Goal: Transaction & Acquisition: Download file/media

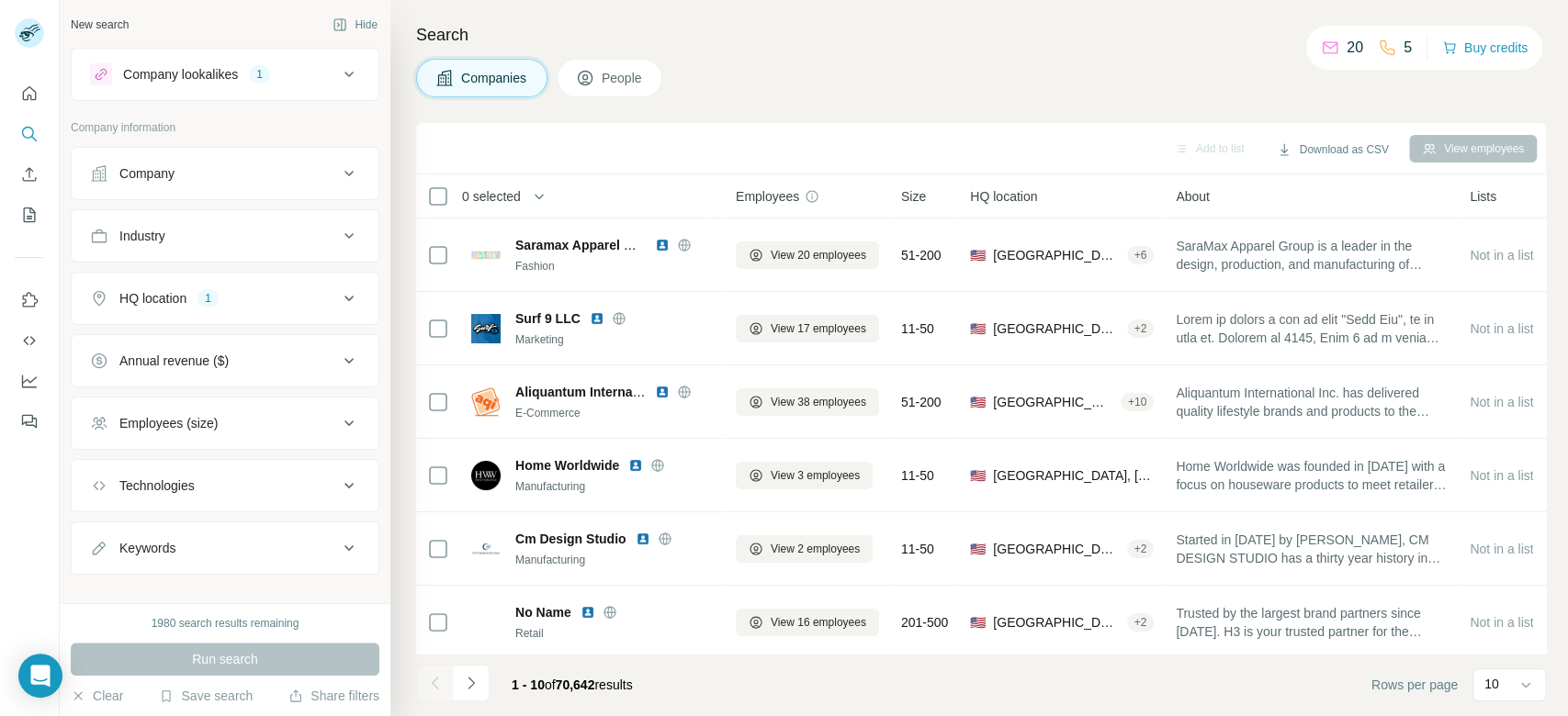
click at [338, 69] on icon at bounding box center [348, 74] width 22 height 22
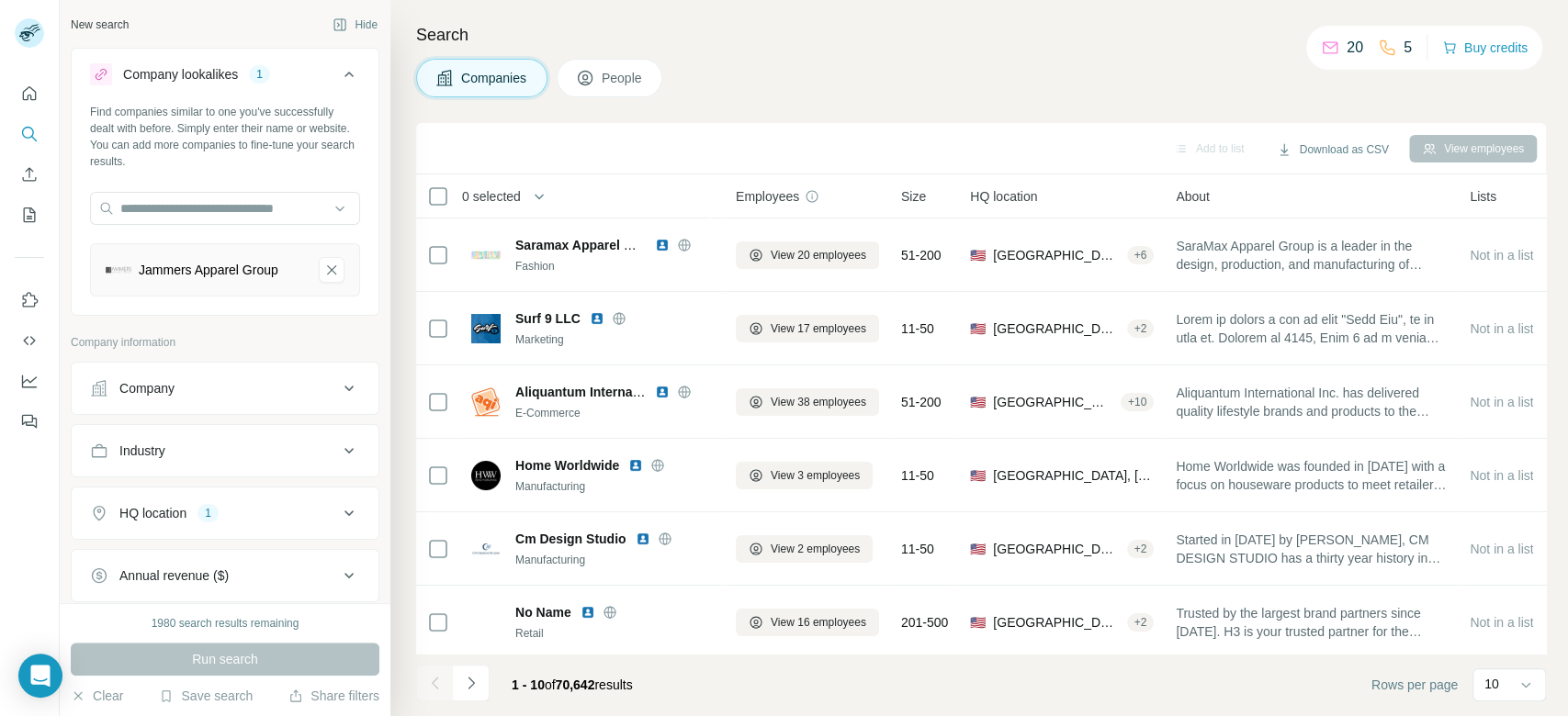
click at [721, 102] on div "Search Companies People Add to list Download as CSV View employees 0 selected C…" at bounding box center [979, 358] width 1177 height 716
click at [277, 508] on div "HQ location 1" at bounding box center [213, 513] width 248 height 18
click at [251, 547] on input "text" at bounding box center [225, 559] width 270 height 33
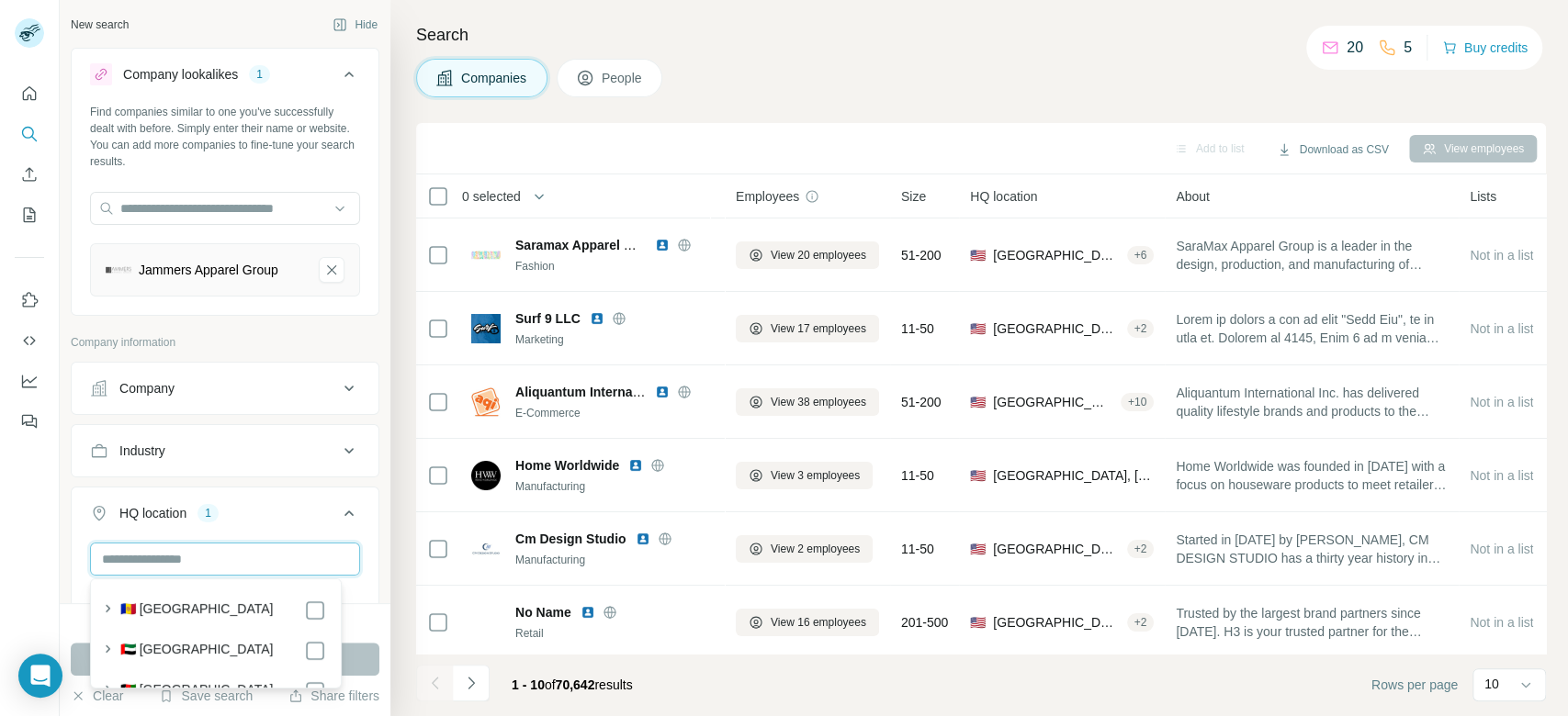
paste input "**********"
type input "**********"
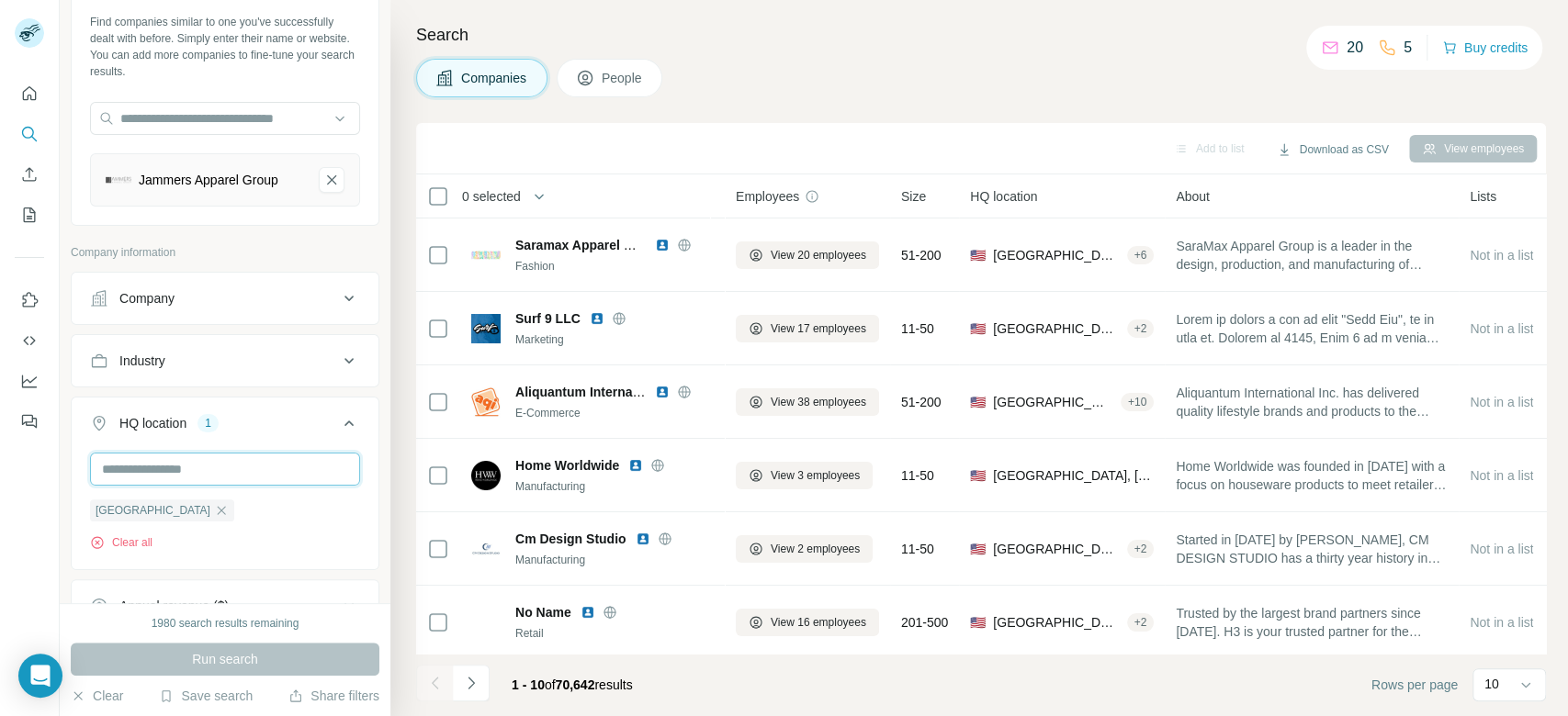
scroll to position [101, 0]
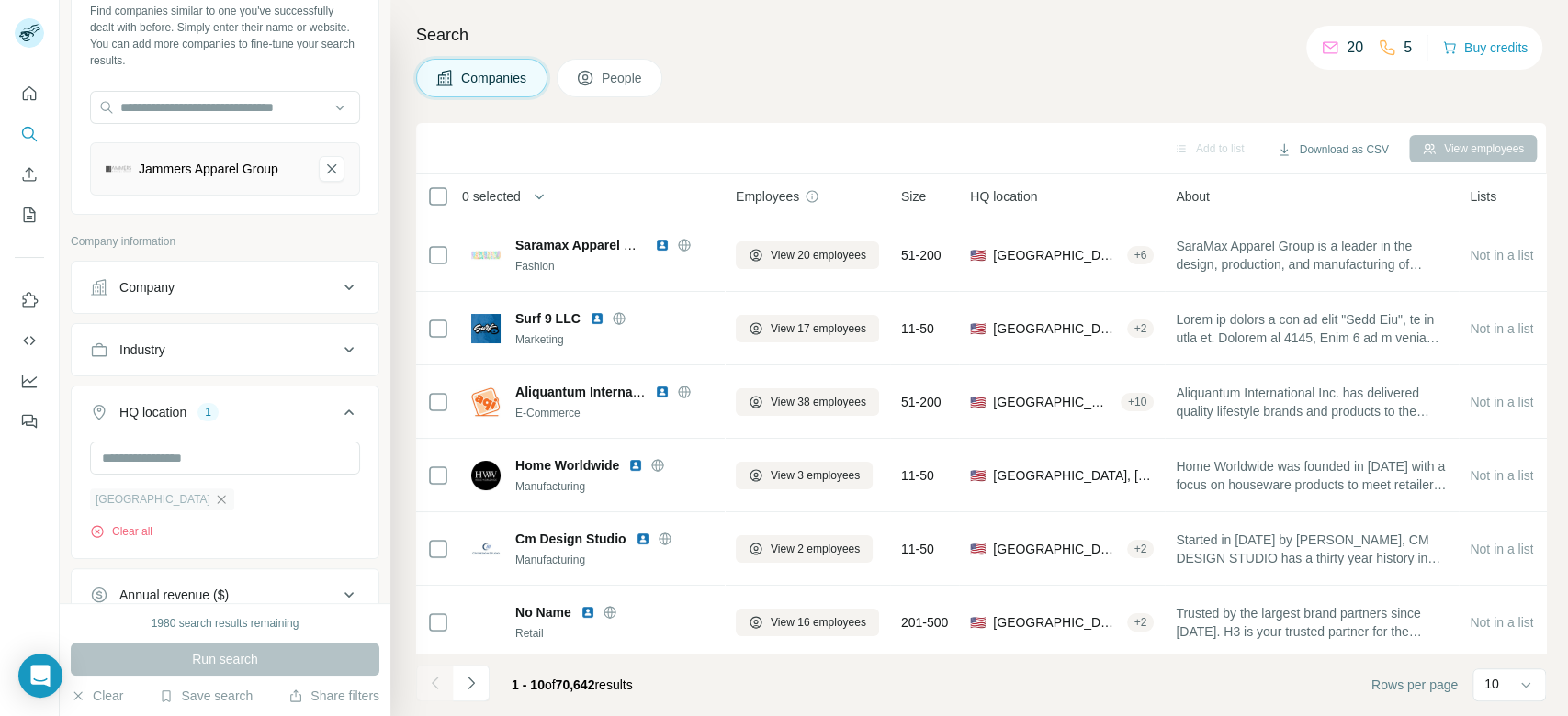
click at [214, 503] on icon "button" at bounding box center [221, 498] width 14 height 14
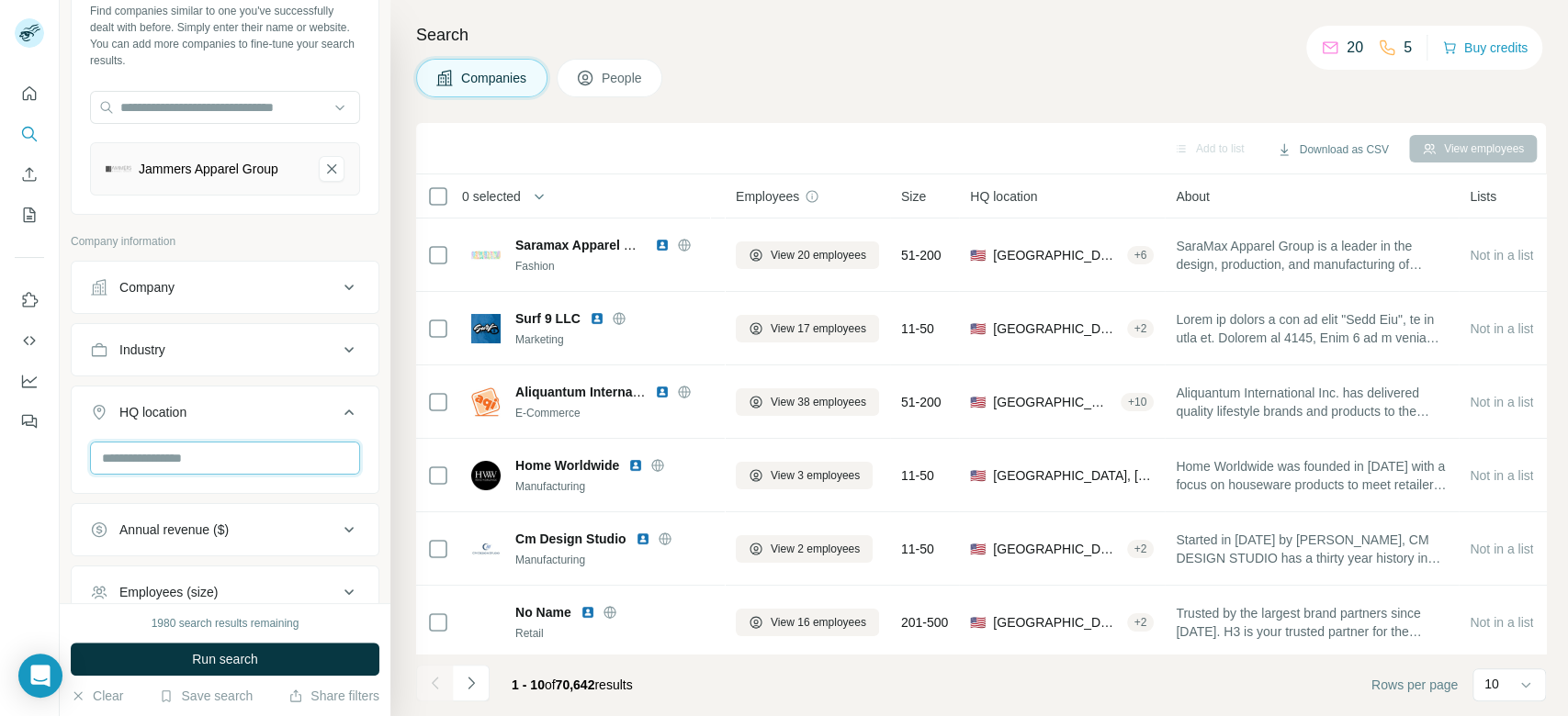
click at [178, 466] on input "text" at bounding box center [225, 458] width 270 height 33
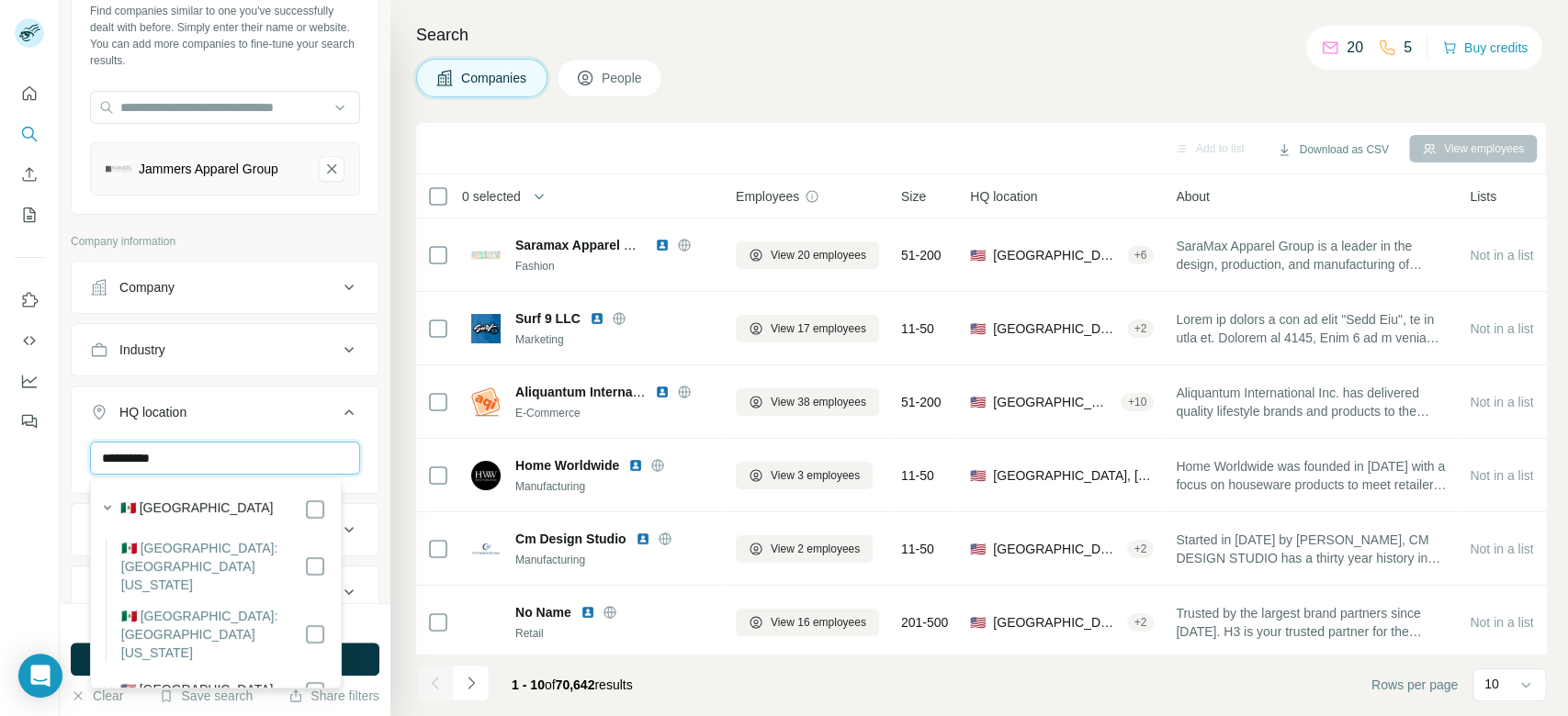
click at [244, 463] on input "**********" at bounding box center [225, 458] width 270 height 33
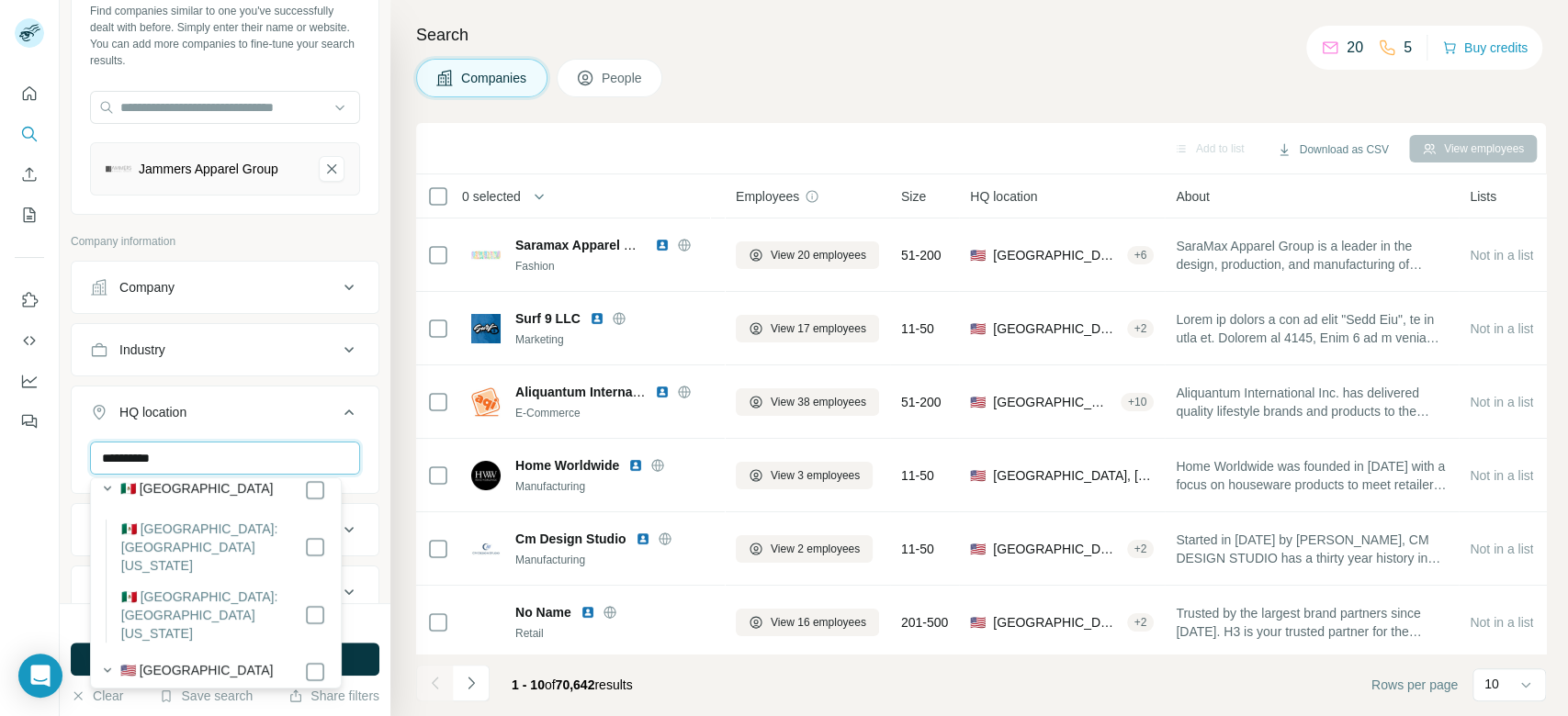
type input "**********"
click at [374, 667] on button "Run search" at bounding box center [225, 659] width 309 height 33
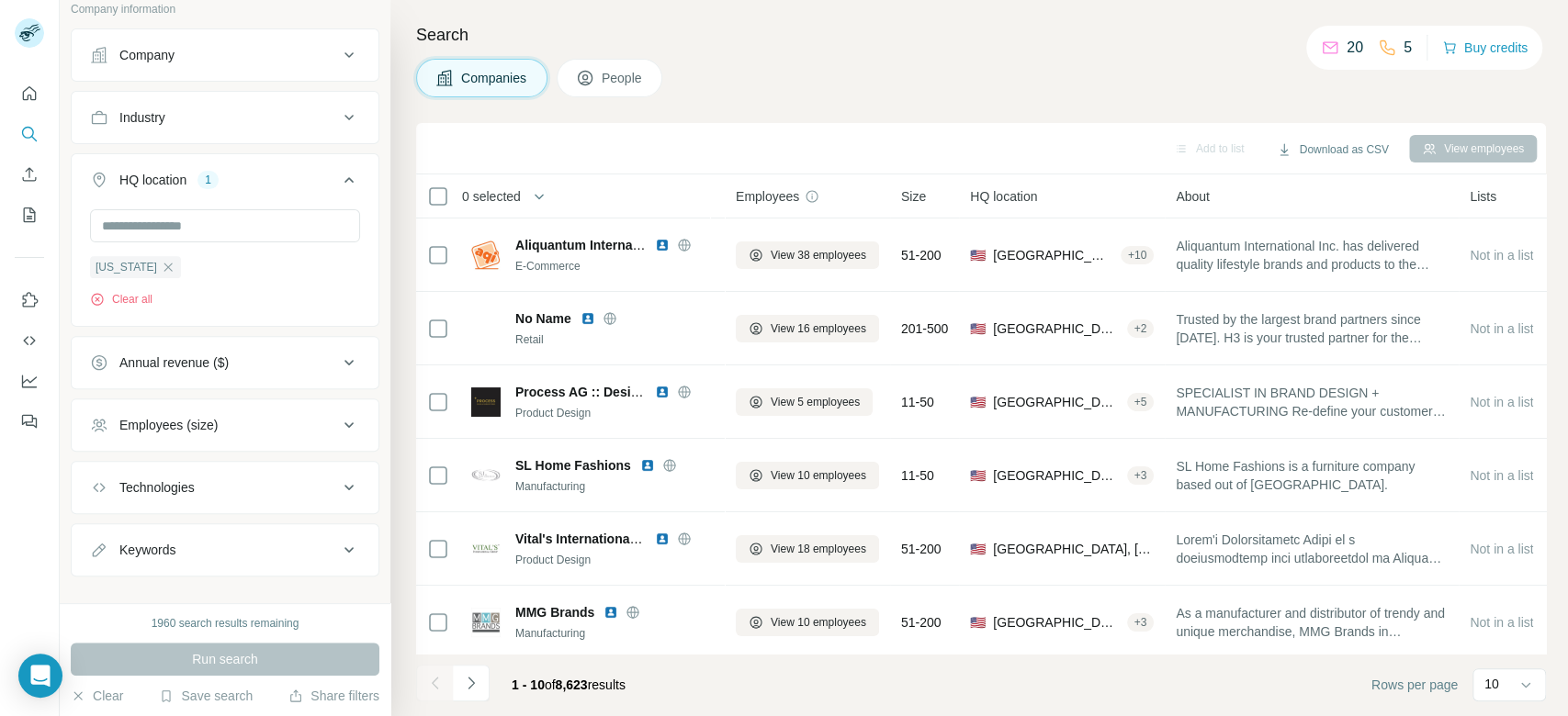
scroll to position [356, 0]
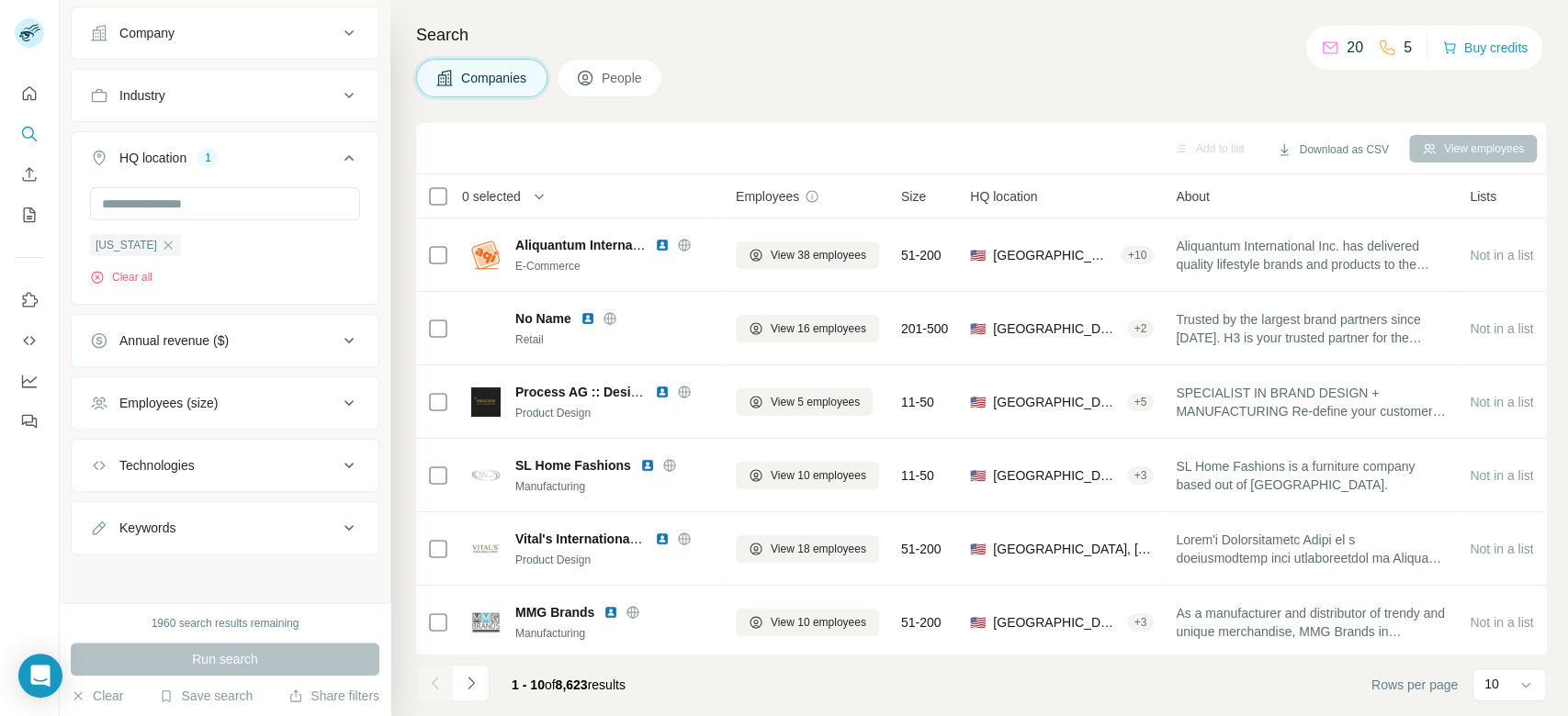
click at [338, 535] on icon at bounding box center [348, 527] width 22 height 22
click at [338, 159] on icon at bounding box center [348, 157] width 22 height 22
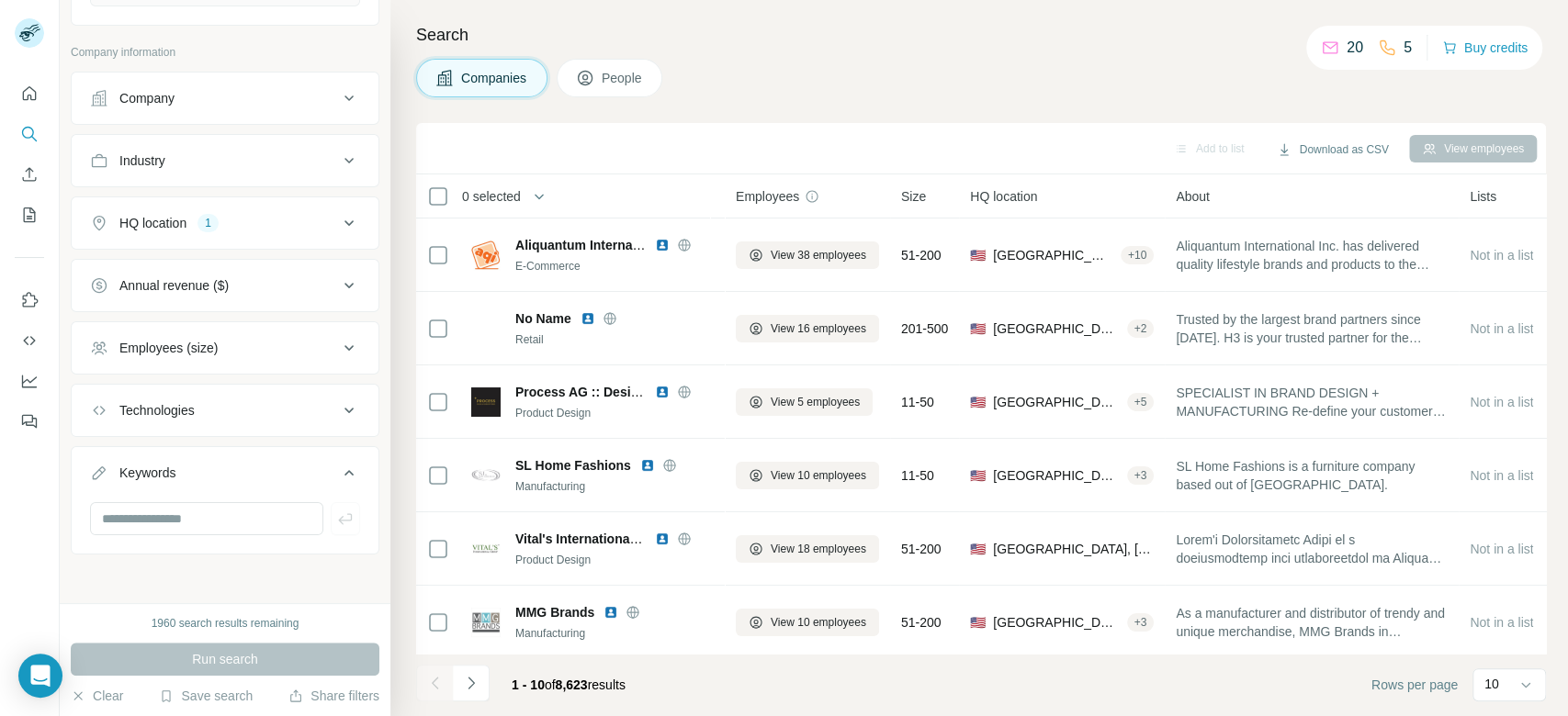
click at [221, 236] on button "HQ location 1" at bounding box center [225, 224] width 307 height 44
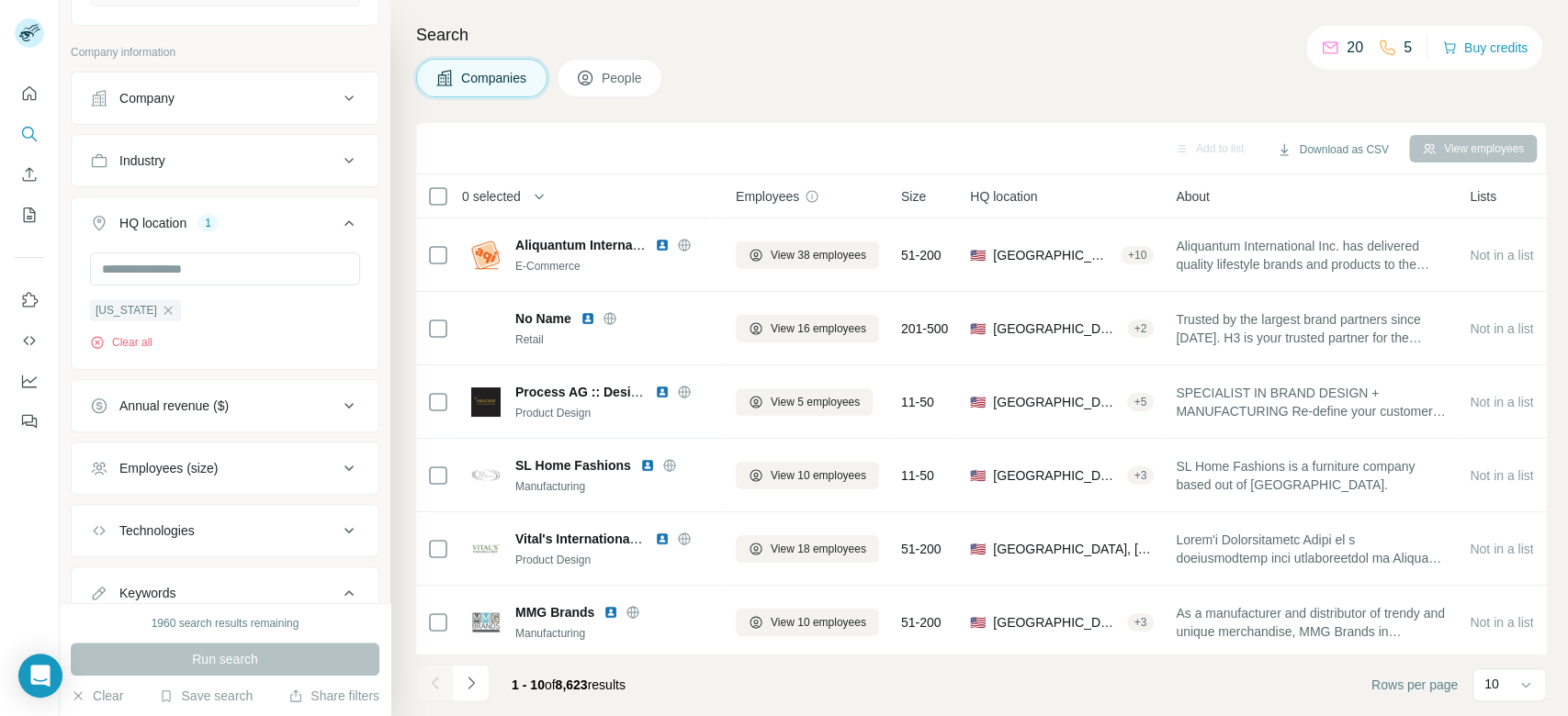
scroll to position [356, 0]
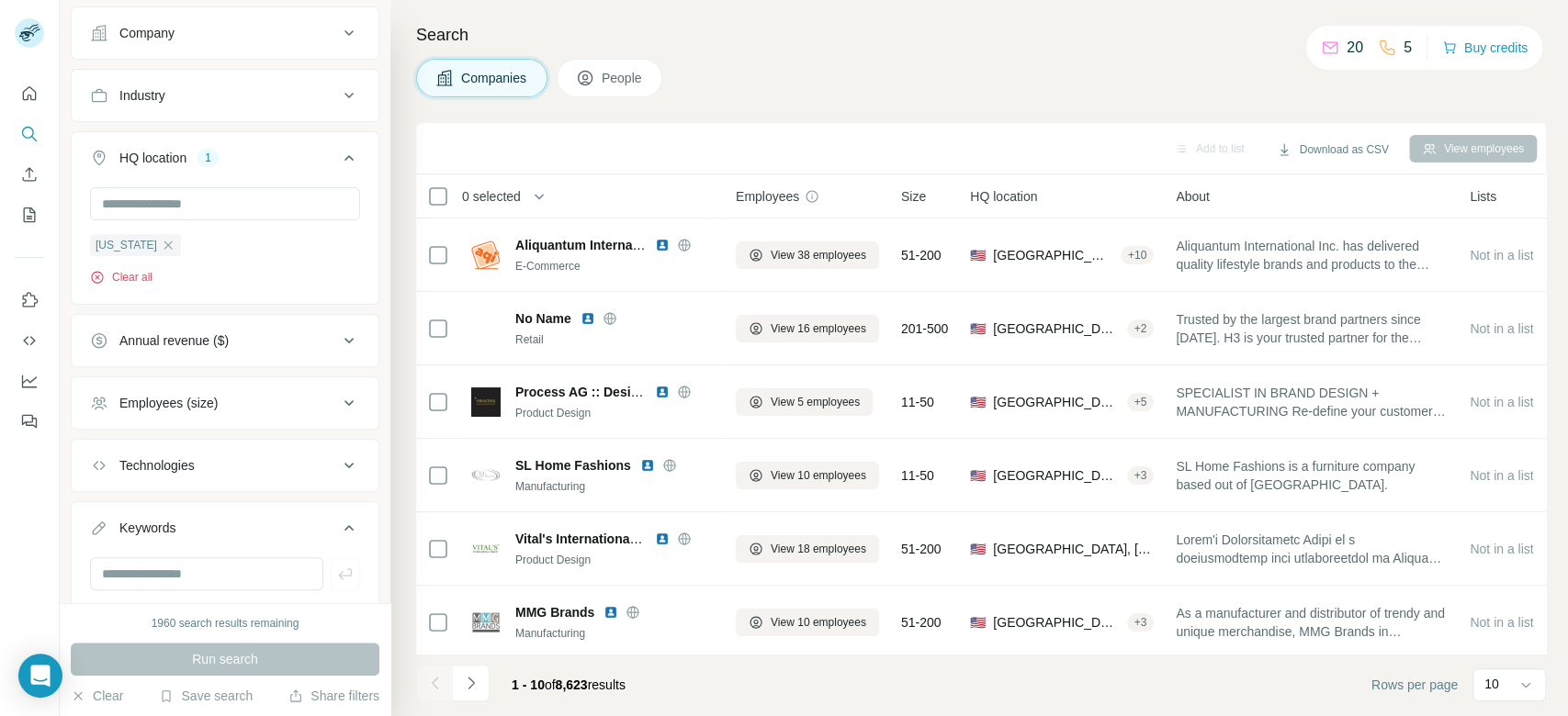
click at [132, 276] on button "Clear all" at bounding box center [121, 277] width 63 height 16
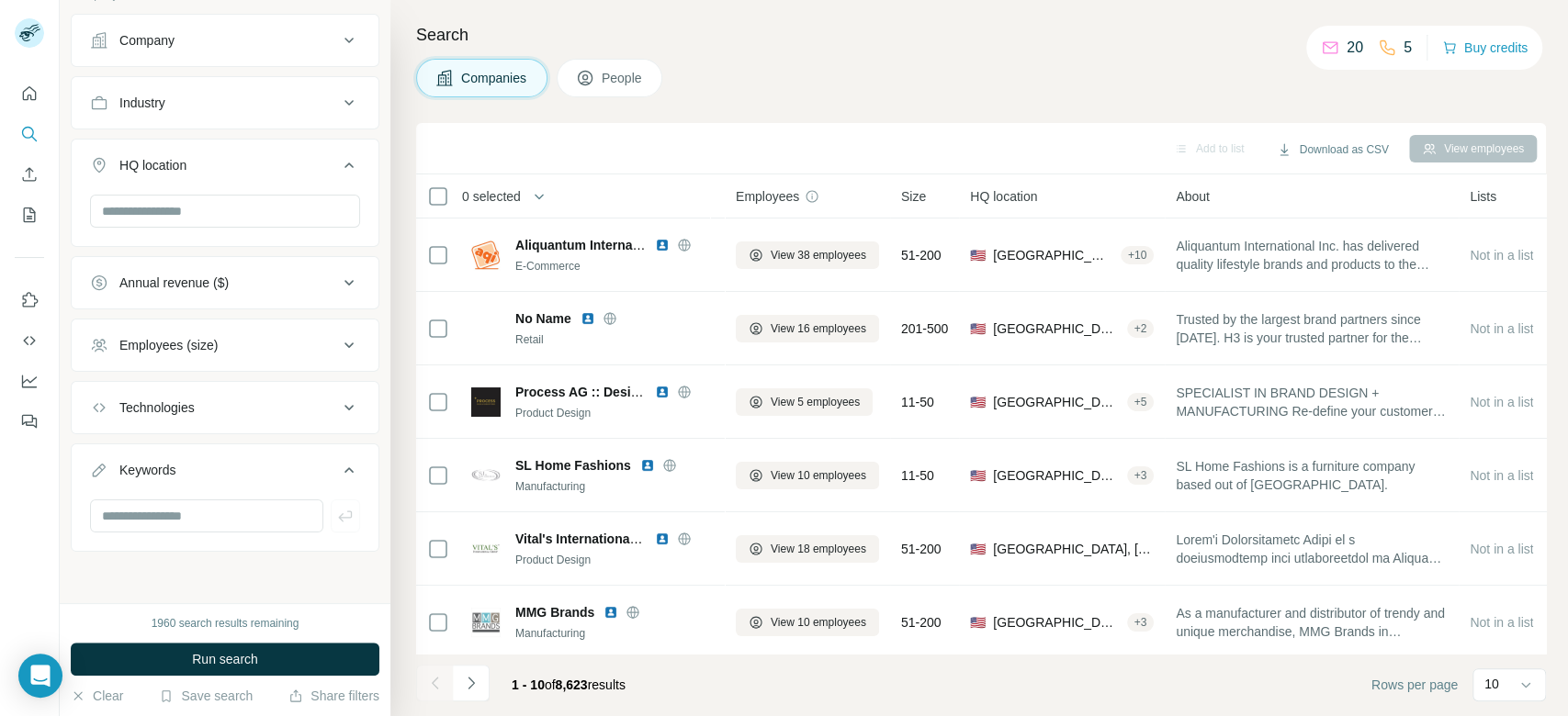
scroll to position [345, 0]
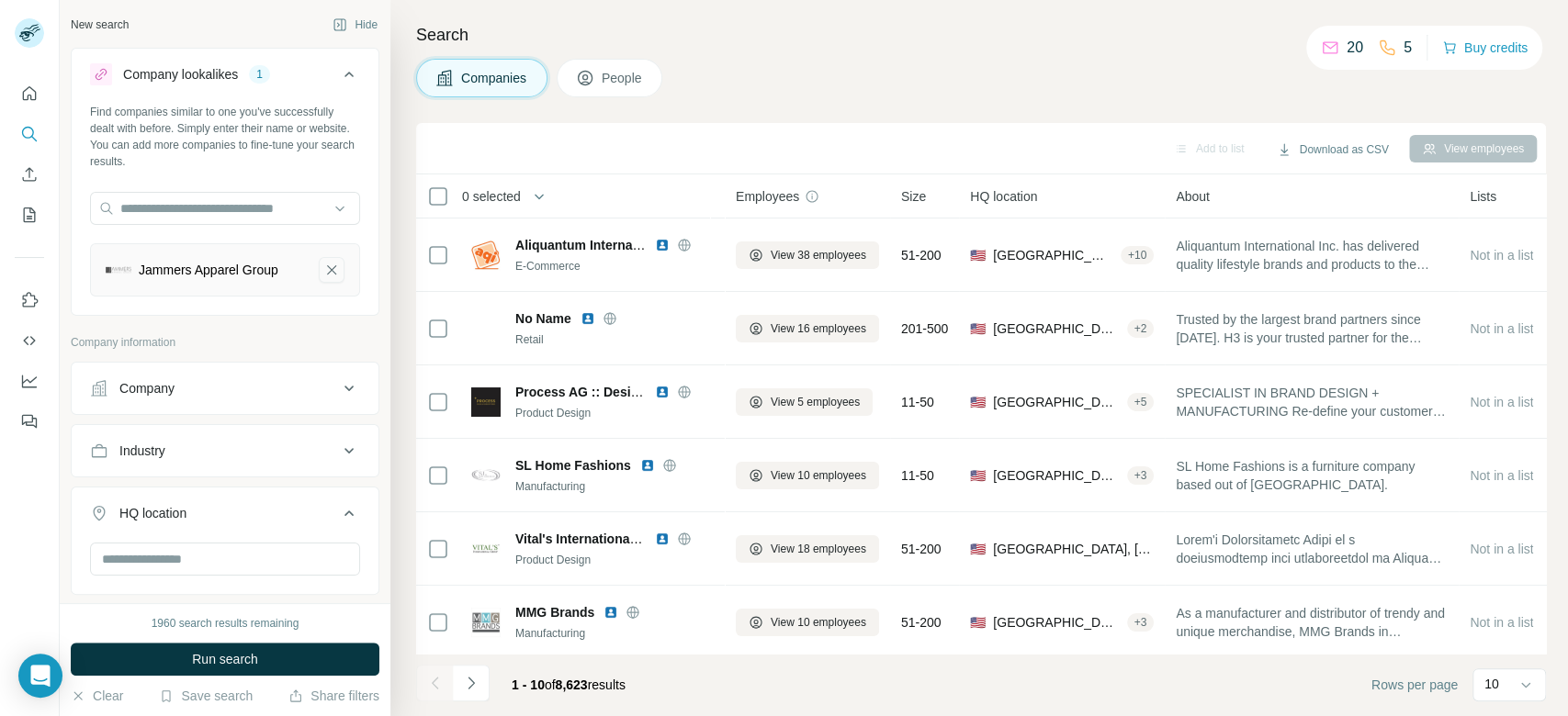
click at [327, 269] on icon "Jammers Apparel Group-remove-button" at bounding box center [332, 270] width 10 height 10
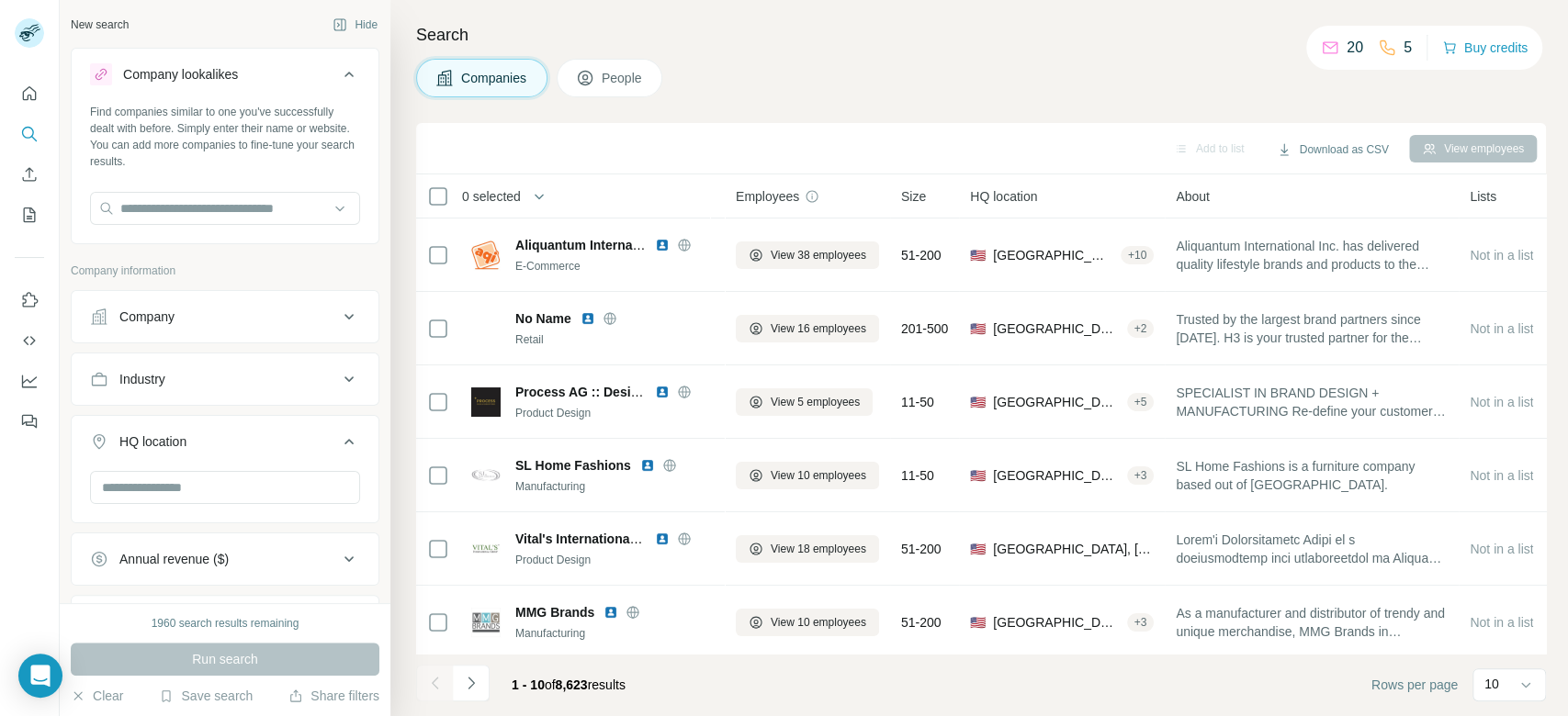
click at [176, 313] on div "Company" at bounding box center [213, 316] width 248 height 18
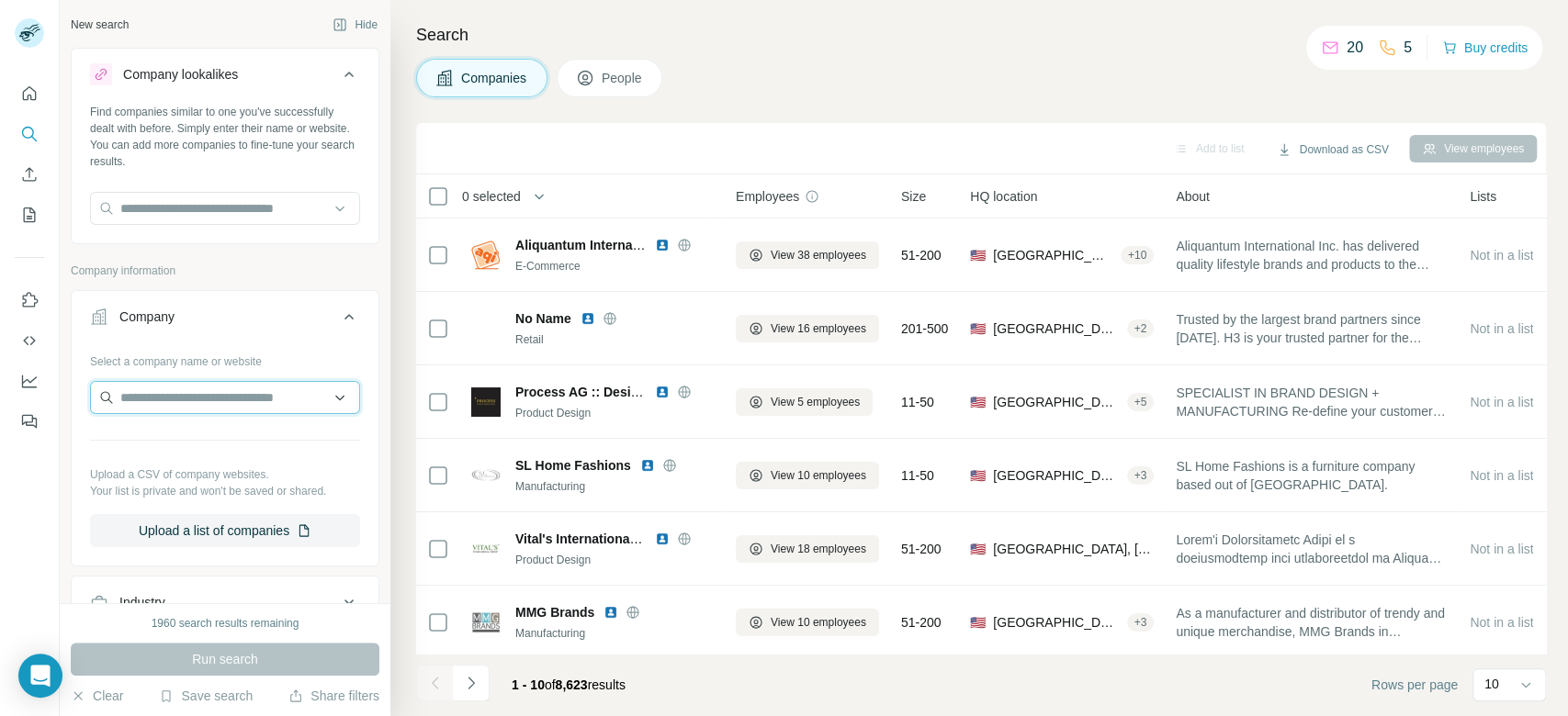
click at [243, 401] on input "text" at bounding box center [225, 397] width 270 height 33
paste input "**********"
type input "**********"
click at [257, 438] on div "Loading..." at bounding box center [215, 440] width 242 height 37
click at [242, 400] on input "text" at bounding box center [225, 397] width 270 height 33
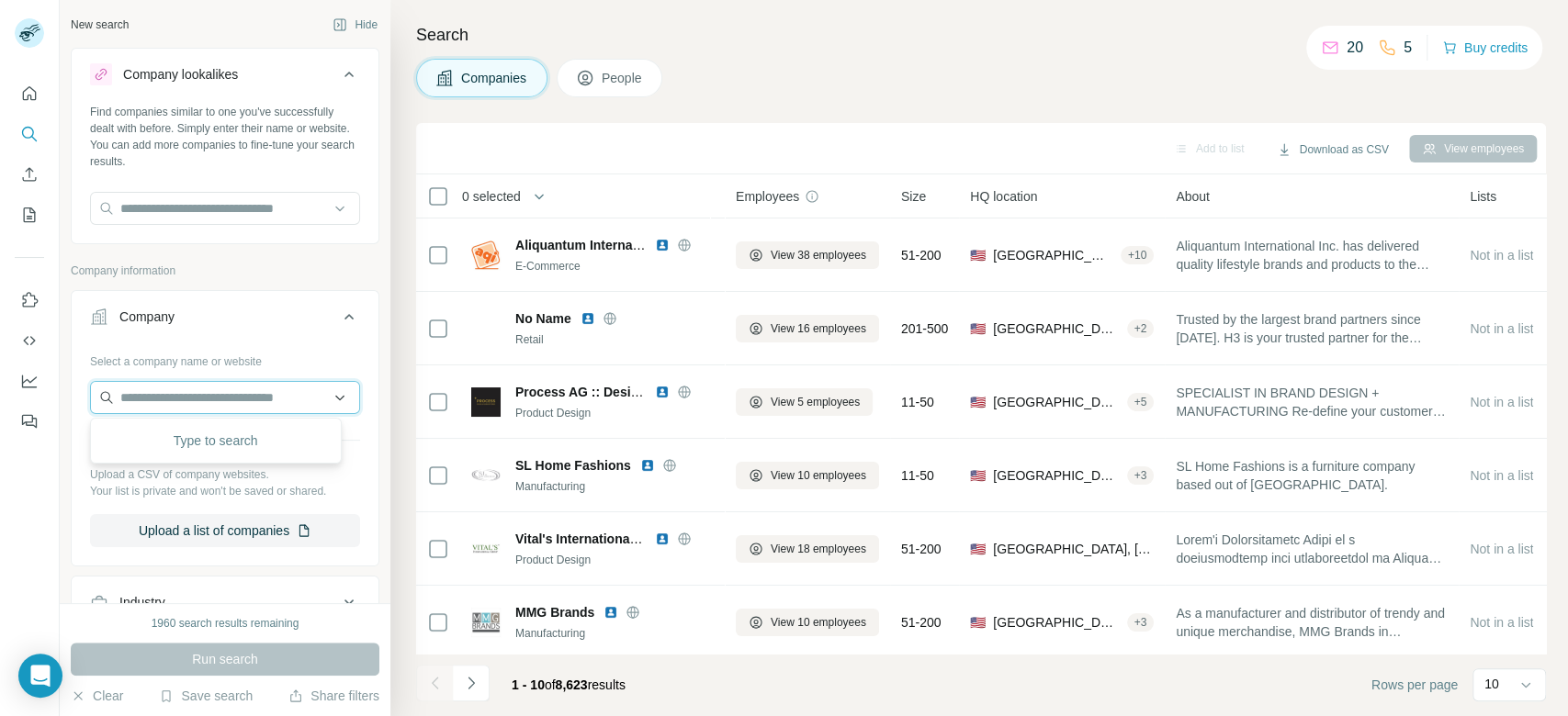
paste input "**********"
type input "**********"
click at [248, 432] on p "Jammers Apparel Group" at bounding box center [212, 438] width 140 height 18
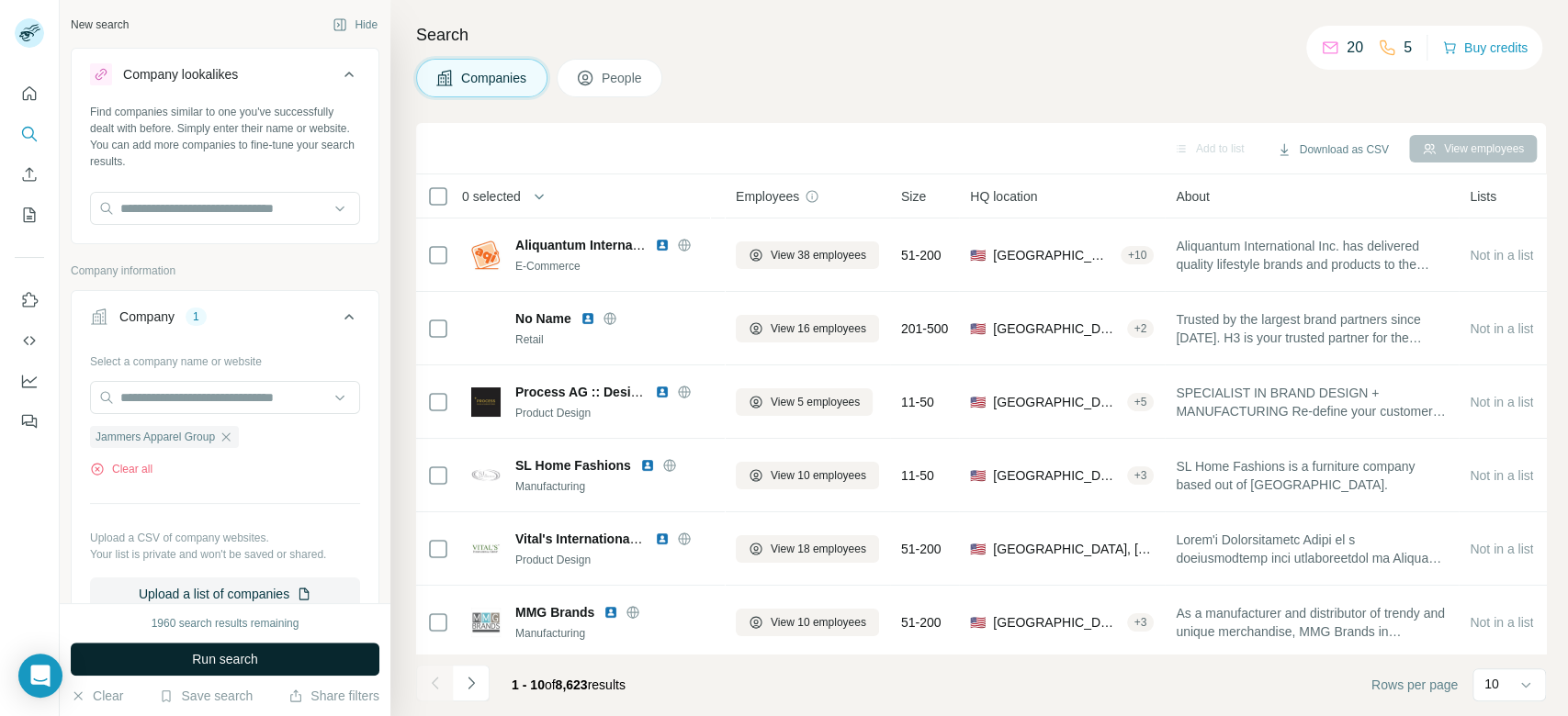
click at [311, 660] on button "Run search" at bounding box center [225, 659] width 309 height 33
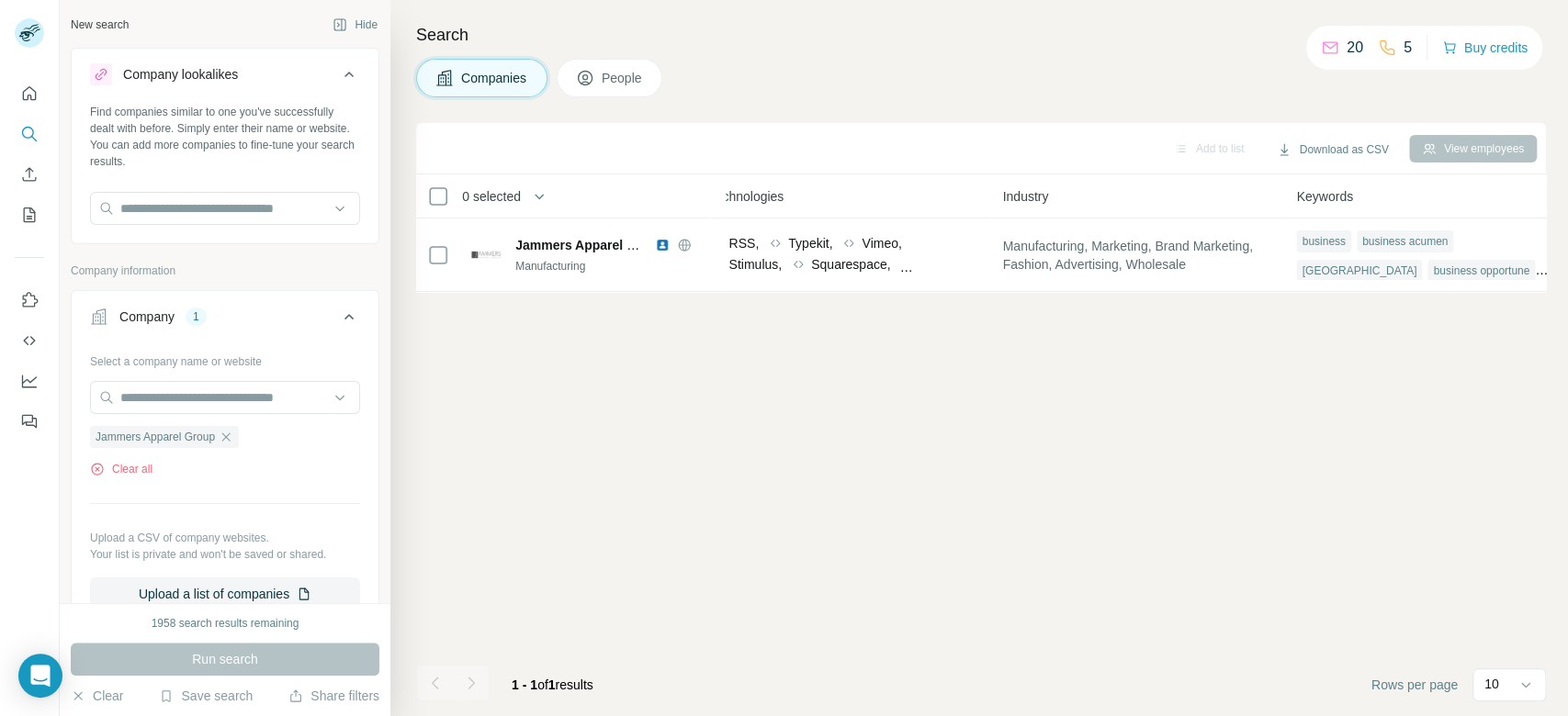
scroll to position [0, 1095]
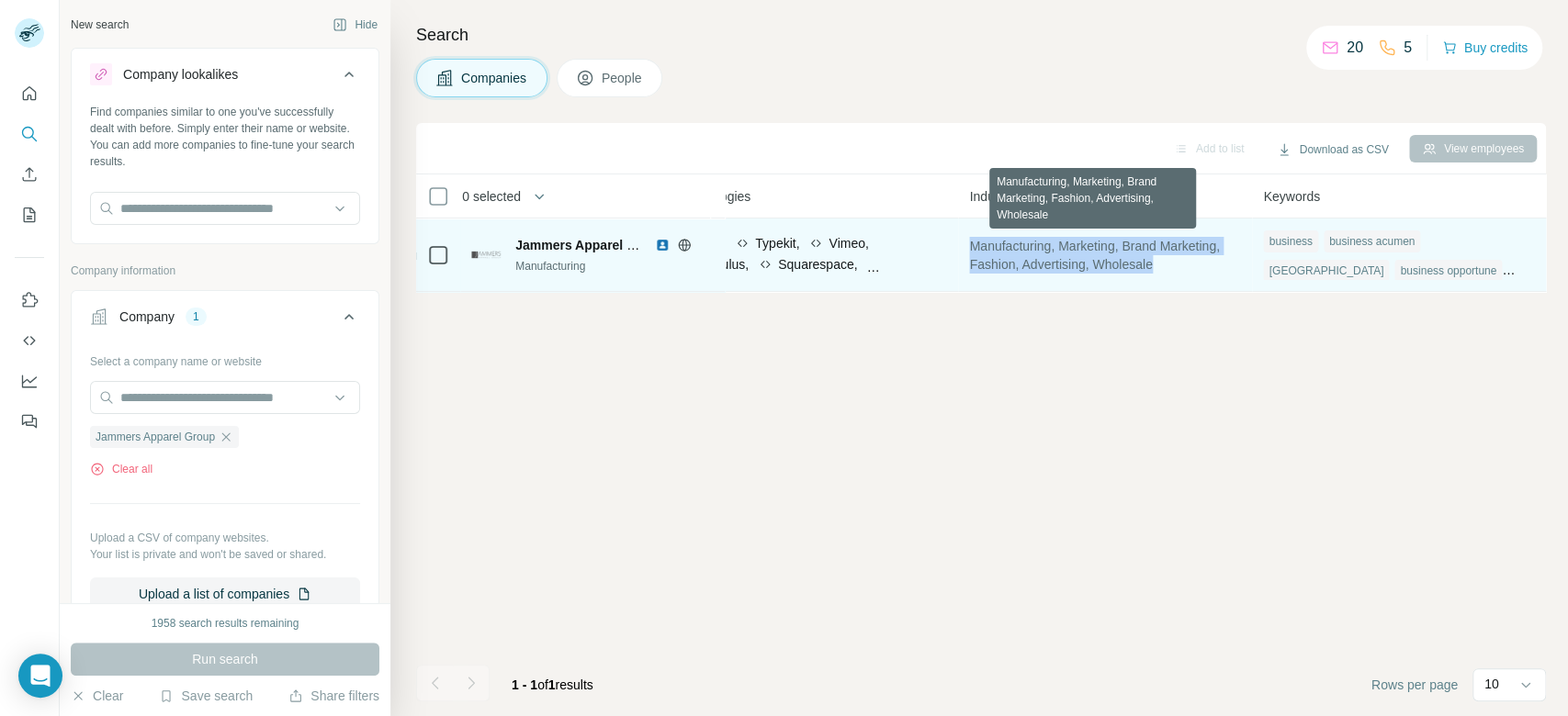
drag, startPoint x: 954, startPoint y: 239, endPoint x: 1147, endPoint y: 272, distance: 195.8
click at [1147, 272] on td "Manufacturing, Marketing, Brand Marketing, Fashion, Advertising, Wholesale" at bounding box center [1104, 255] width 294 height 73
copy span "Manufacturing, Marketing, Brand Marketing, Fashion, Advertising, Wholesale"
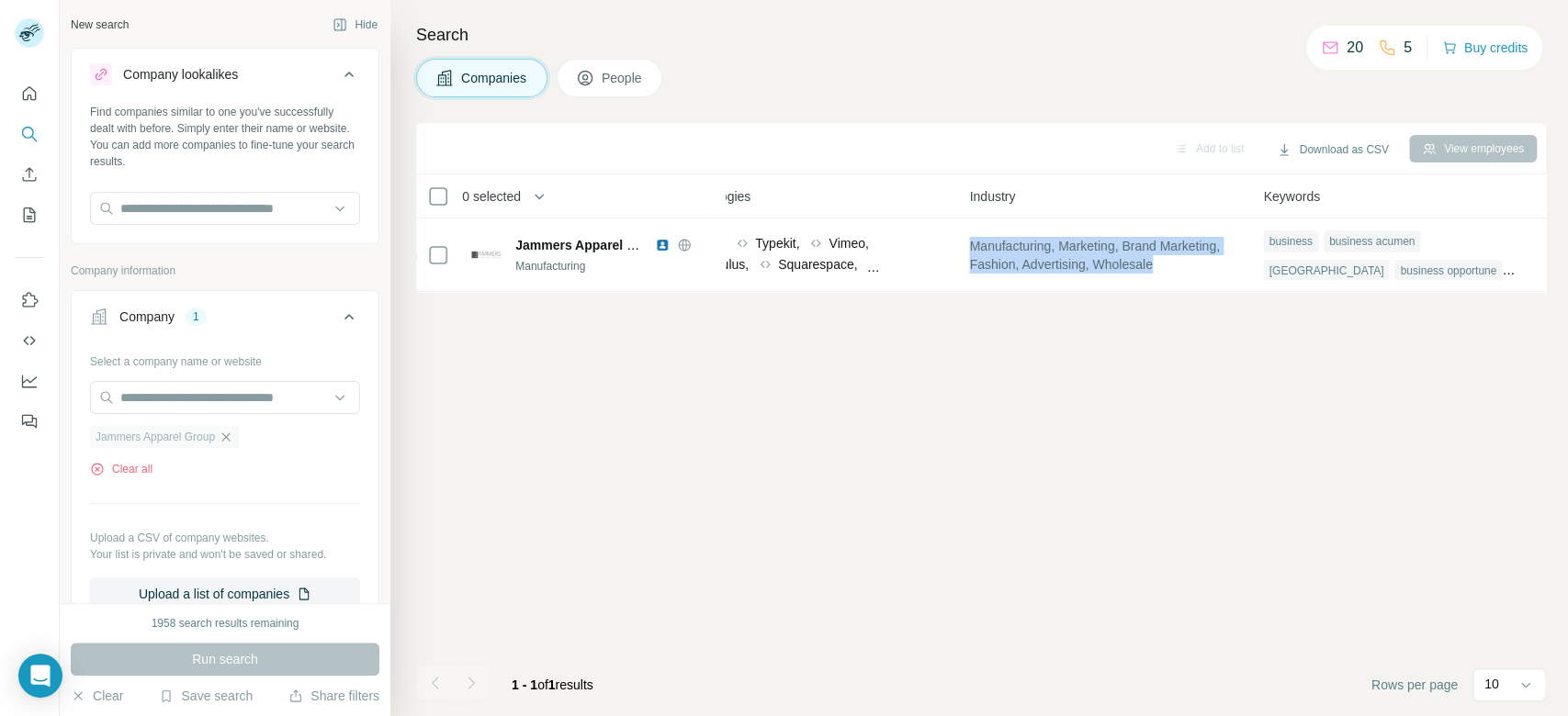
click at [230, 441] on icon "button" at bounding box center [226, 437] width 14 height 14
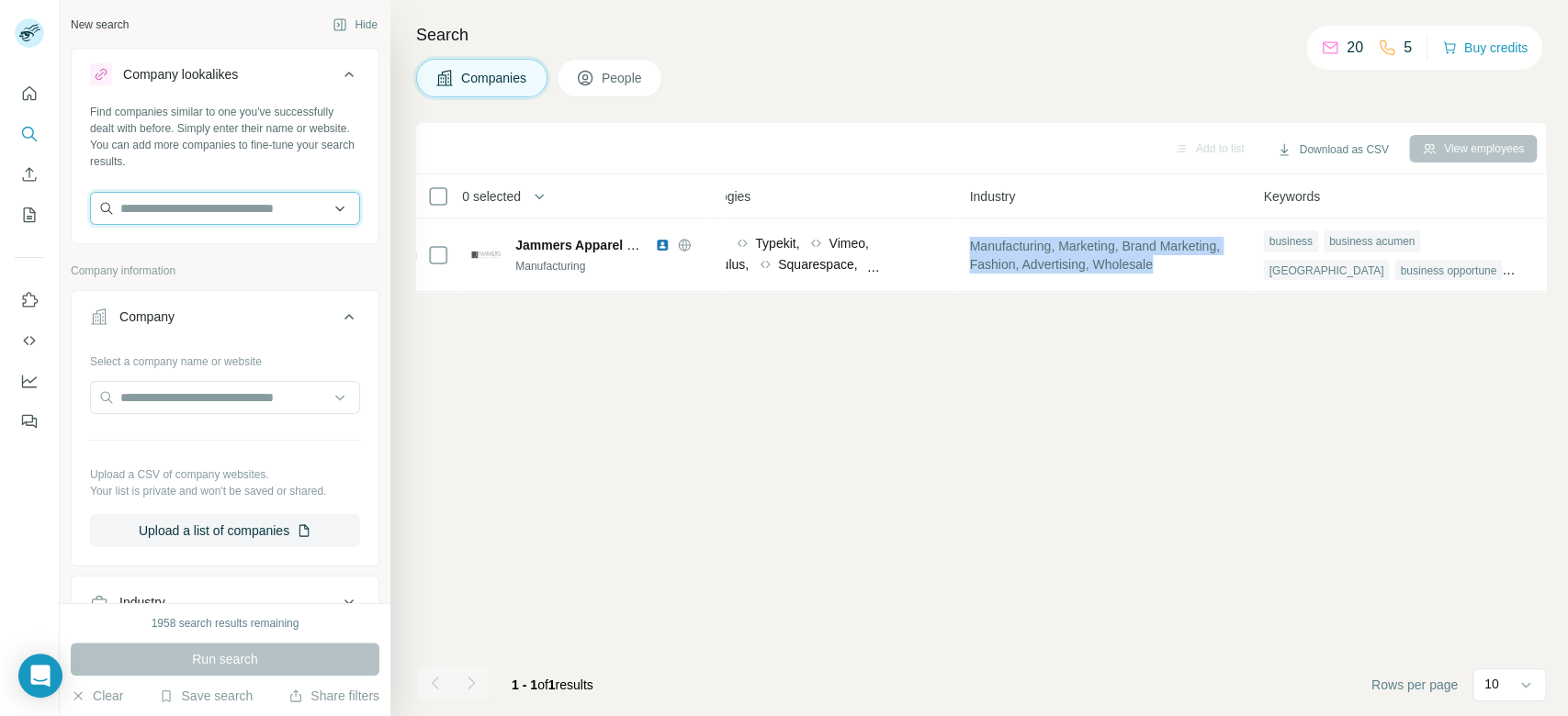
click at [254, 217] on input "text" at bounding box center [225, 208] width 270 height 33
paste input "**********"
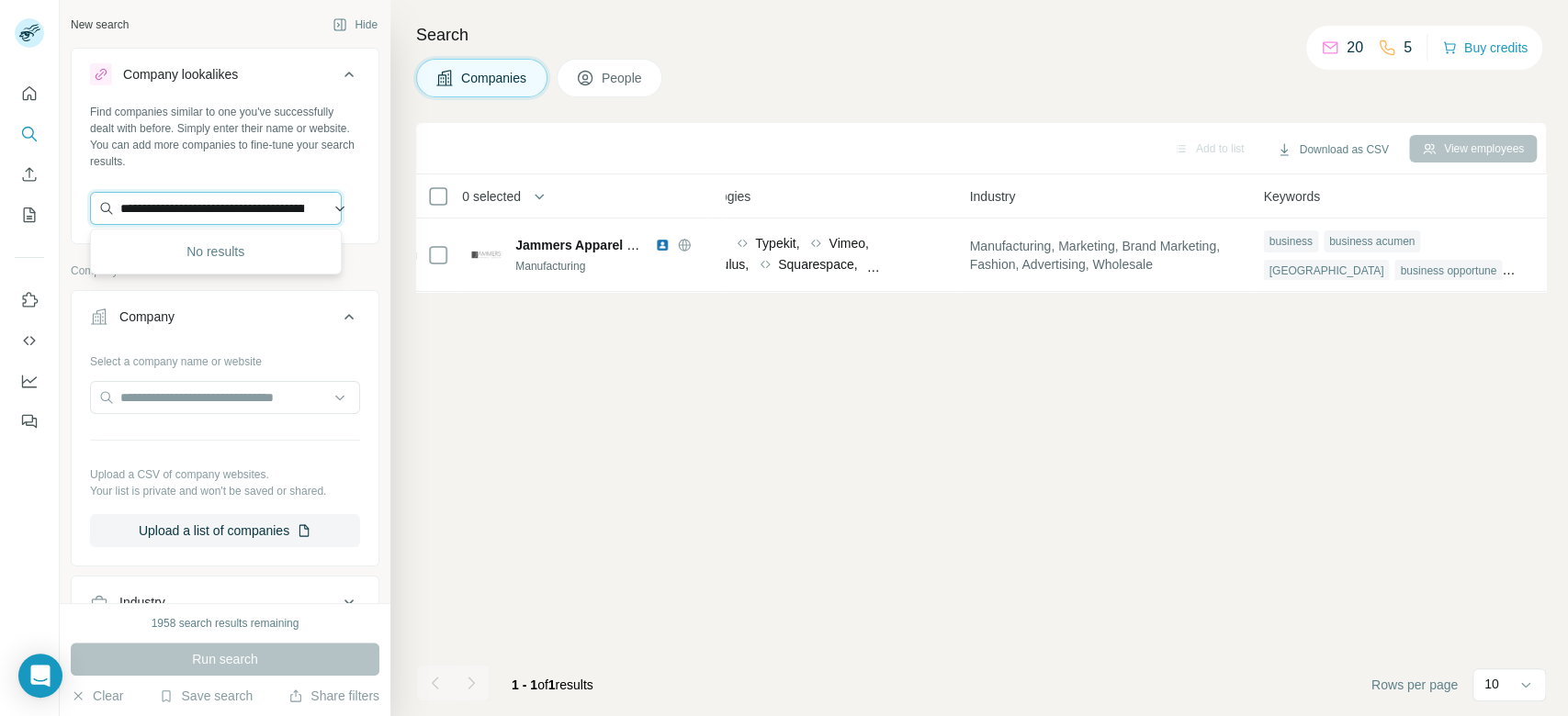
click at [221, 213] on input "**********" at bounding box center [215, 208] width 252 height 33
paste input "text"
type input "**********"
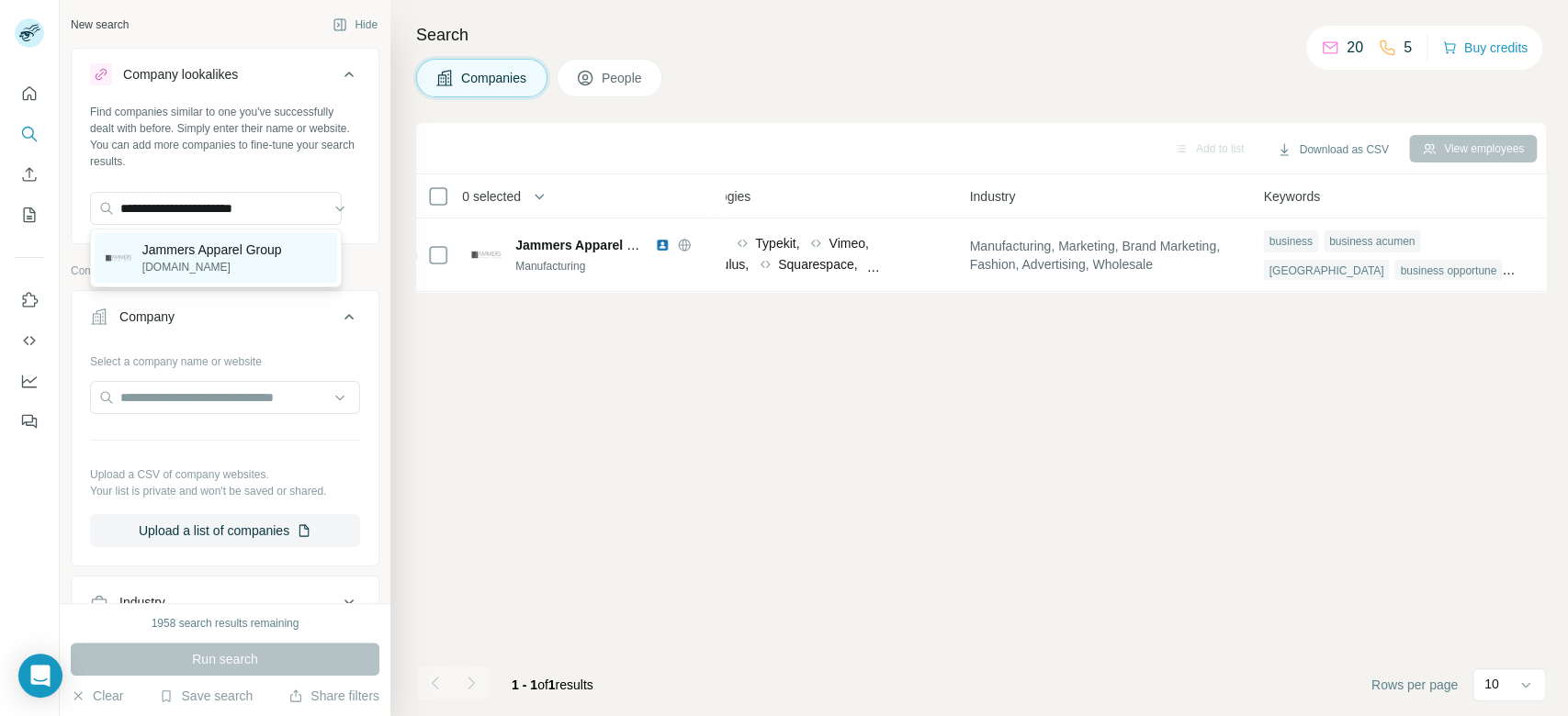
click at [228, 258] on p "Jammers Apparel Group" at bounding box center [212, 250] width 140 height 18
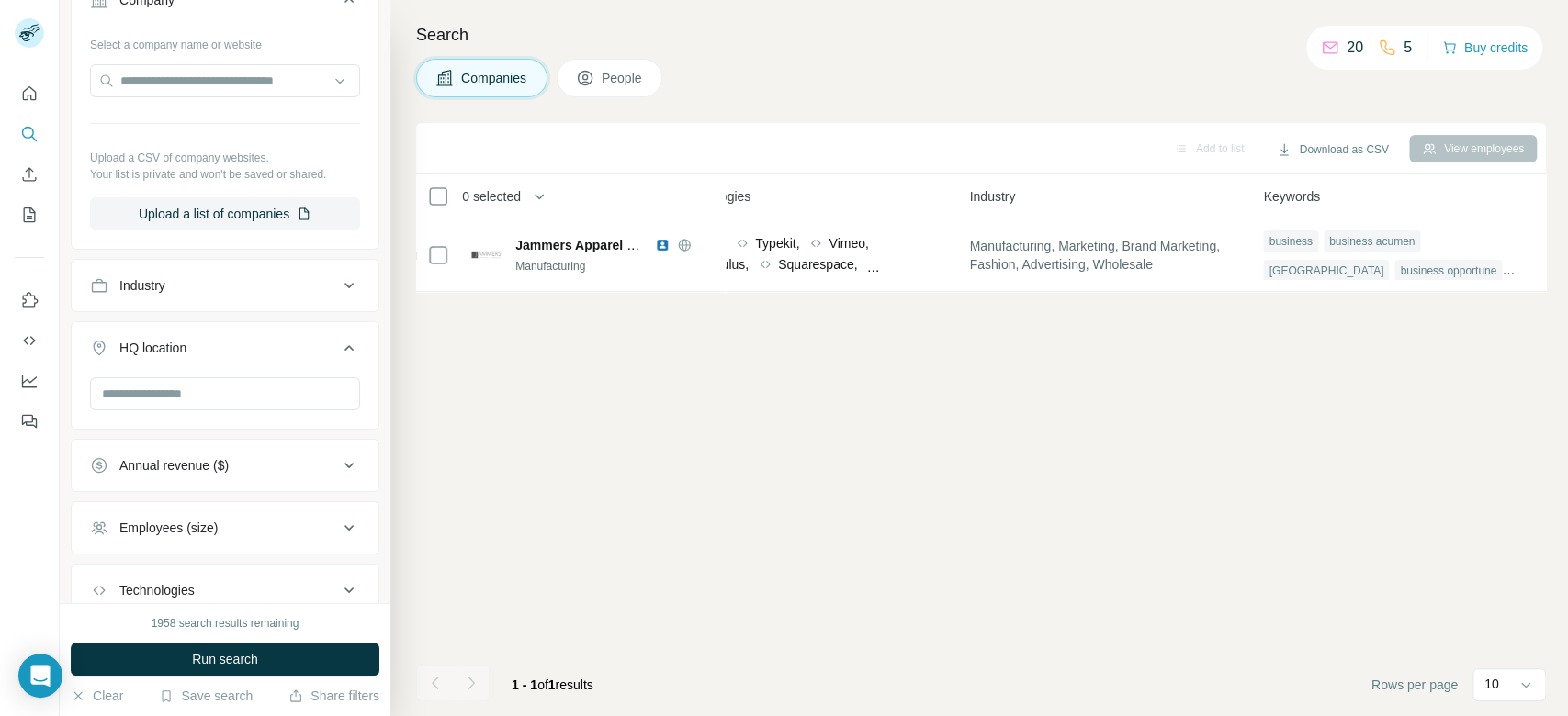
scroll to position [391, 0]
click at [189, 379] on input "text" at bounding box center [225, 391] width 270 height 33
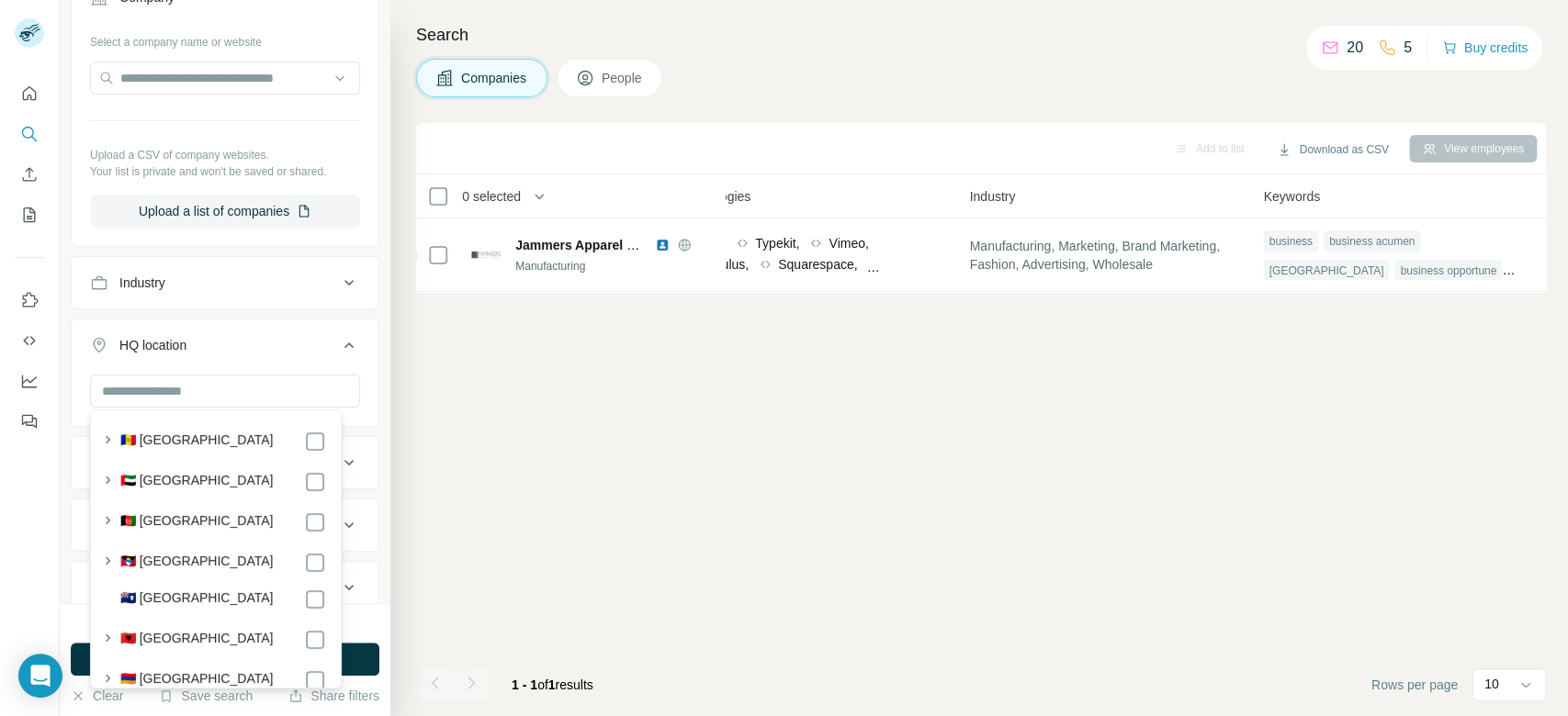
click at [367, 357] on div "New search Hide Company lookalikes 1 Find companies similar to one you've succe…" at bounding box center [225, 302] width 331 height 603
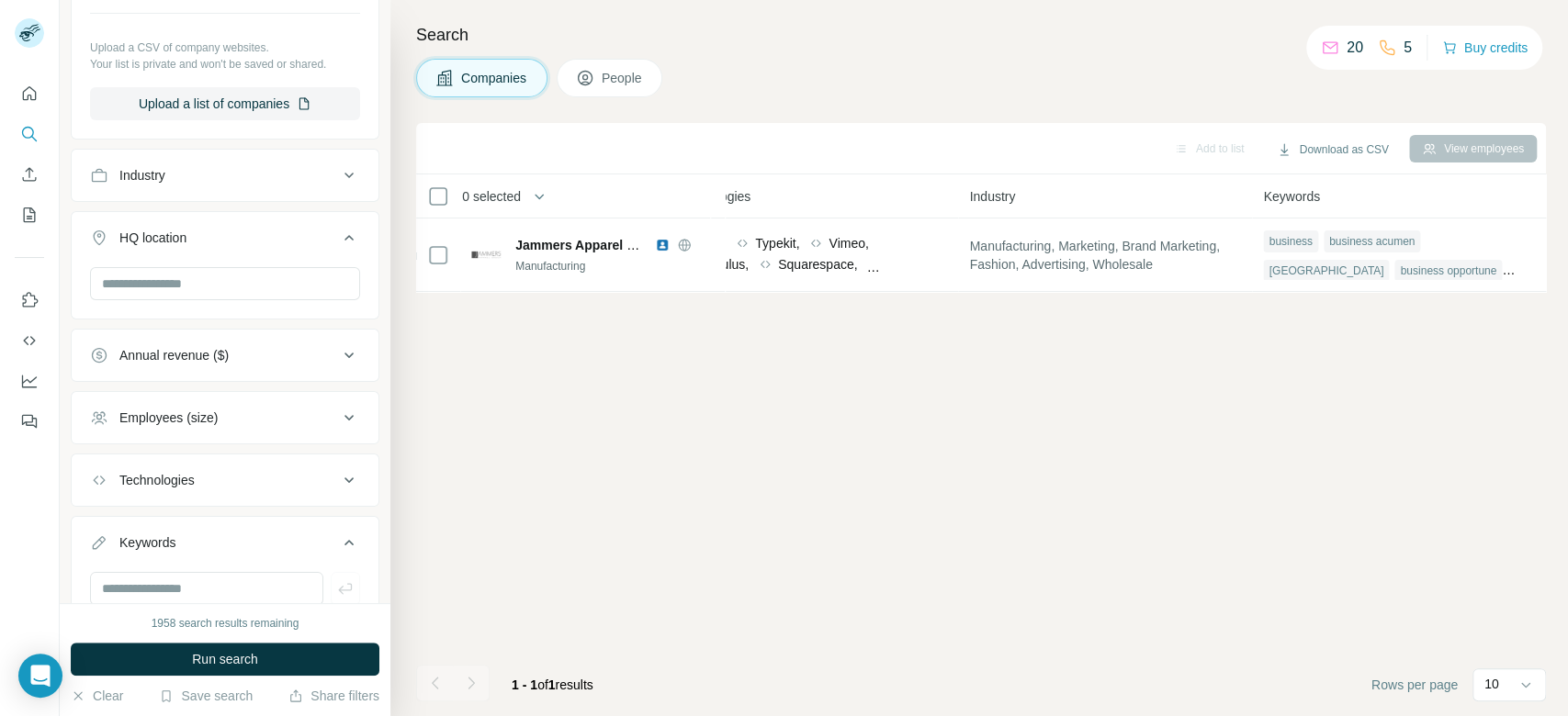
scroll to position [569, 0]
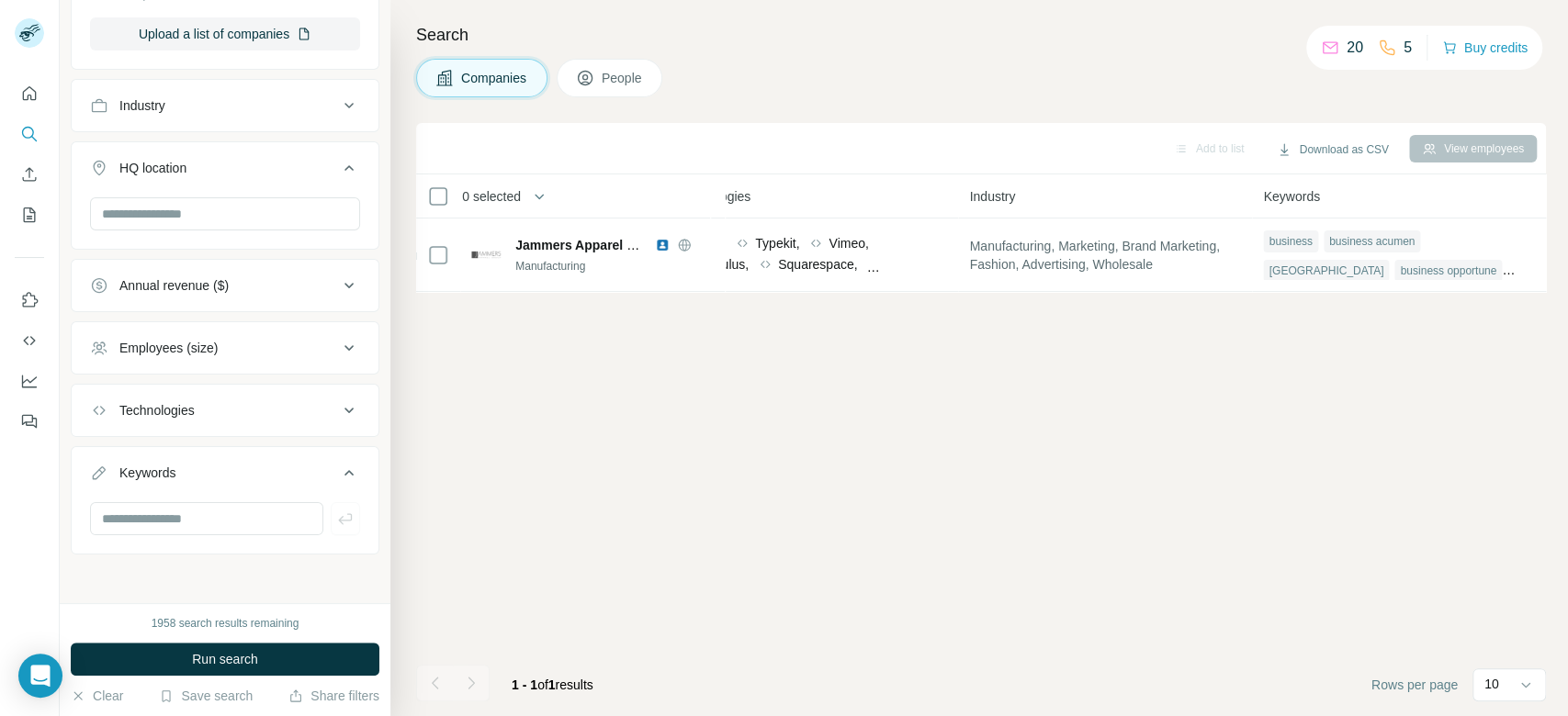
click at [338, 109] on icon at bounding box center [348, 105] width 22 height 22
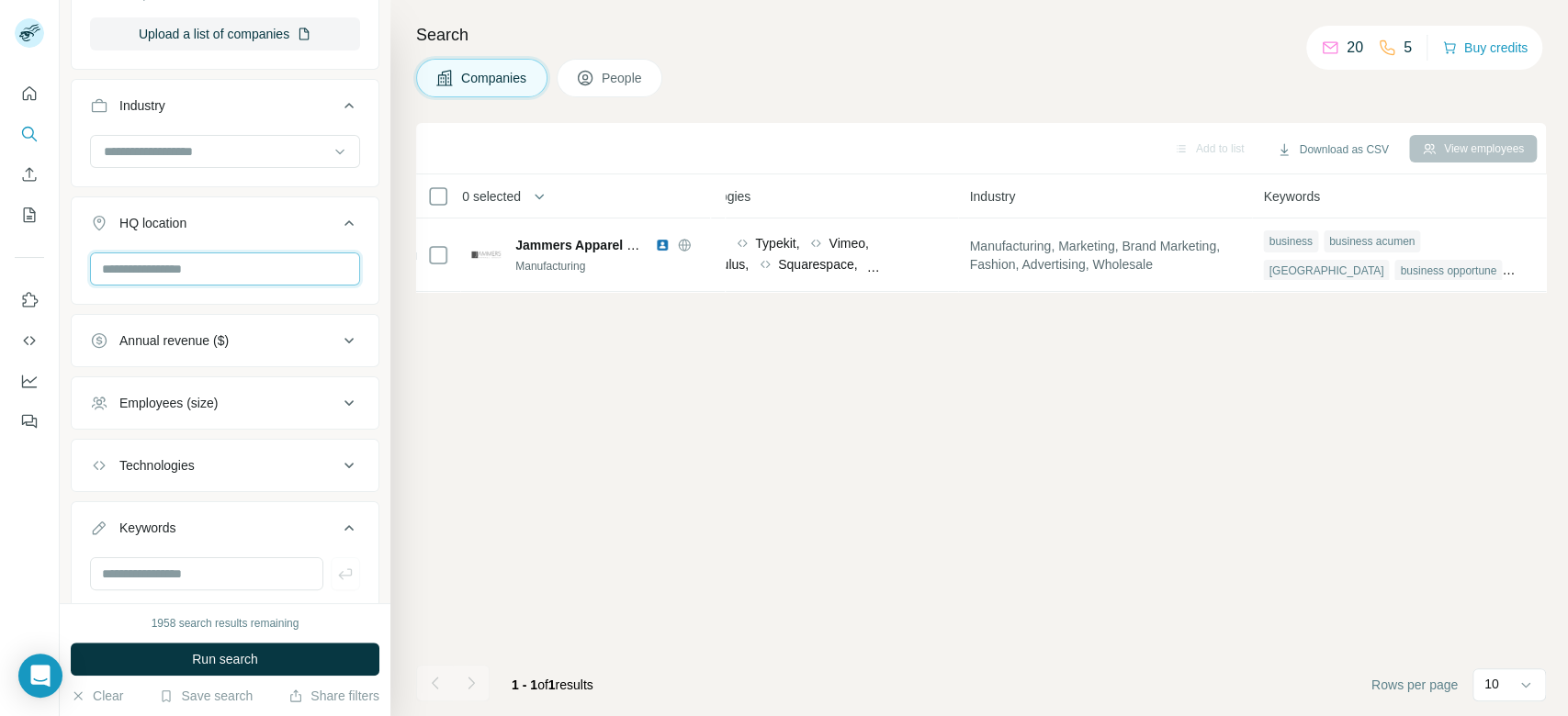
click at [176, 261] on input "text" at bounding box center [225, 269] width 270 height 33
click at [365, 207] on div "New search Hide Company lookalikes 1 Find companies similar to one you've succe…" at bounding box center [225, 302] width 331 height 603
click at [229, 147] on input at bounding box center [215, 151] width 227 height 20
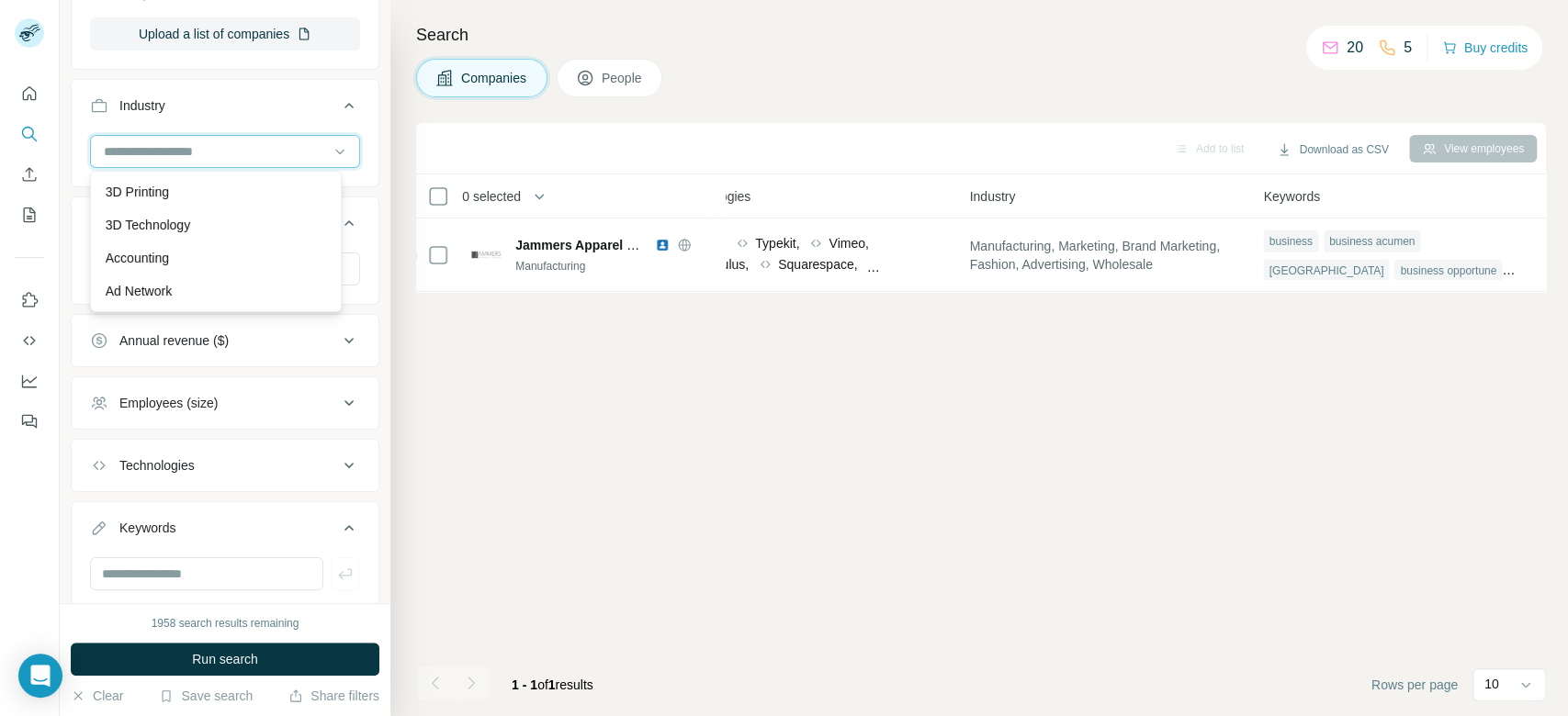
paste input "**********"
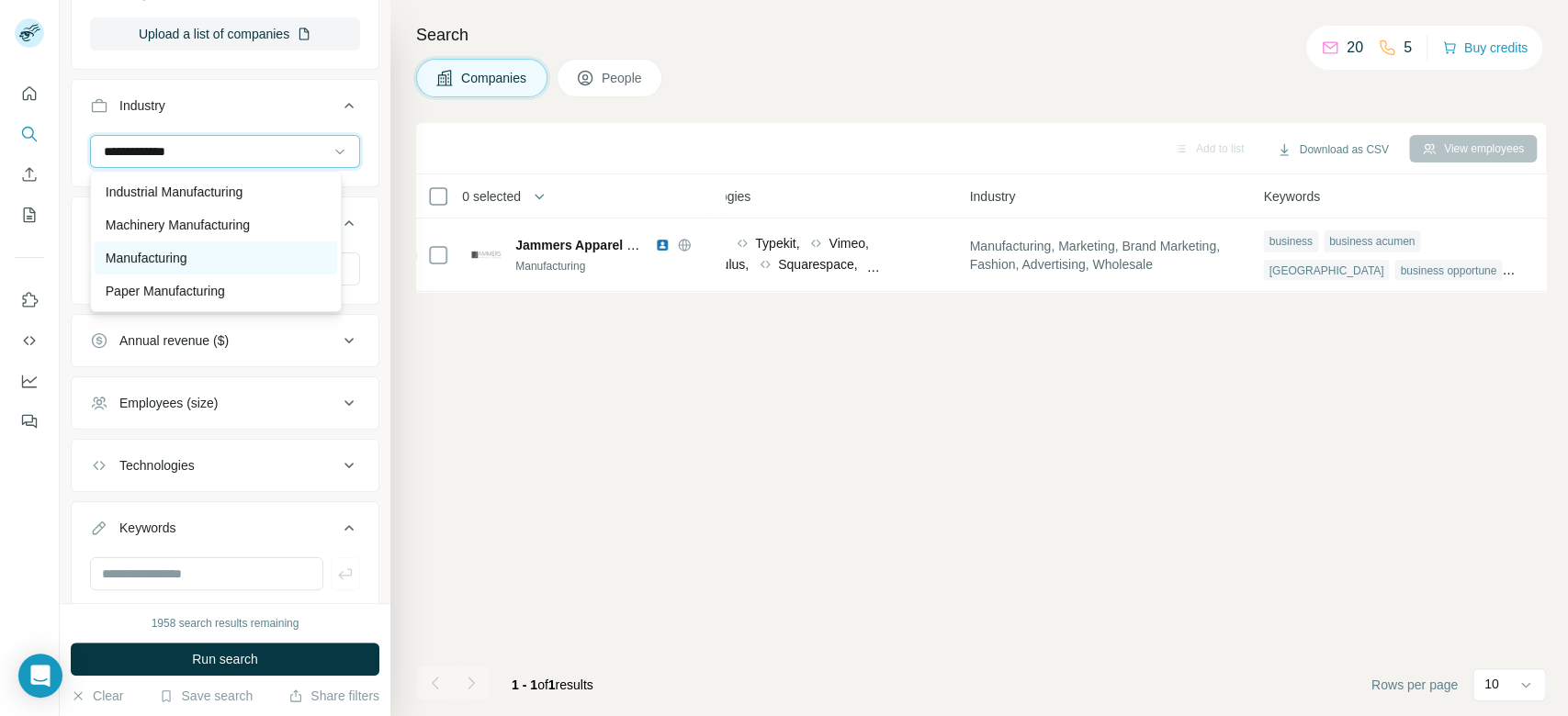
type input "**********"
click at [223, 262] on div "Manufacturing" at bounding box center [216, 257] width 221 height 18
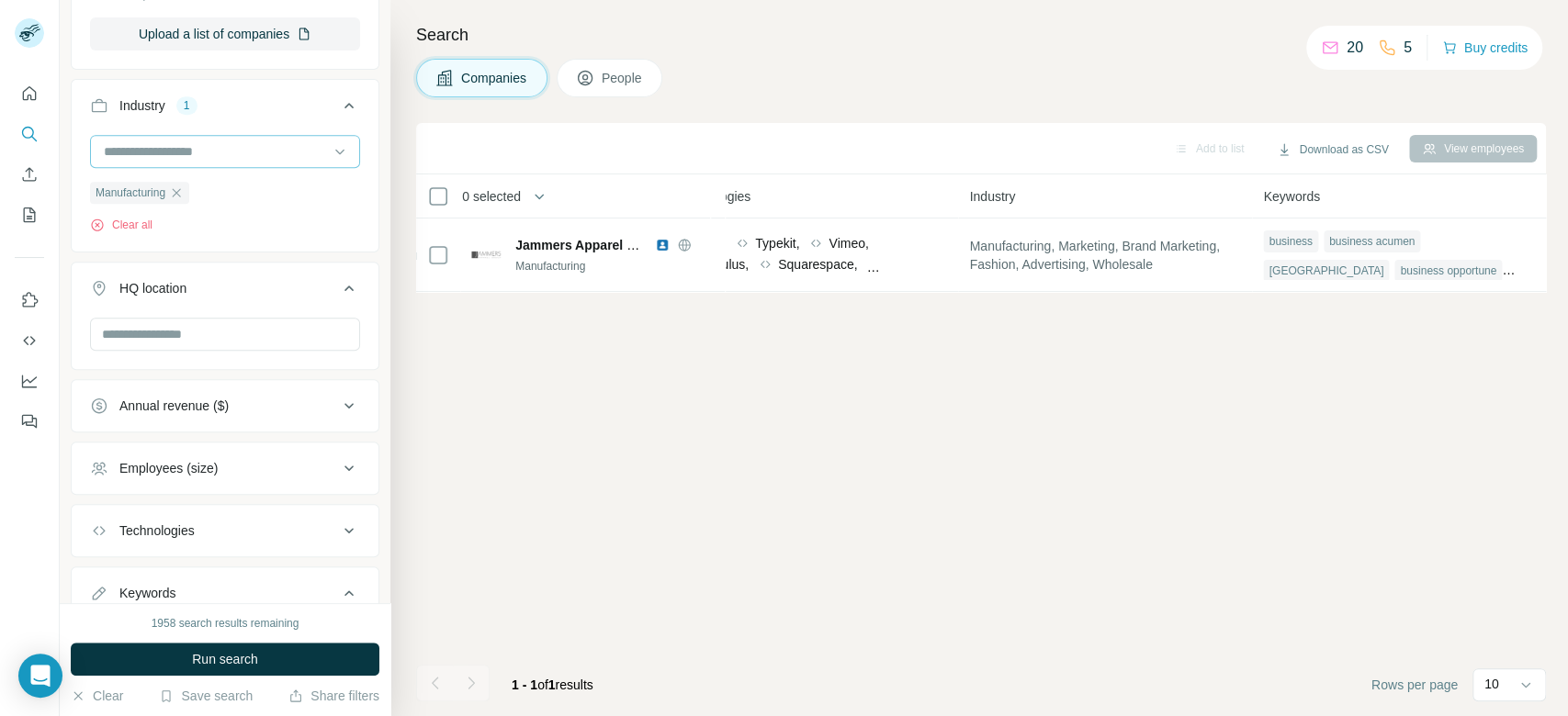
click at [165, 145] on input at bounding box center [215, 151] width 227 height 20
paste input "*******"
type input "*******"
click at [183, 183] on div "Fashion" at bounding box center [216, 192] width 221 height 18
click at [178, 333] on input "text" at bounding box center [225, 334] width 270 height 33
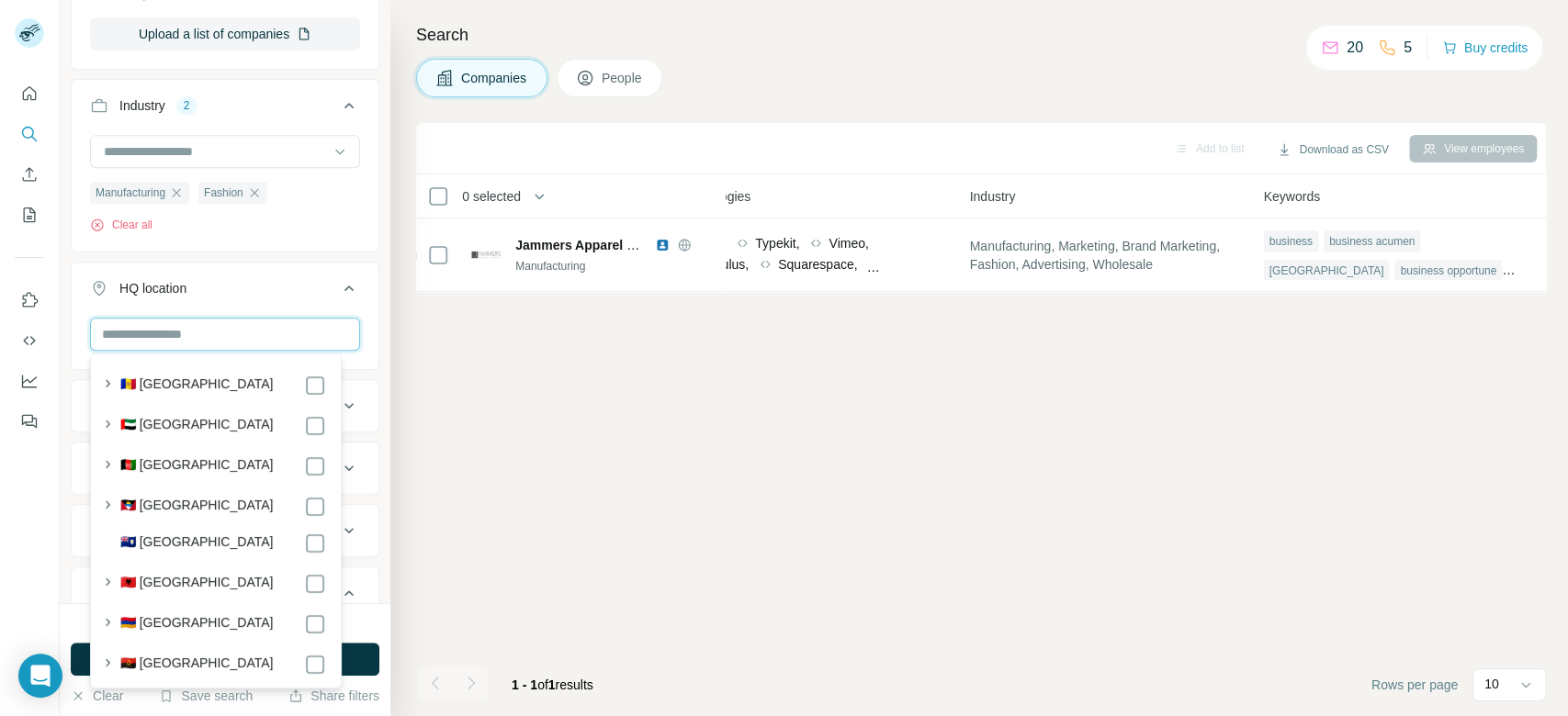
paste input "*********"
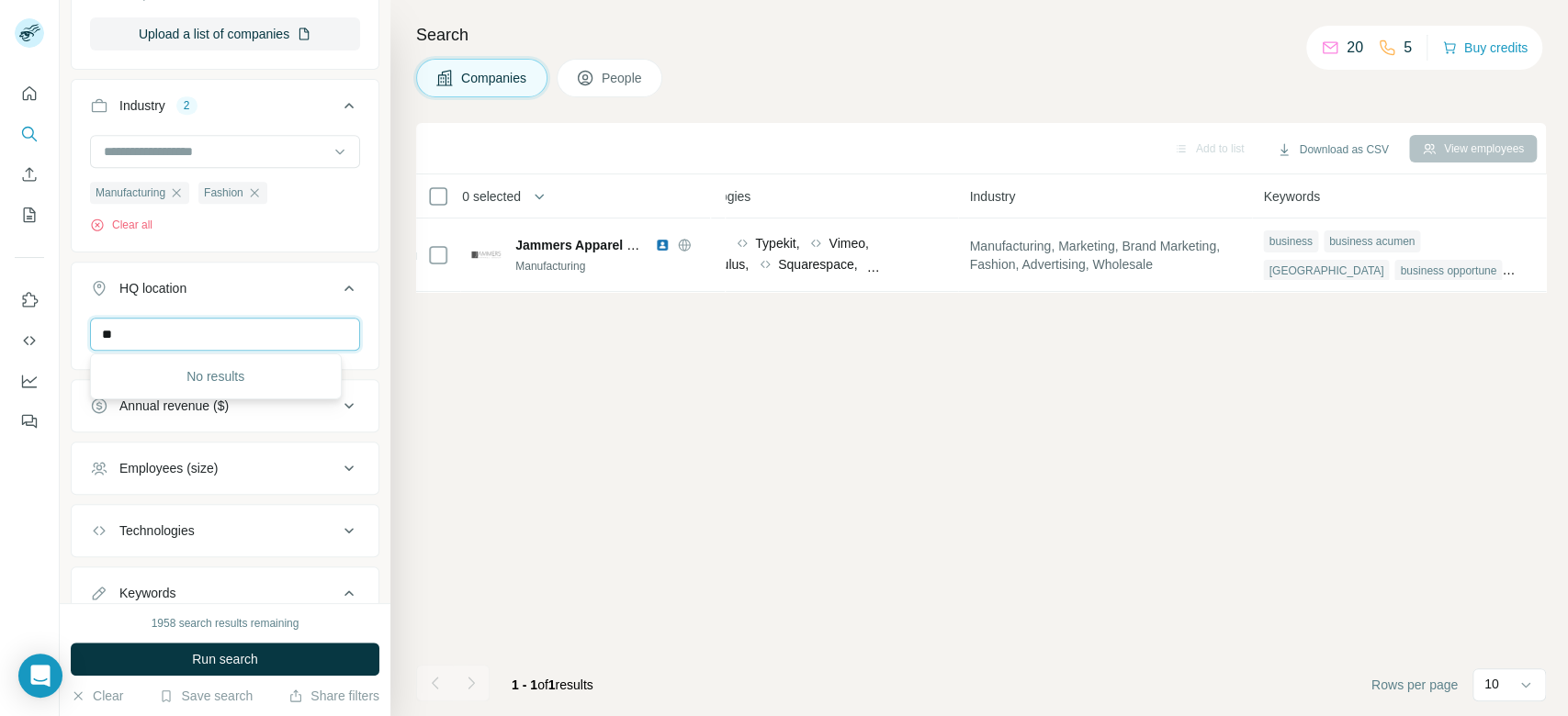
type input "*"
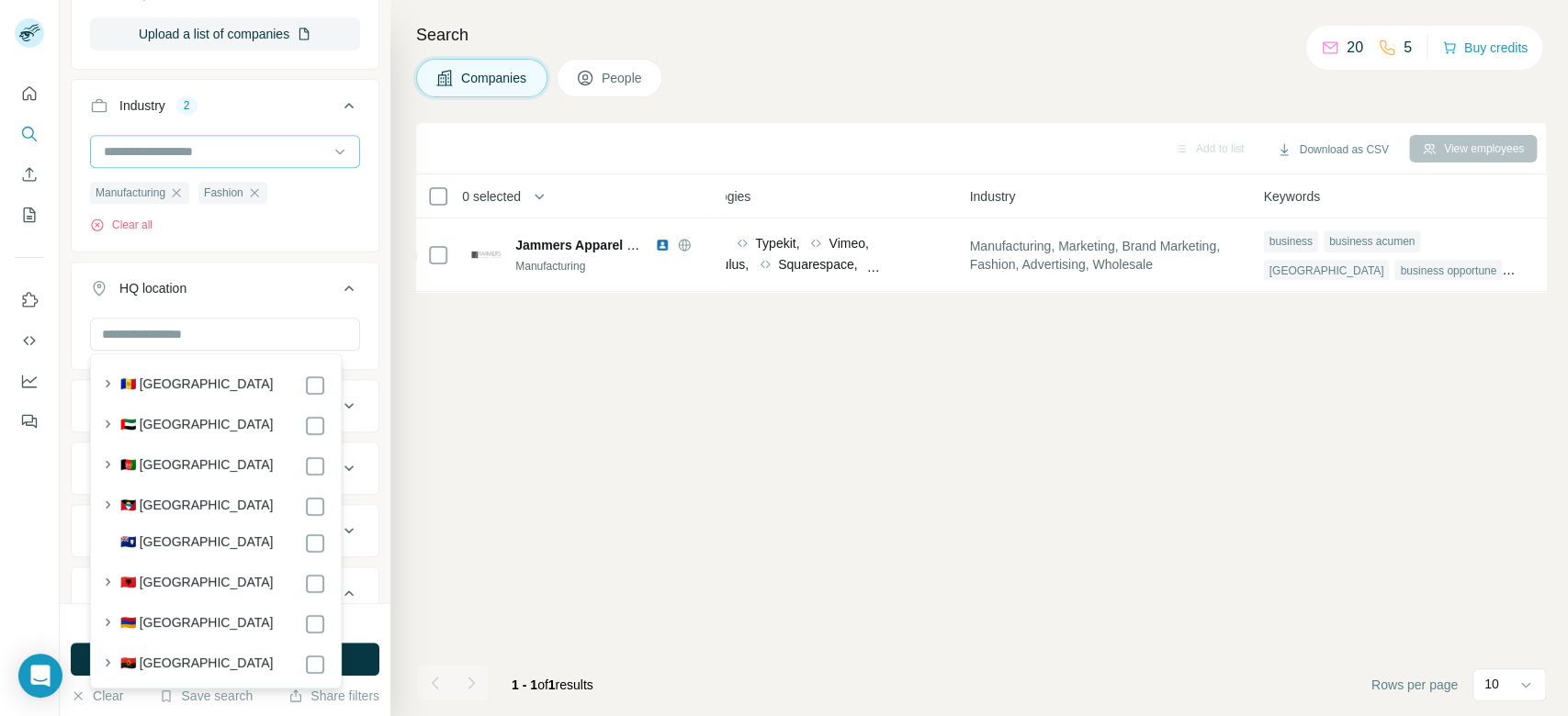
click at [187, 151] on input at bounding box center [215, 151] width 227 height 20
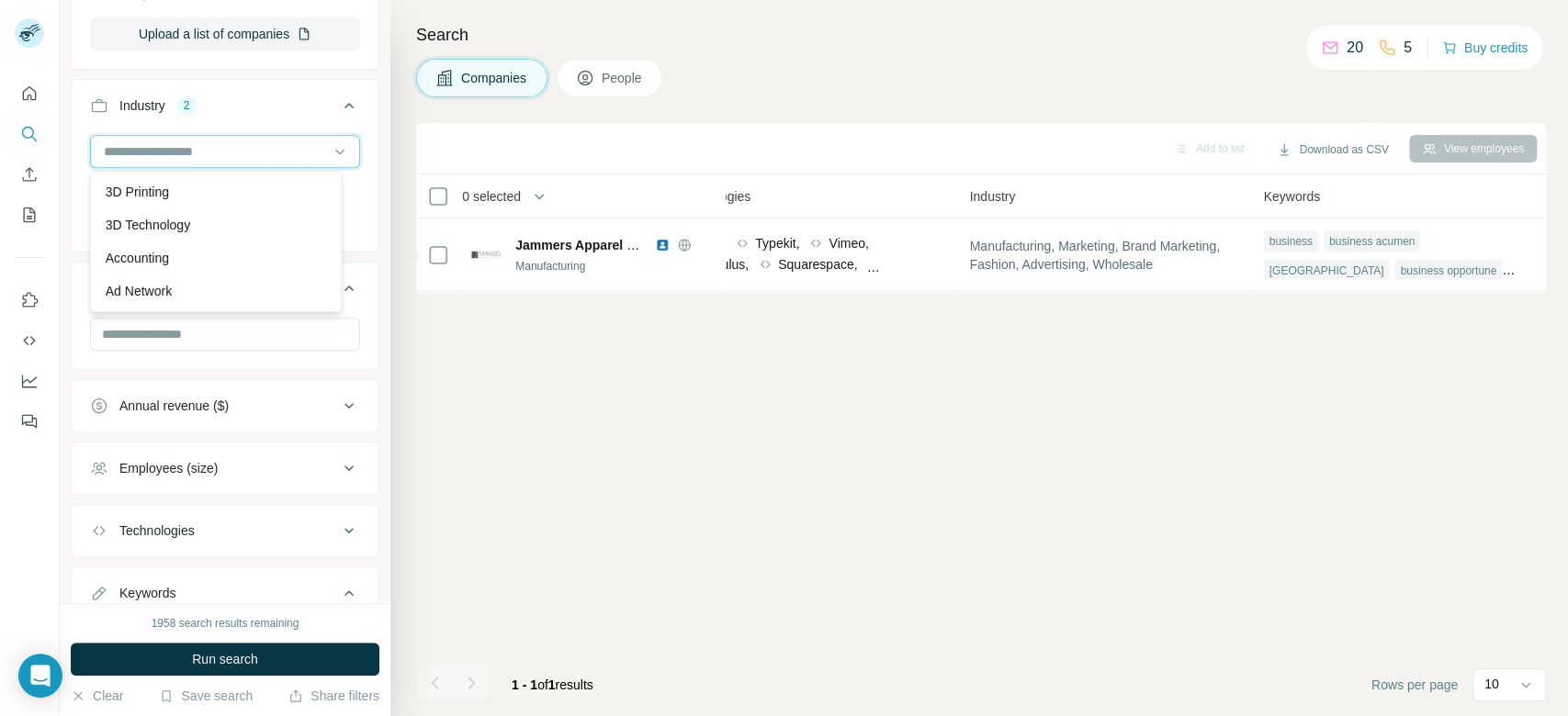
paste input "*********"
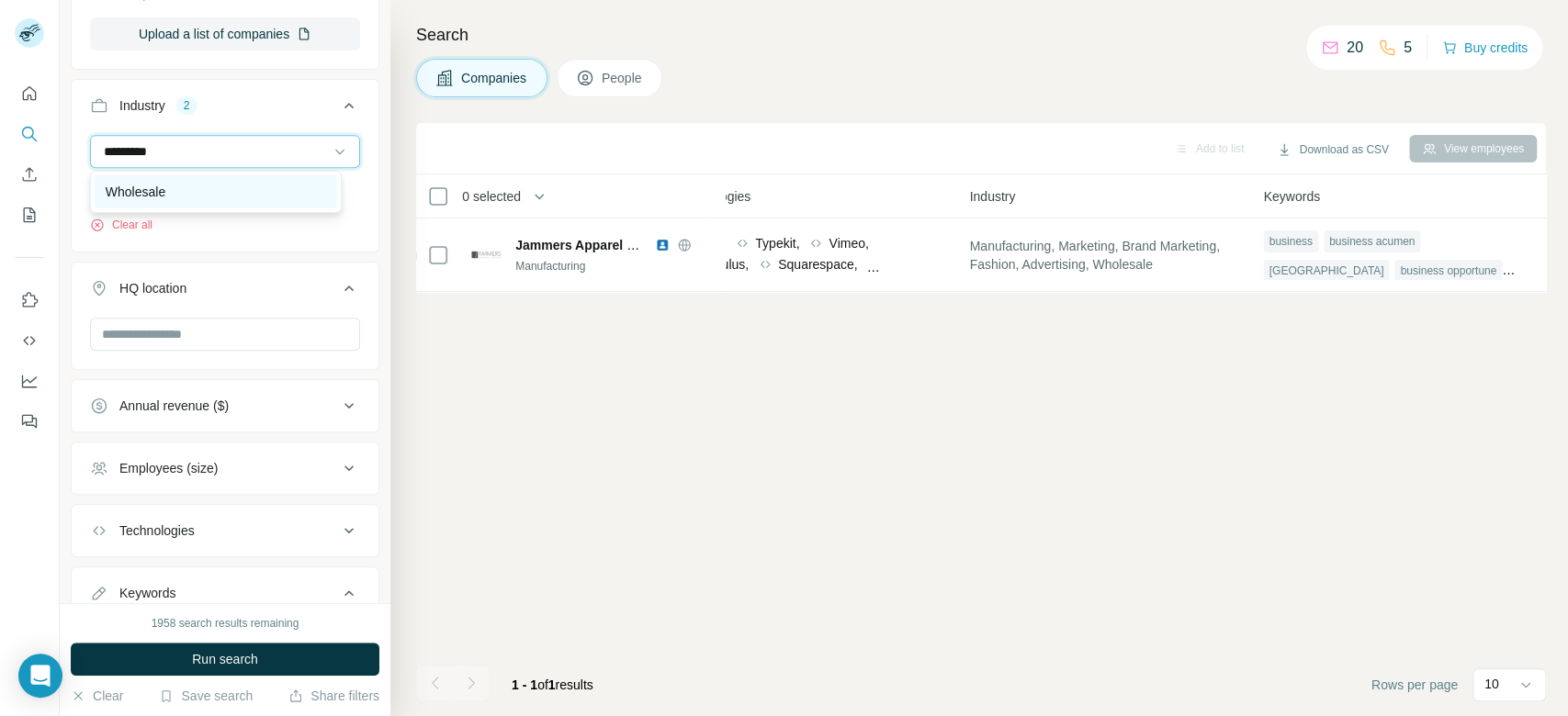
type input "*********"
click at [196, 190] on div "Wholesale" at bounding box center [216, 192] width 221 height 18
click at [171, 142] on input at bounding box center [215, 151] width 227 height 20
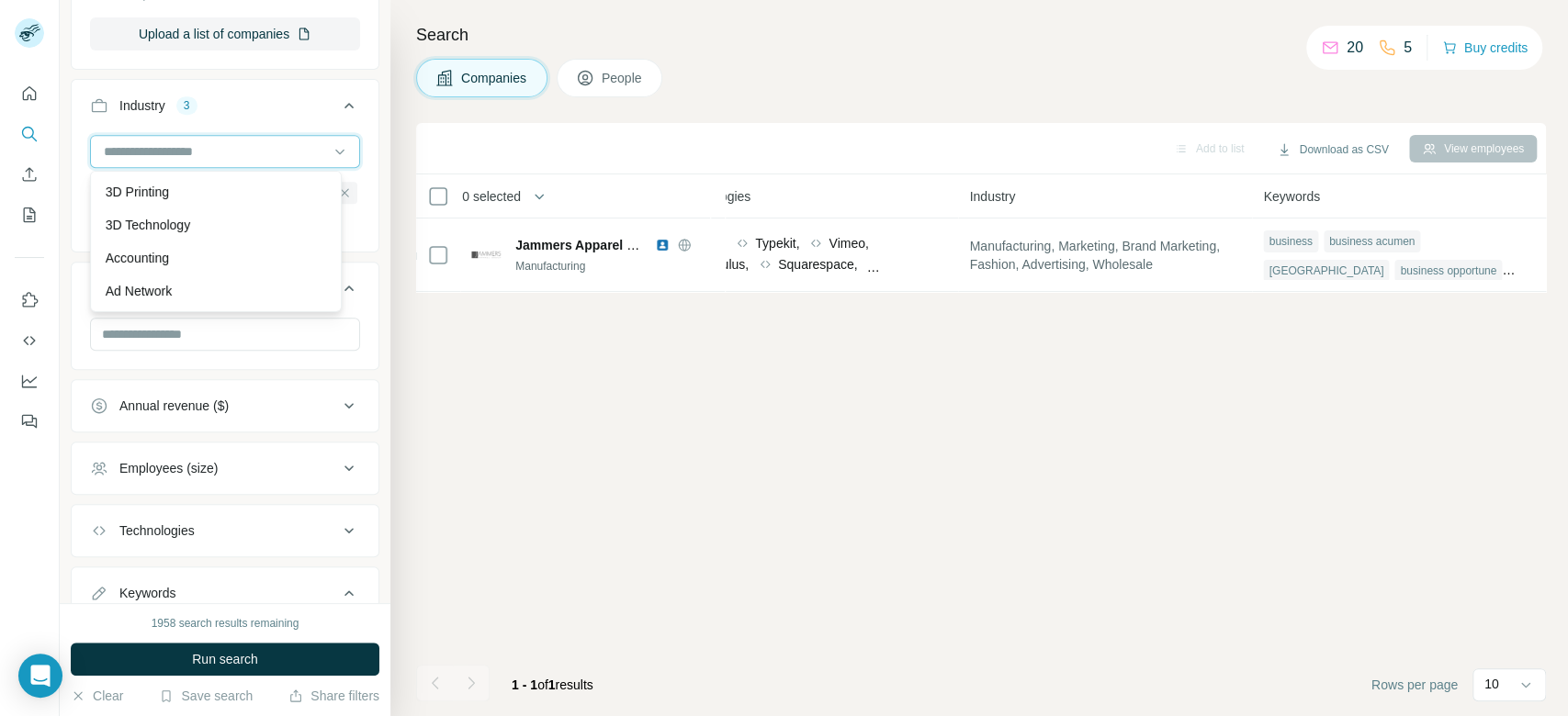
paste input "**********"
type input "**********"
click at [186, 180] on div "Brand Marketing" at bounding box center [215, 192] width 242 height 33
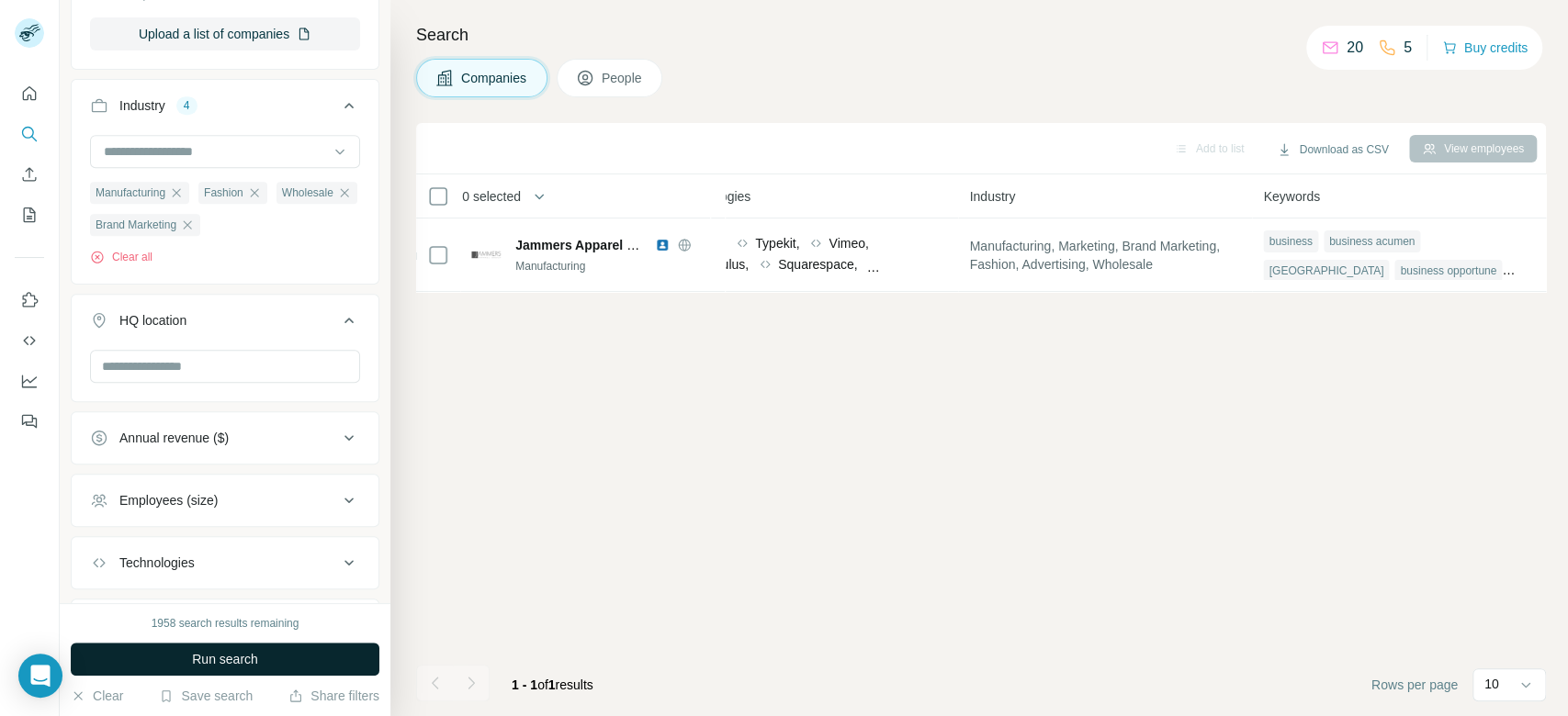
click at [311, 665] on button "Run search" at bounding box center [225, 659] width 309 height 33
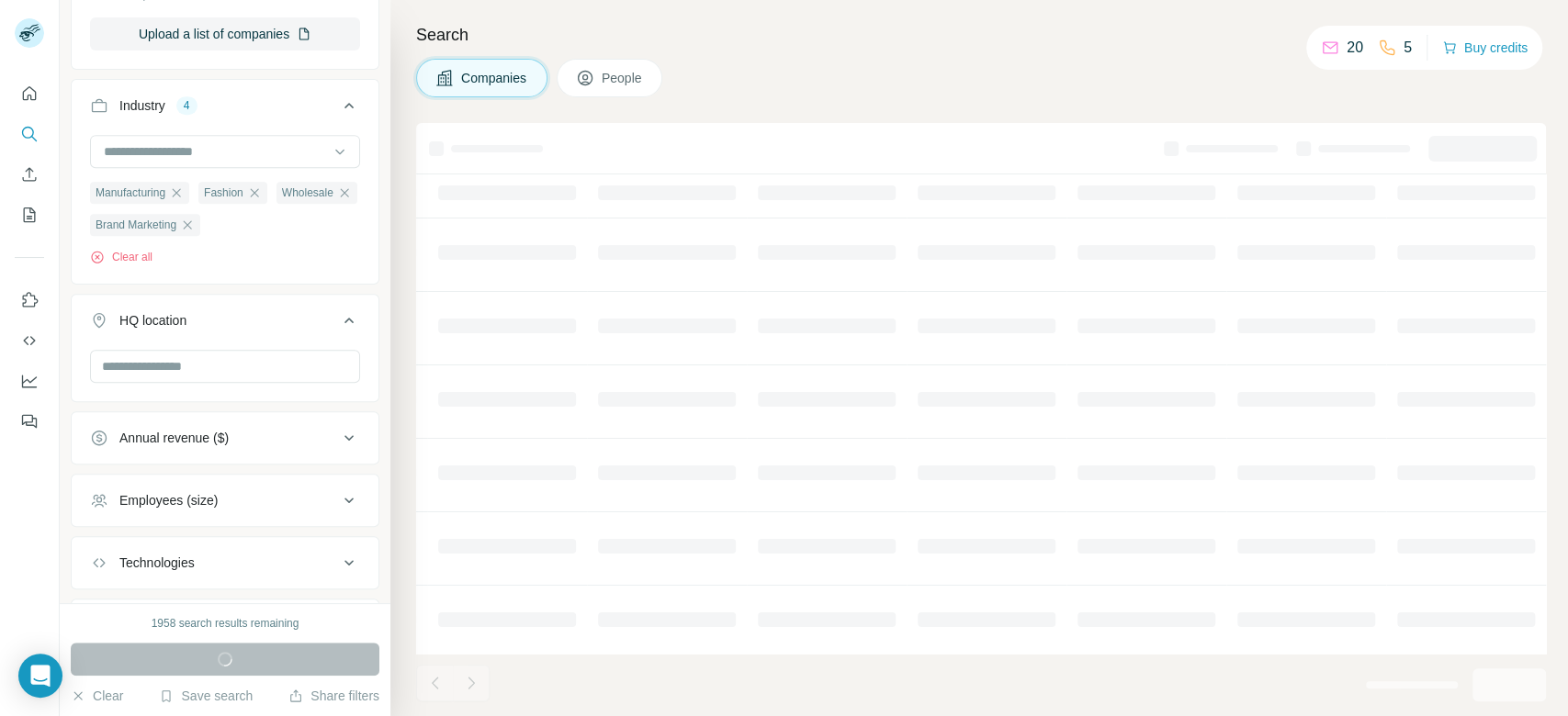
scroll to position [0, 629]
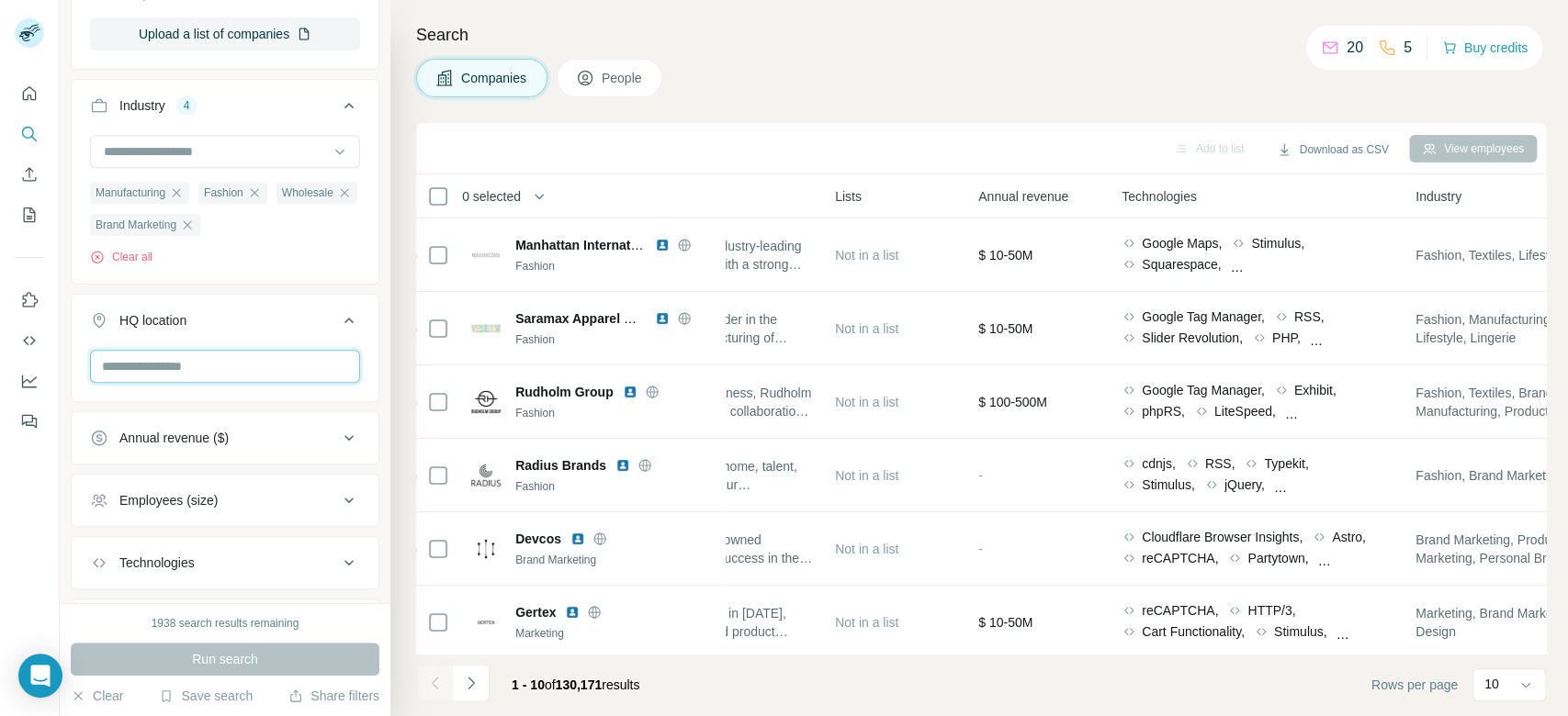
click at [218, 357] on input "text" at bounding box center [225, 366] width 270 height 33
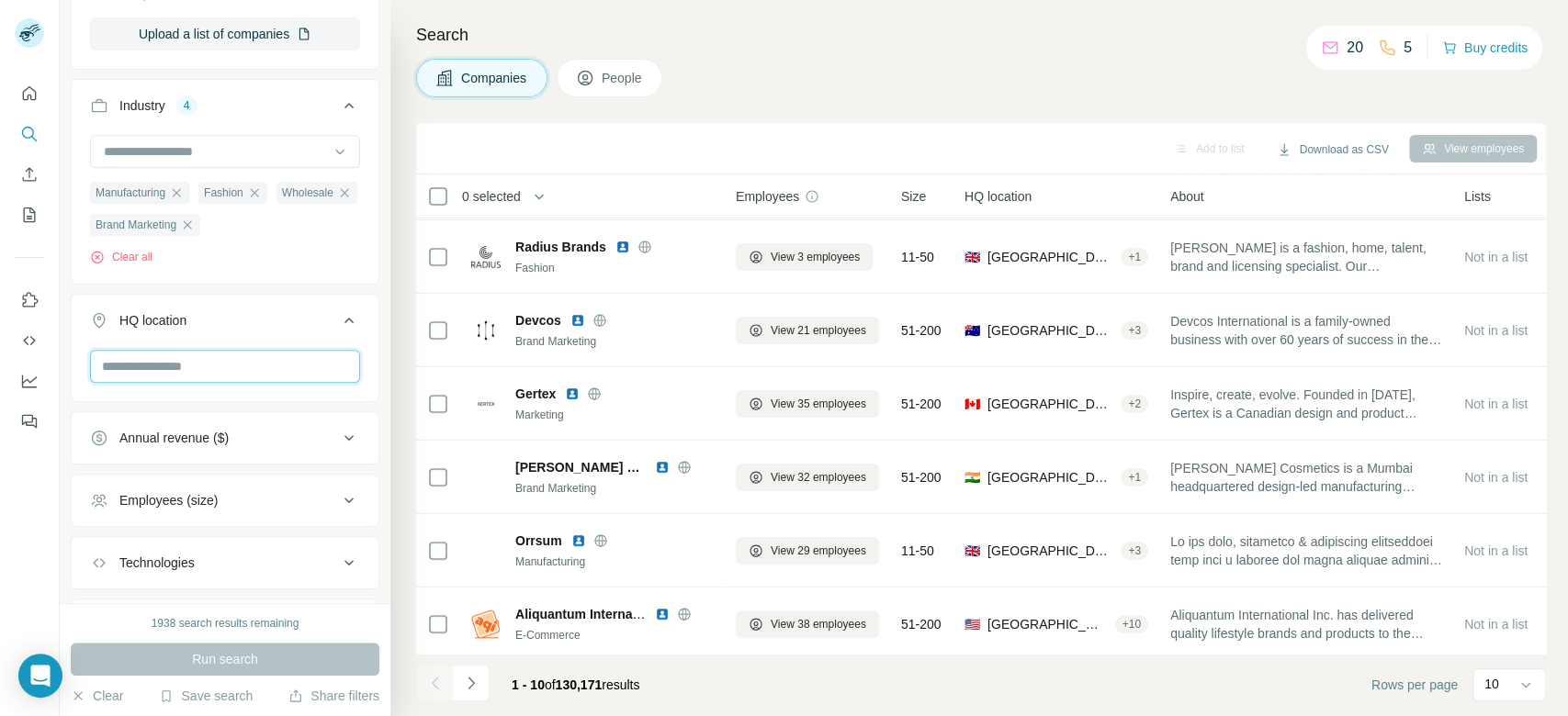
scroll to position [310, 0]
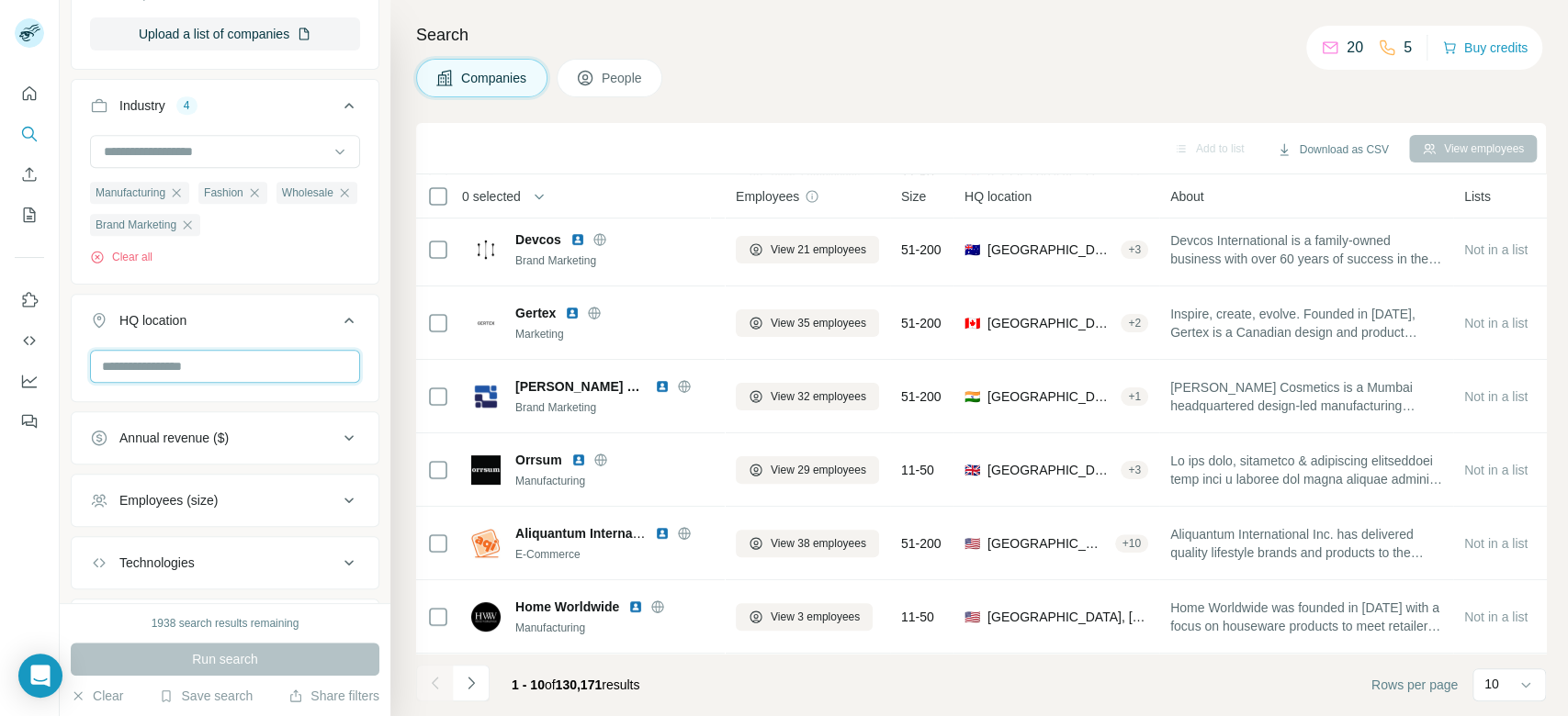
click at [183, 369] on input "text" at bounding box center [225, 366] width 270 height 33
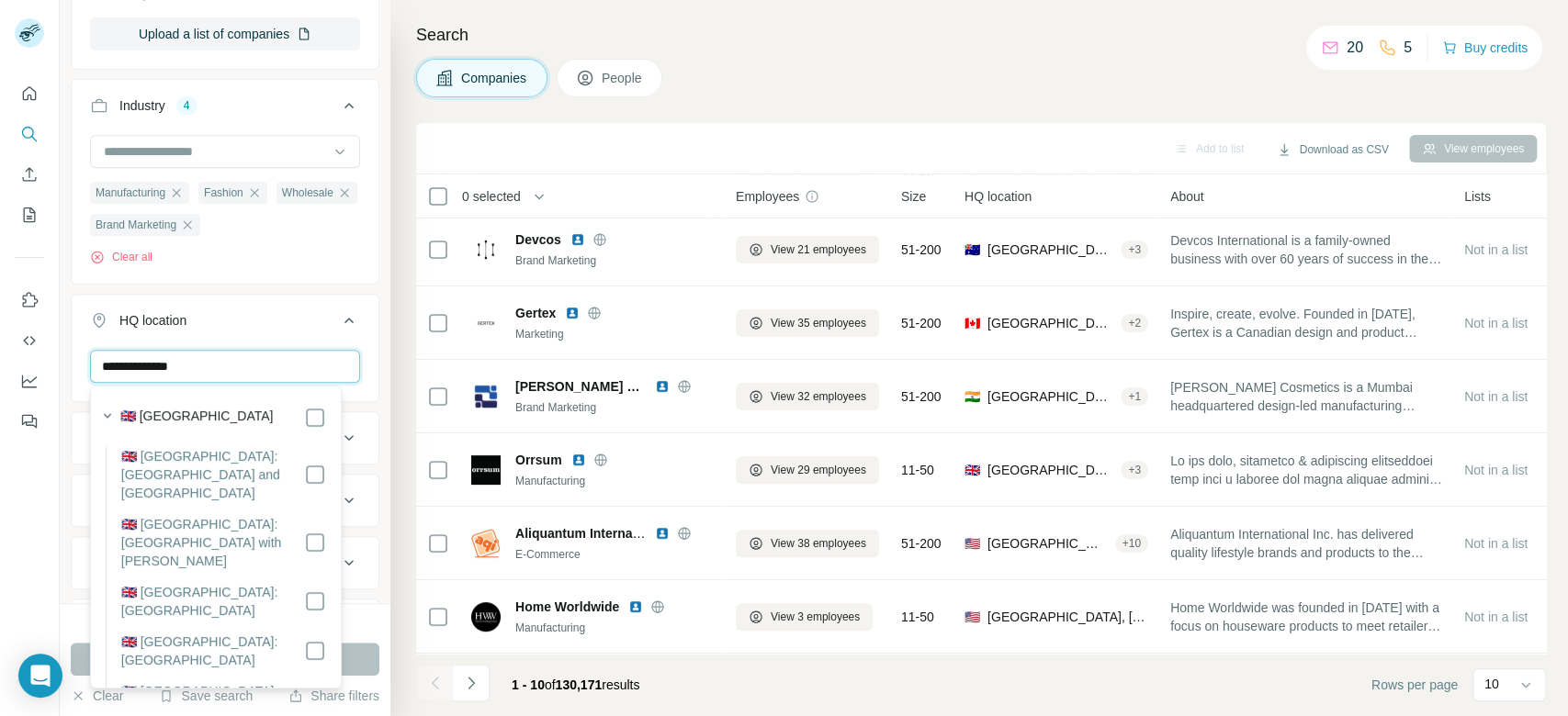
type input "**********"
click at [360, 653] on button "Run search" at bounding box center [225, 659] width 309 height 33
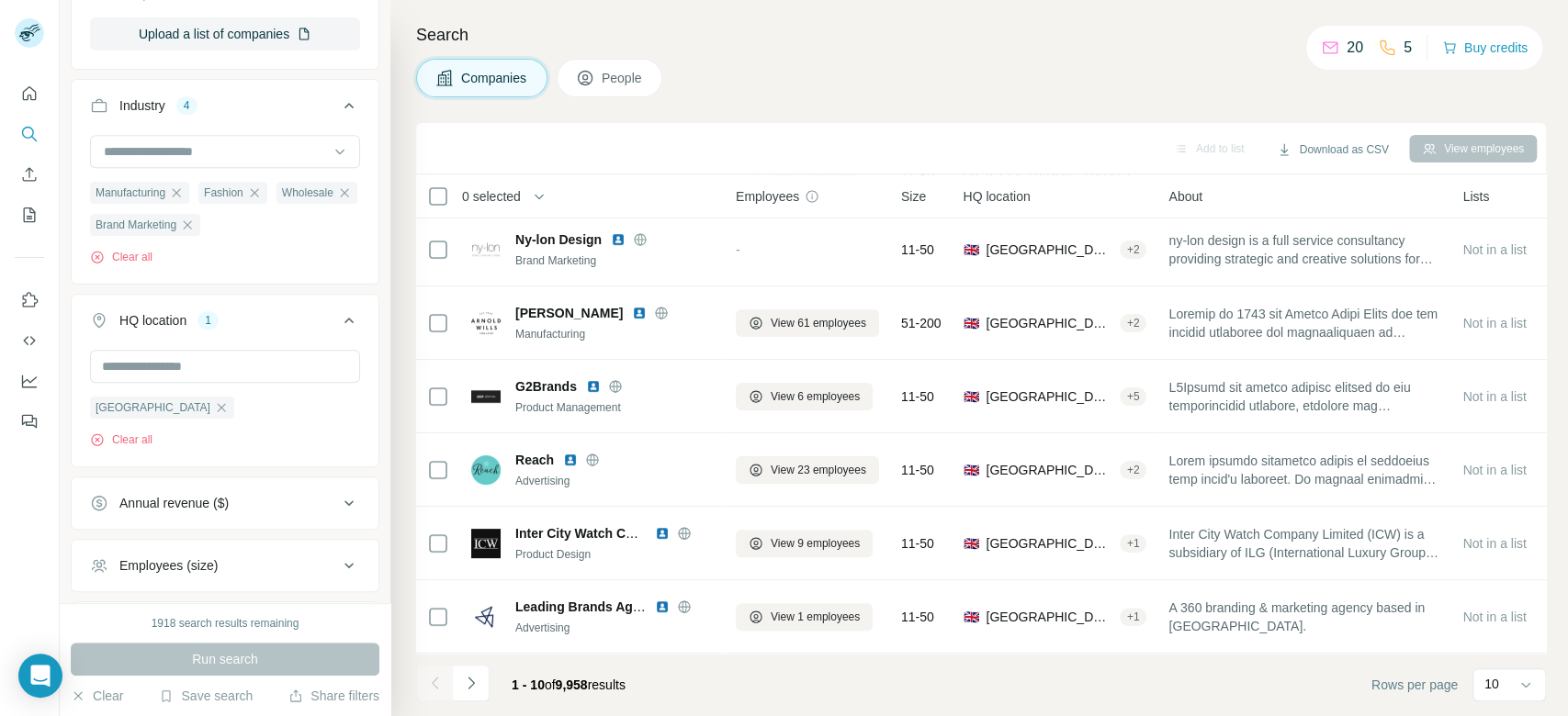
click at [338, 322] on icon at bounding box center [348, 320] width 22 height 22
click at [317, 452] on div "Employees (size)" at bounding box center [213, 444] width 248 height 18
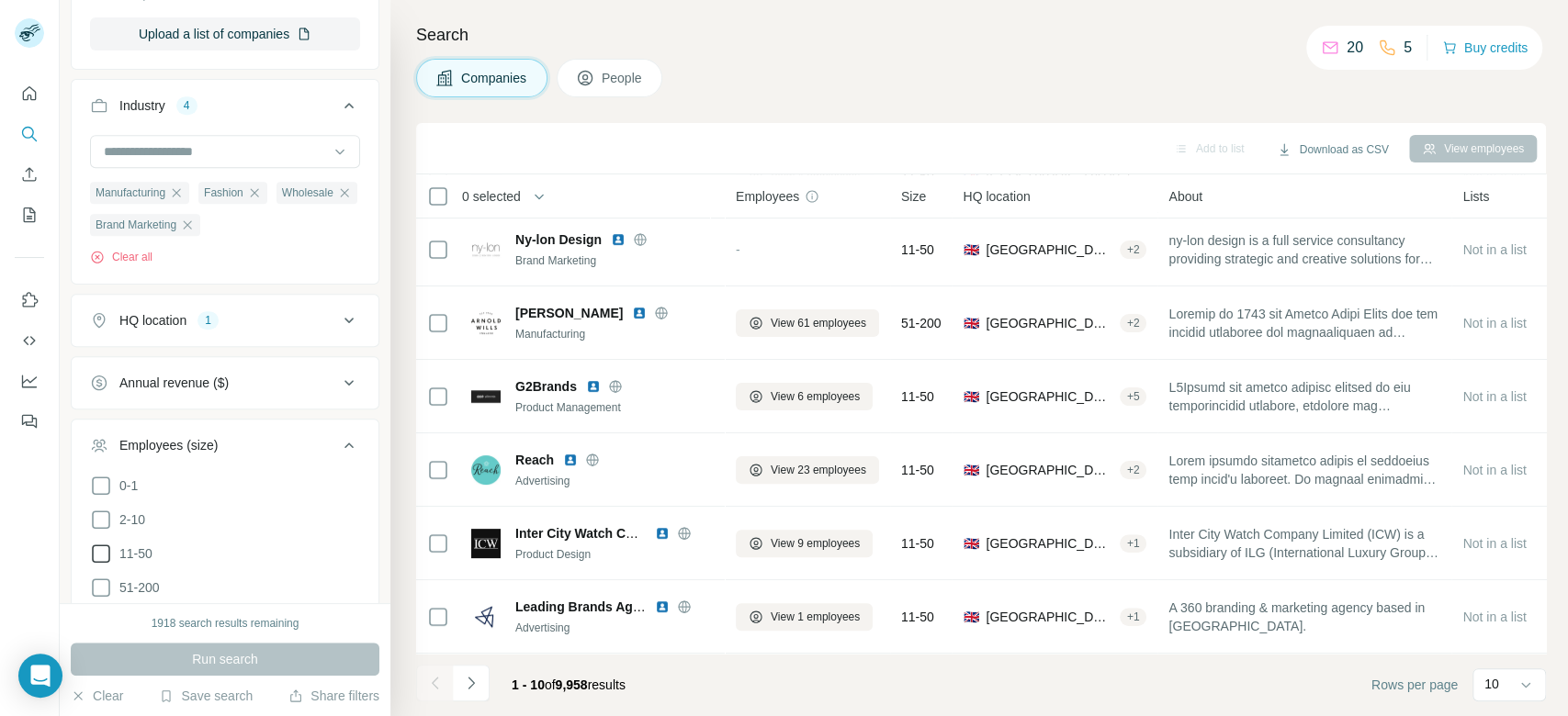
click at [136, 555] on span "11-50" at bounding box center [132, 553] width 41 height 18
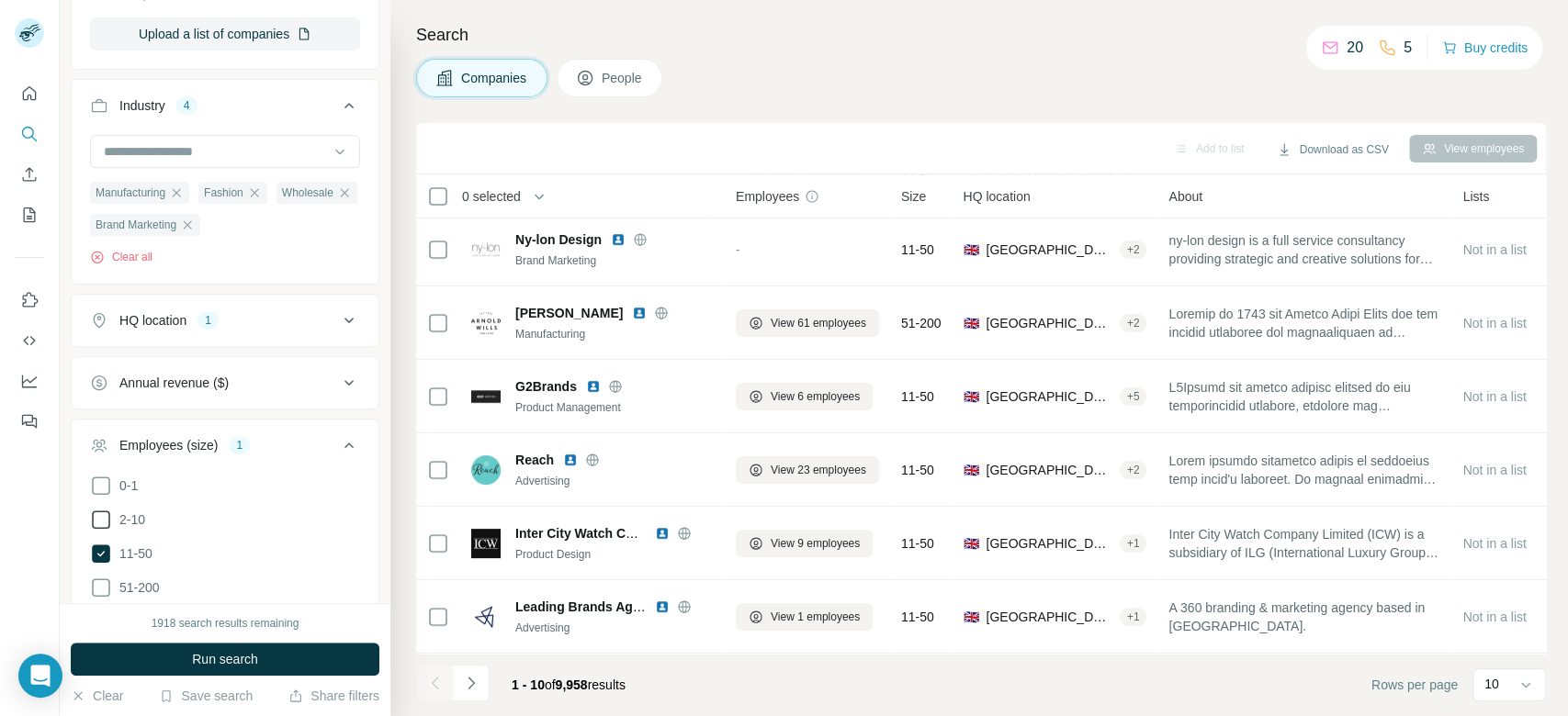
click at [138, 526] on span "2-10" at bounding box center [128, 519] width 33 height 18
click at [317, 664] on button "Run search" at bounding box center [225, 659] width 309 height 33
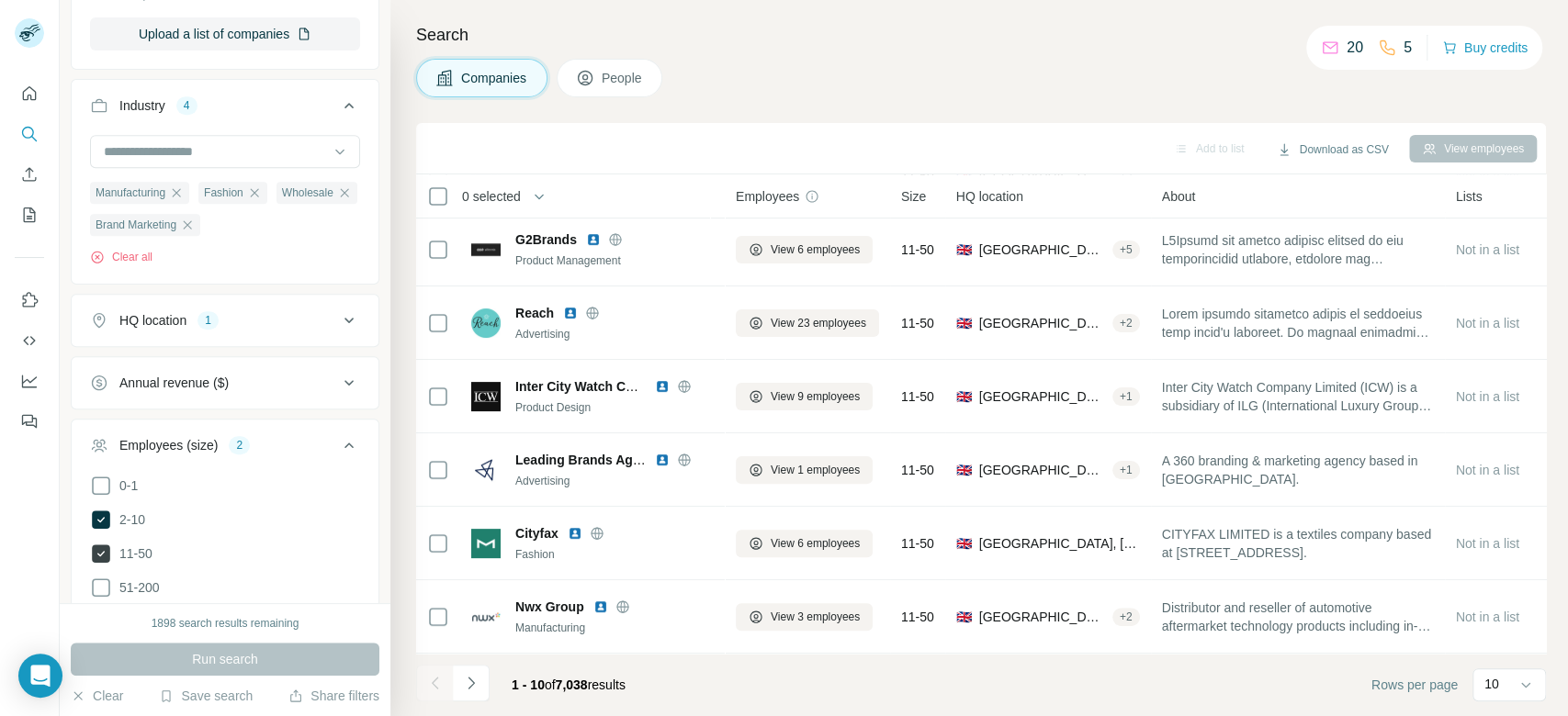
click at [132, 547] on span "11-50" at bounding box center [132, 553] width 41 height 18
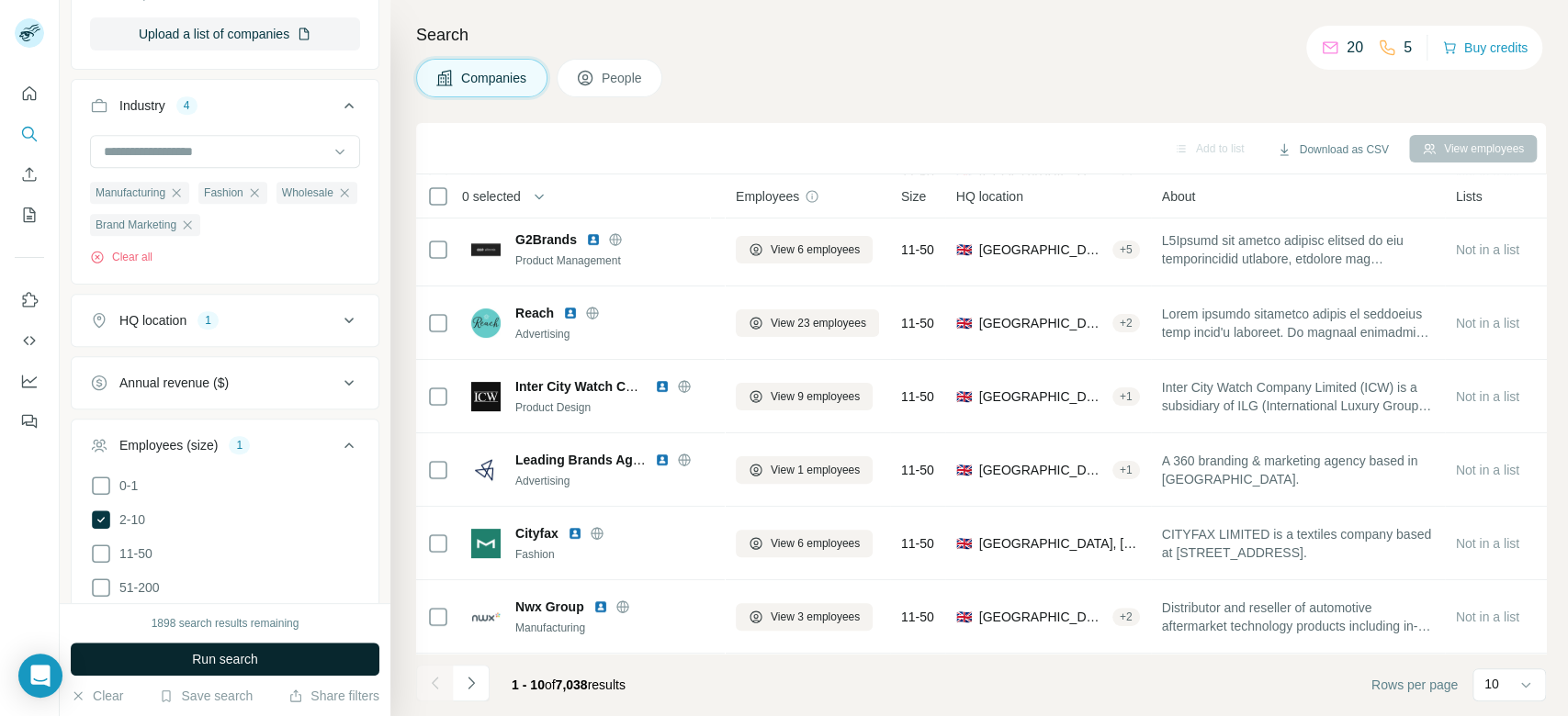
click at [276, 662] on button "Run search" at bounding box center [225, 659] width 309 height 33
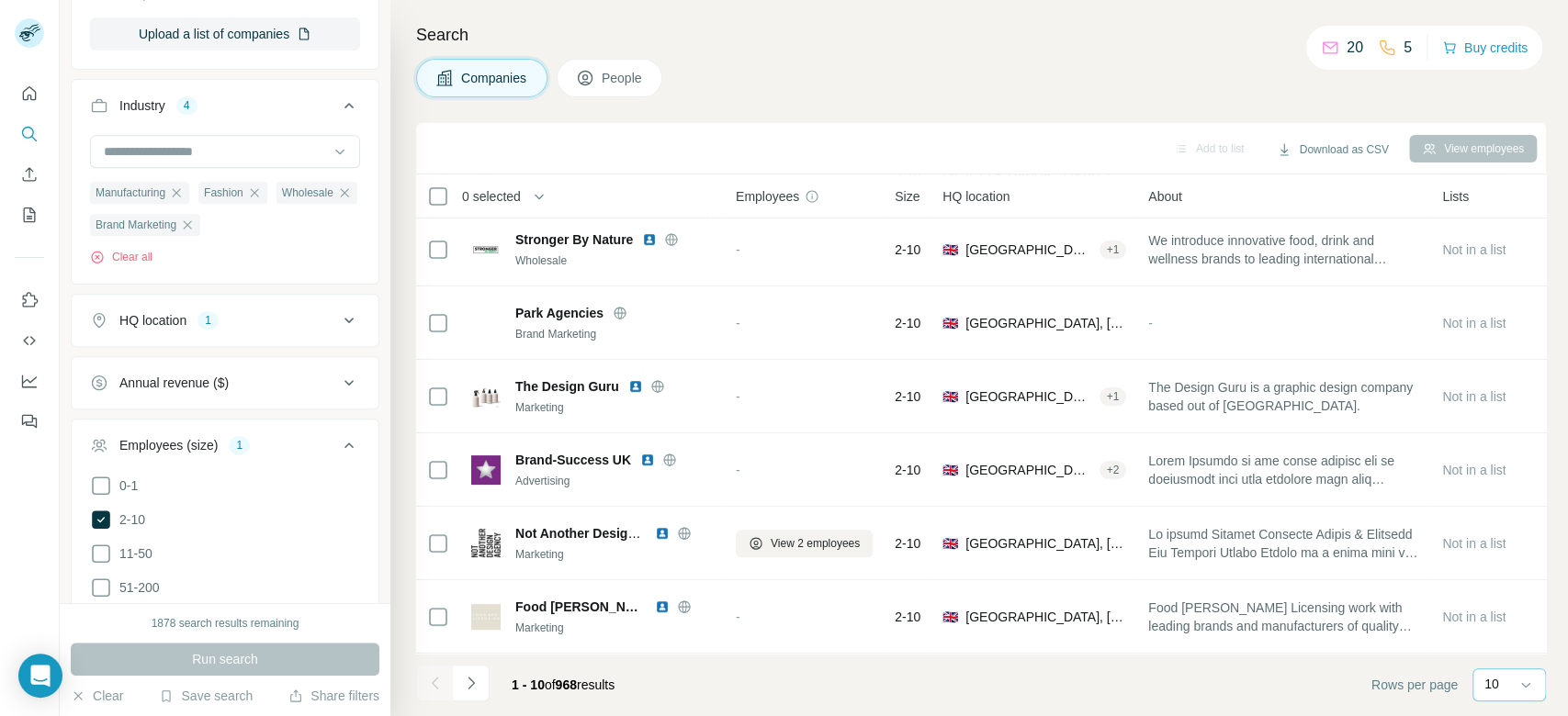
click at [1479, 685] on div "10" at bounding box center [1509, 684] width 73 height 33
click at [1496, 545] on p "60" at bounding box center [1495, 544] width 14 height 18
click at [138, 584] on span "51-200" at bounding box center [136, 587] width 48 height 18
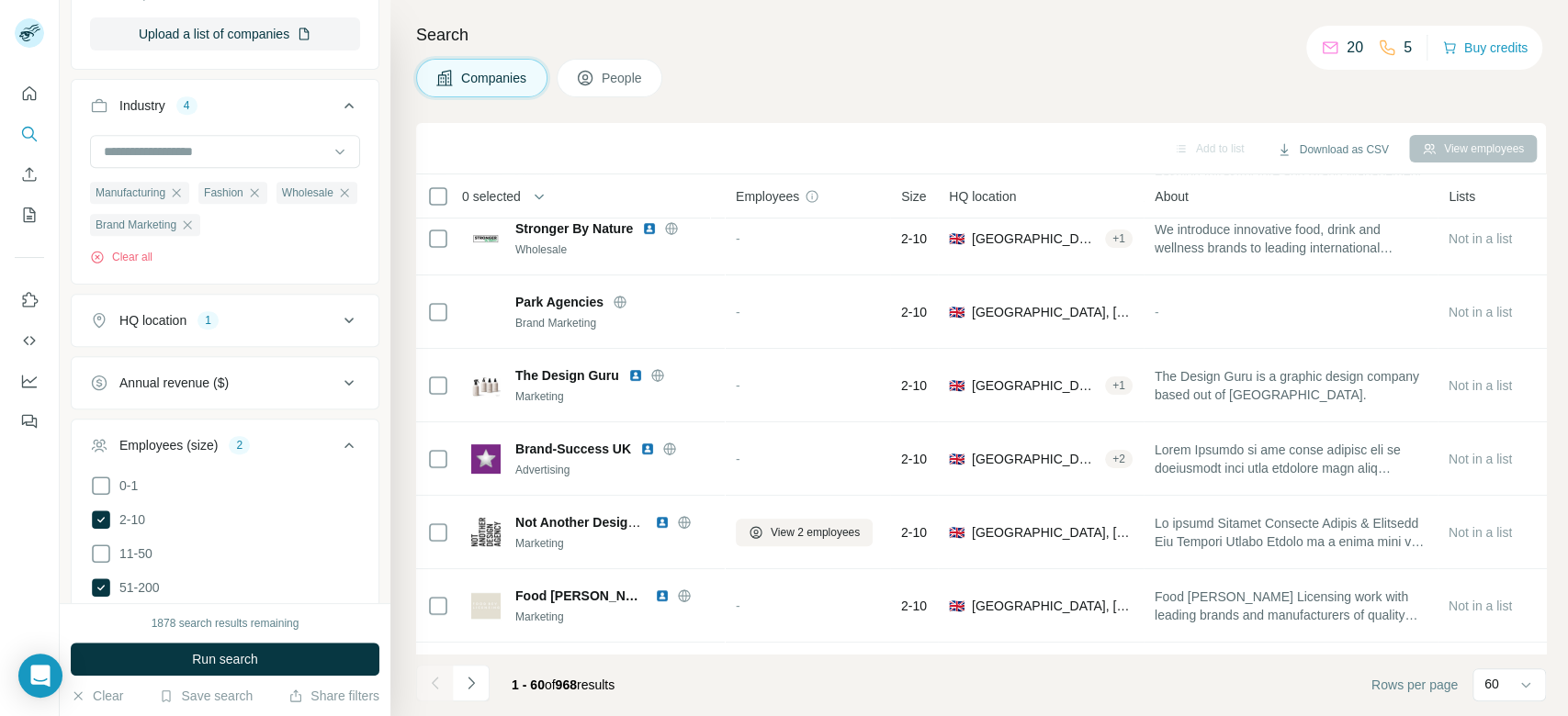
drag, startPoint x: 126, startPoint y: 523, endPoint x: 197, endPoint y: 609, distance: 111.5
click at [127, 522] on span "2-10" at bounding box center [128, 519] width 33 height 18
click at [233, 656] on span "Run search" at bounding box center [225, 658] width 67 height 18
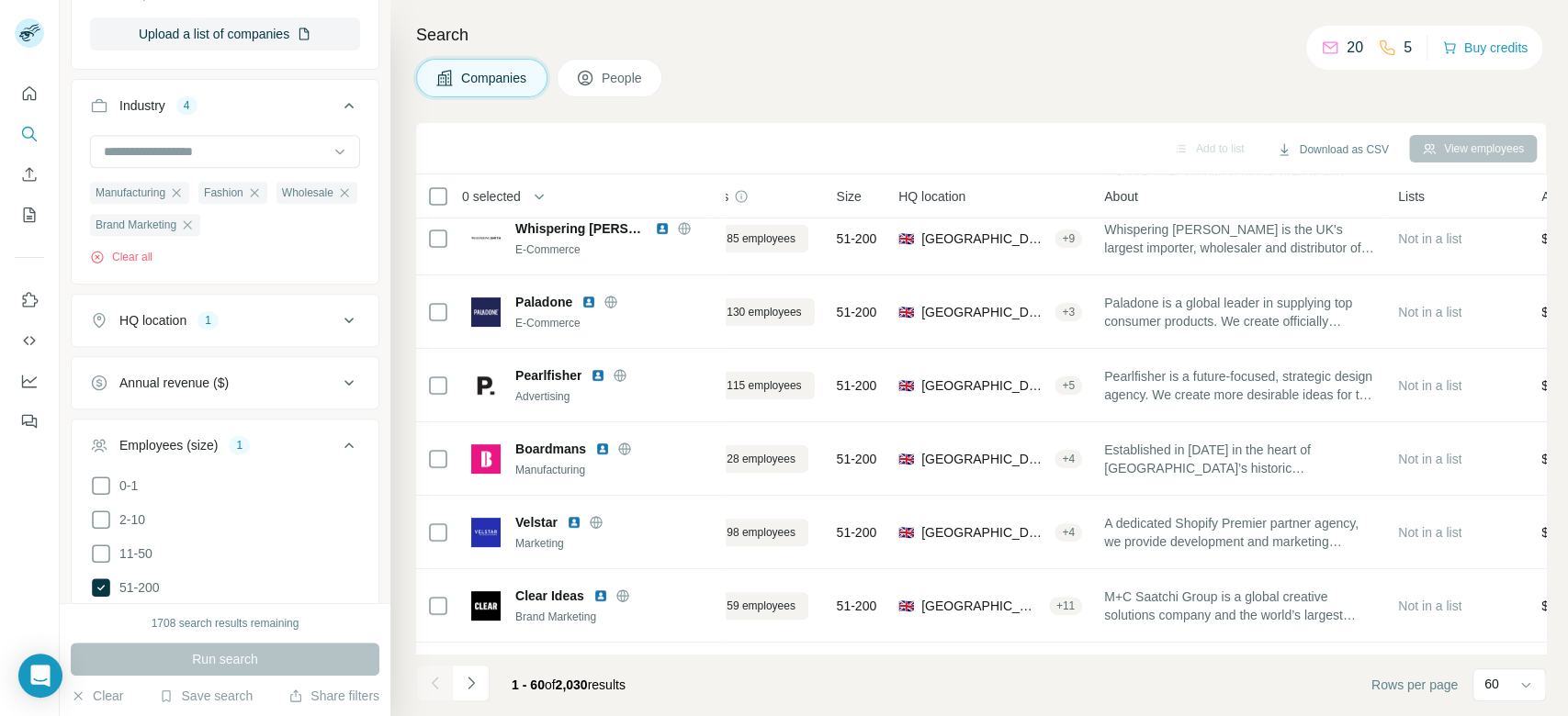
scroll to position [310, 0]
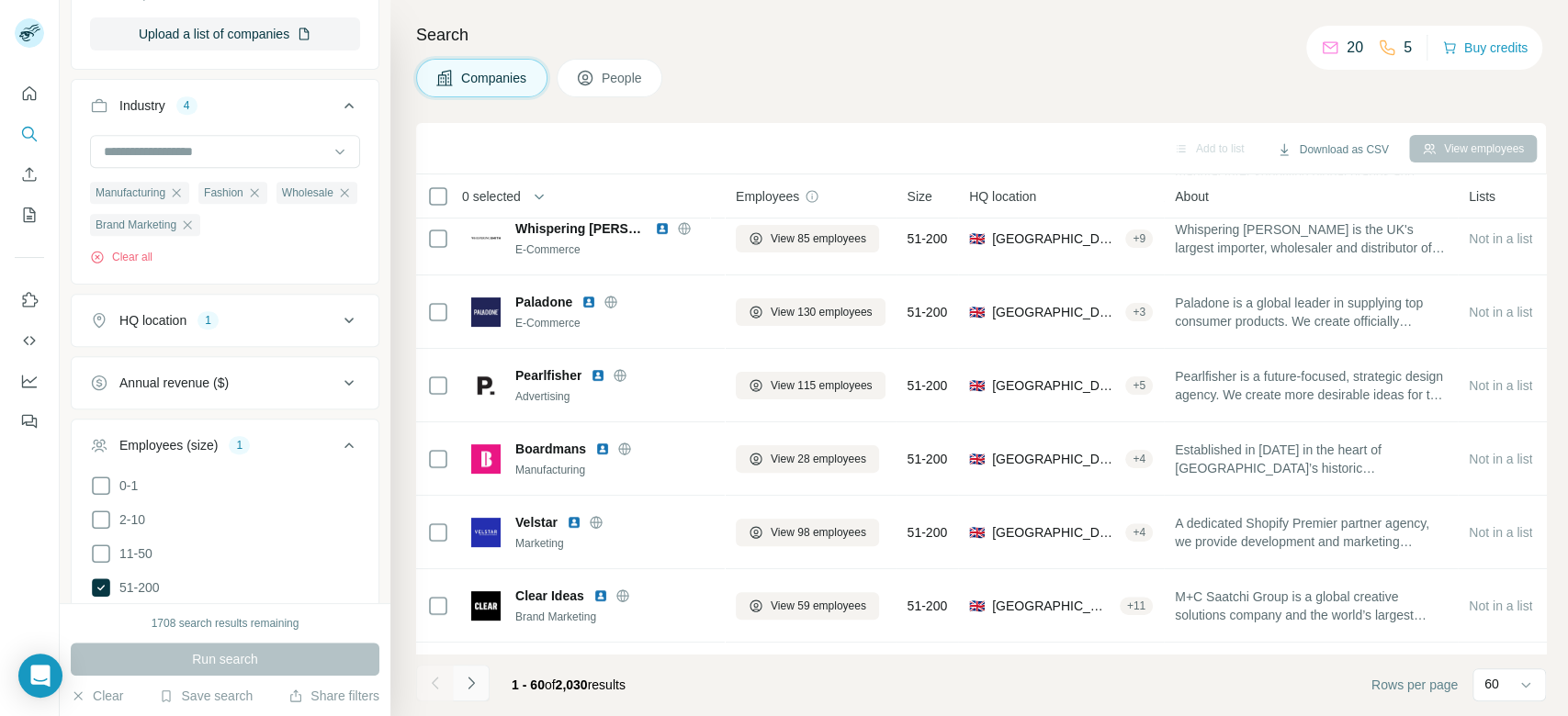
click at [472, 682] on icon "Navigate to next page" at bounding box center [471, 682] width 18 height 18
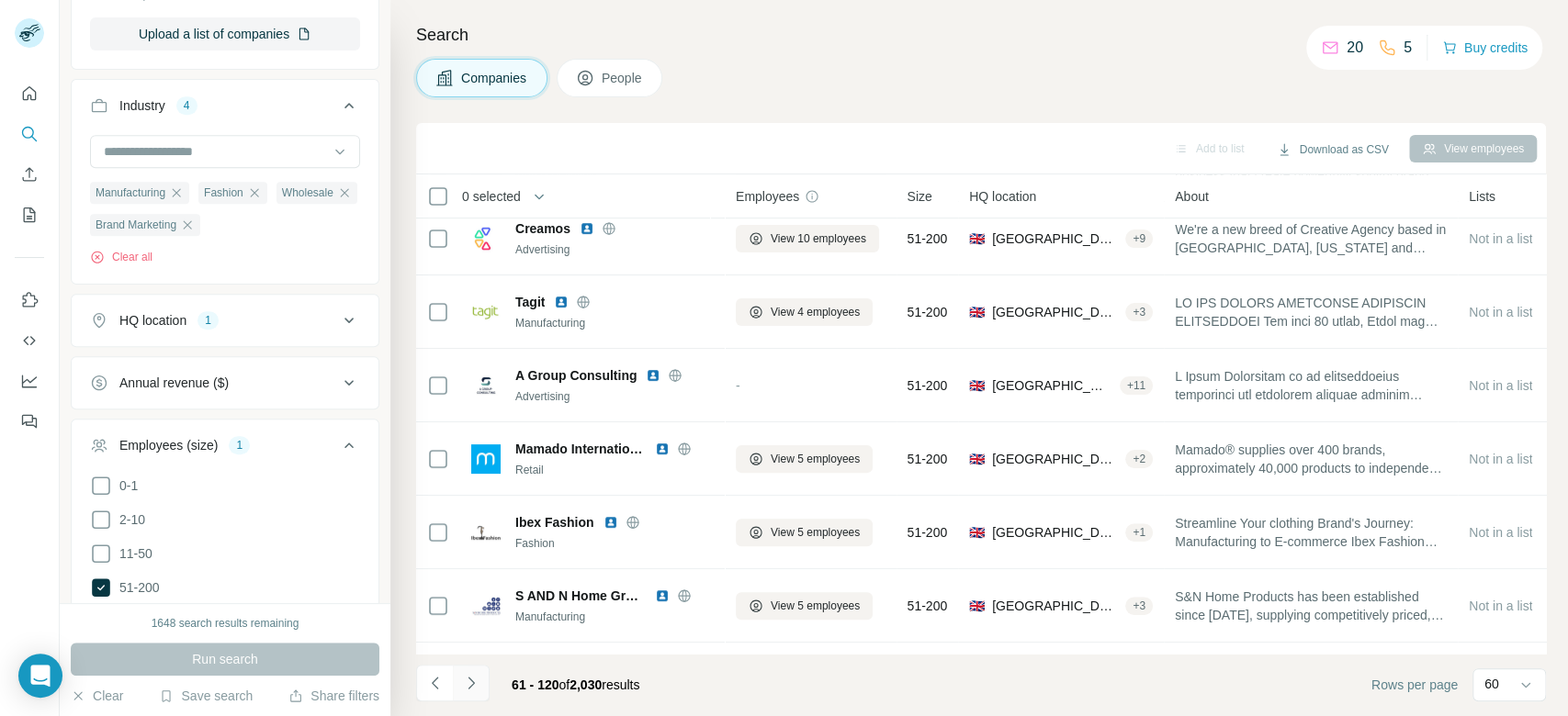
click at [472, 682] on icon "Navigate to next page" at bounding box center [471, 682] width 18 height 18
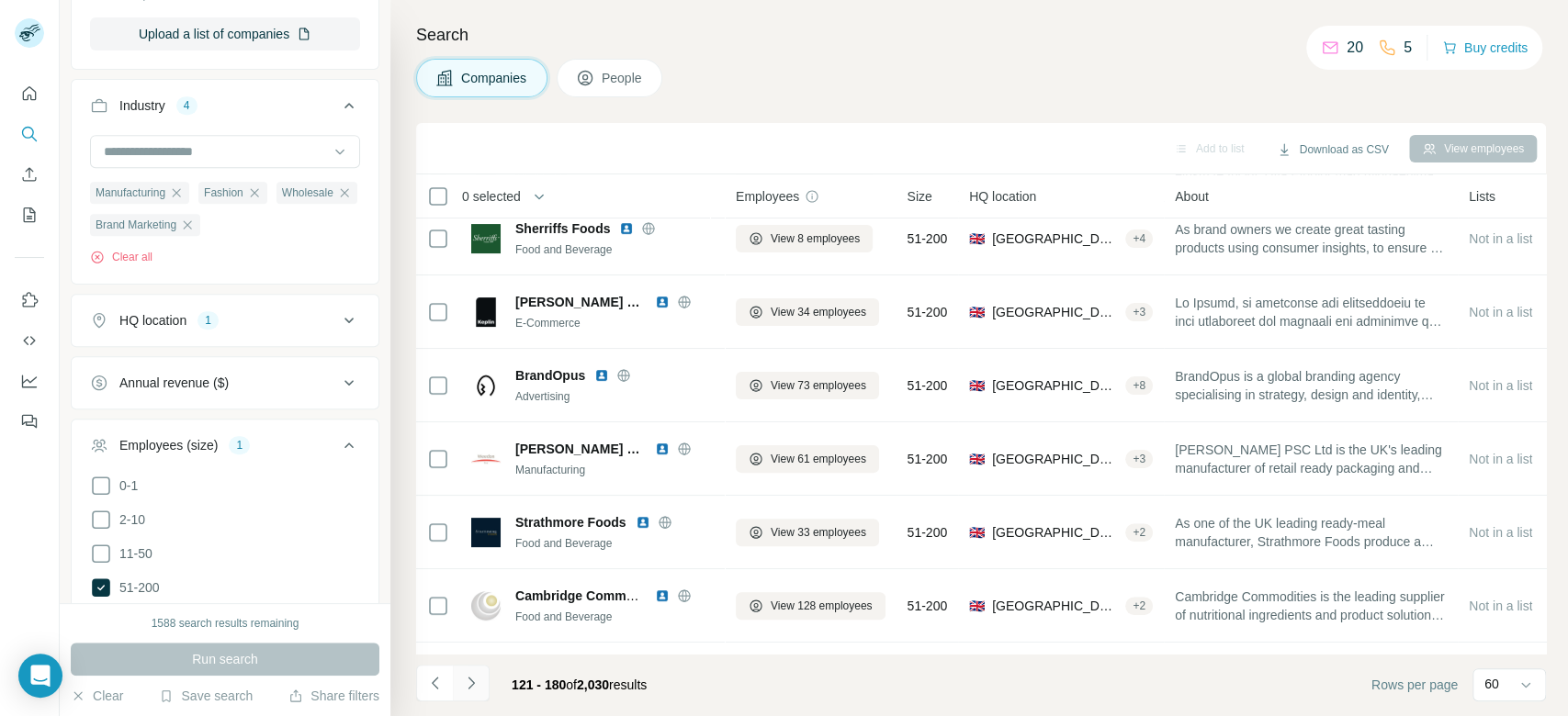
click at [472, 682] on icon "Navigate to next page" at bounding box center [471, 682] width 18 height 18
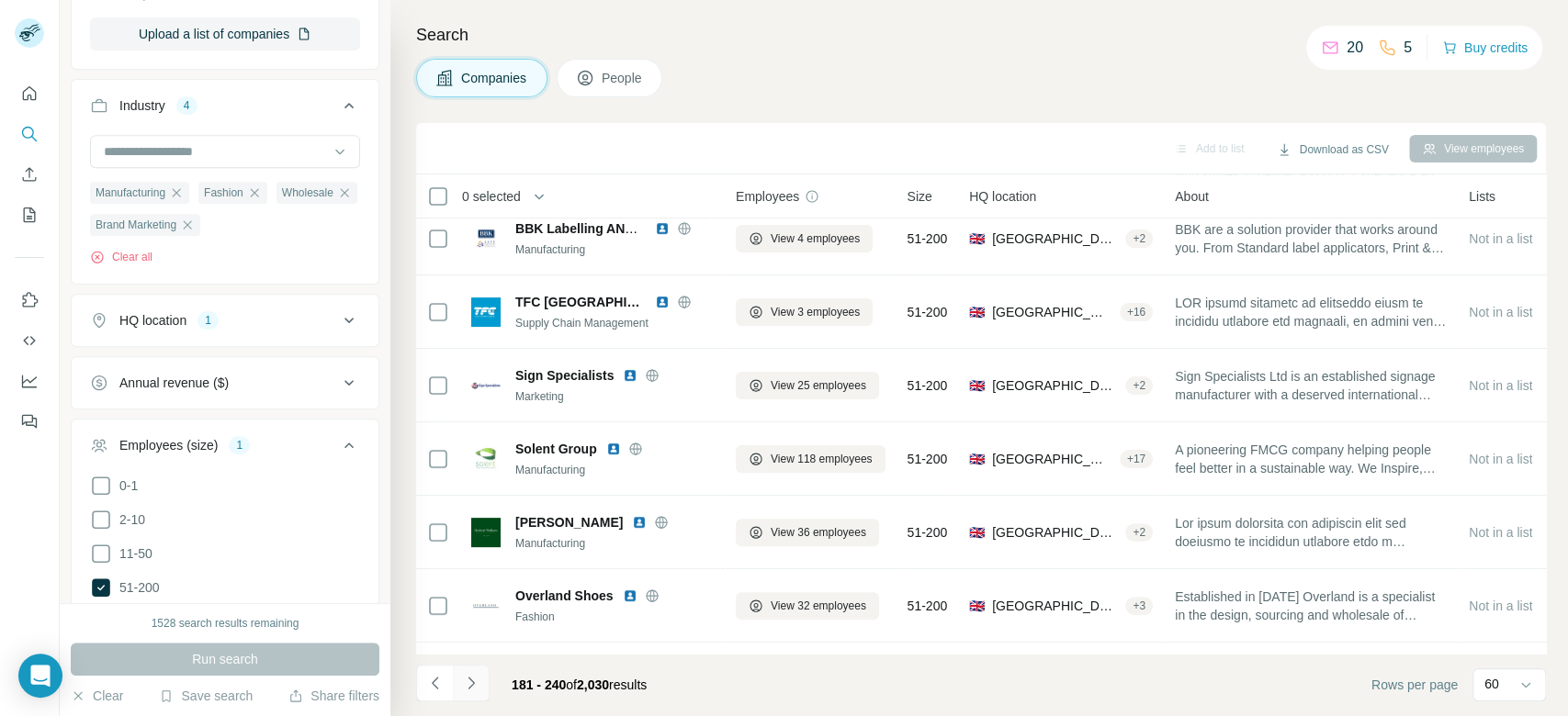
click at [472, 682] on icon "Navigate to next page" at bounding box center [471, 682] width 18 height 18
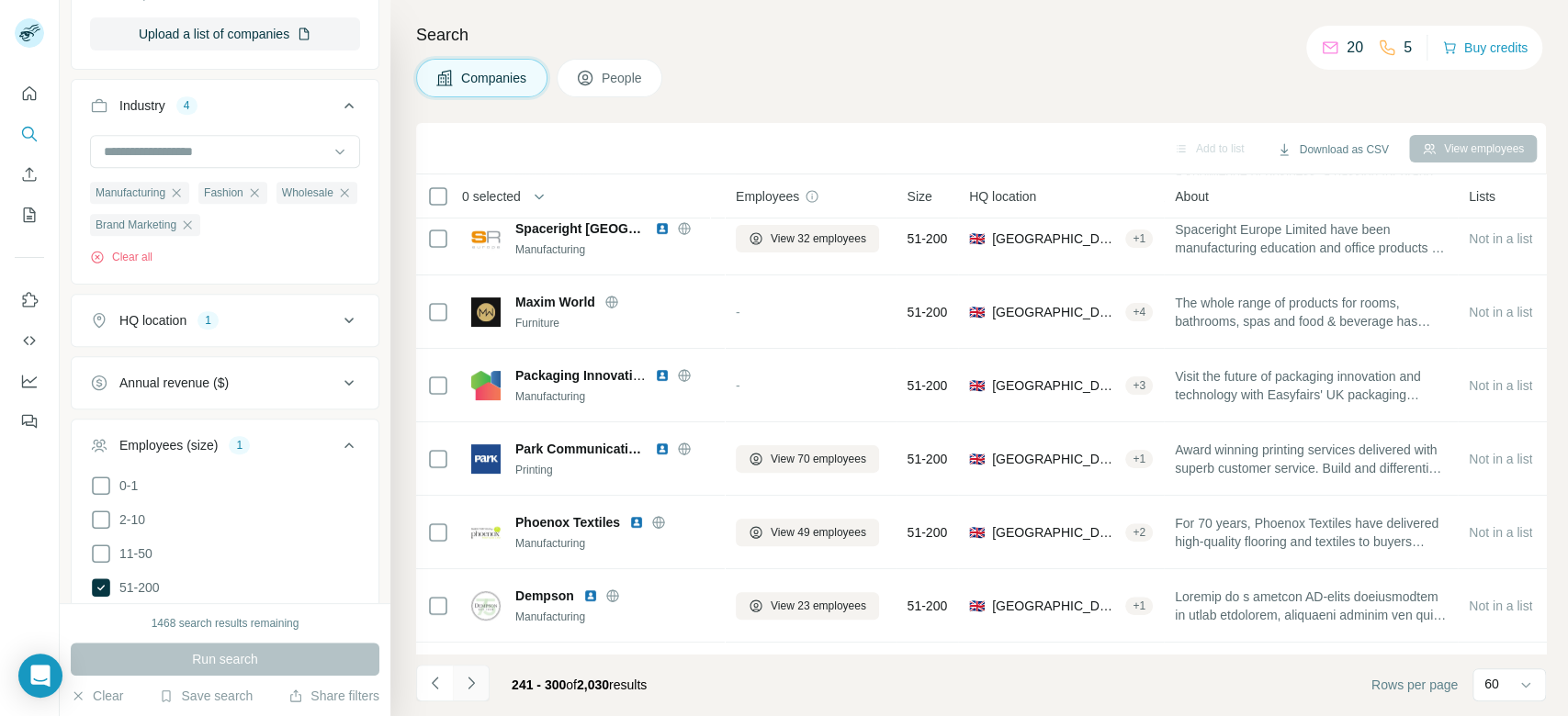
click at [474, 690] on icon "Navigate to next page" at bounding box center [471, 682] width 18 height 18
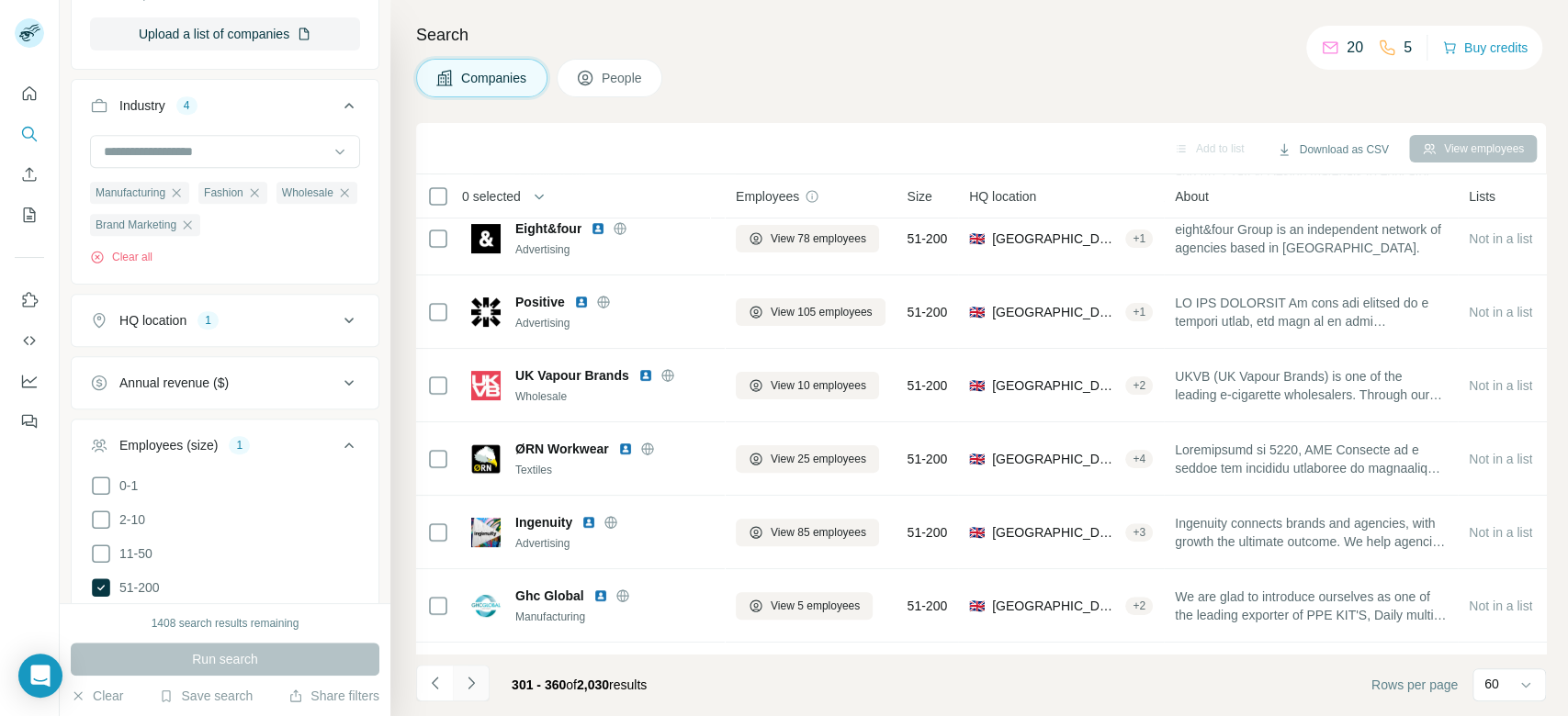
click at [474, 690] on icon "Navigate to next page" at bounding box center [471, 682] width 18 height 18
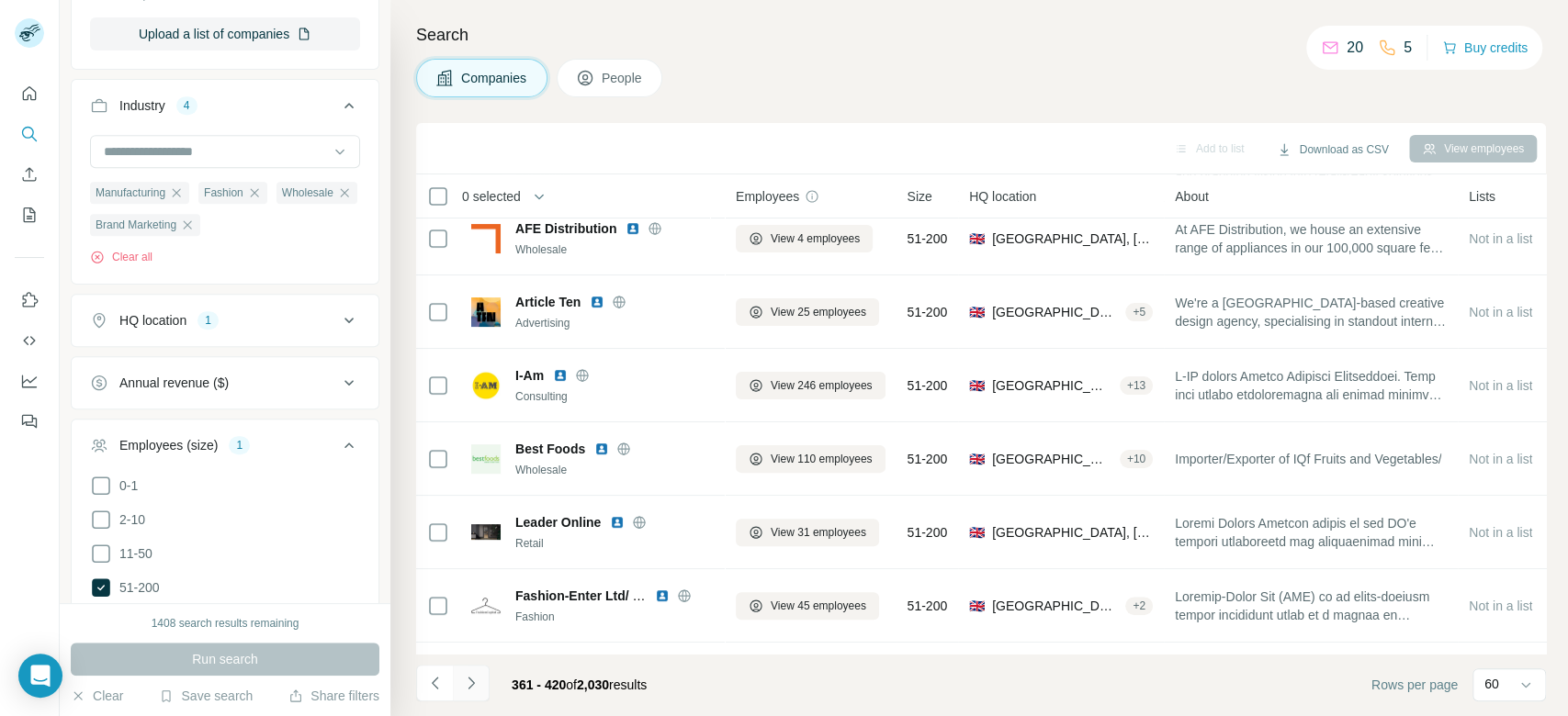
click at [474, 690] on icon "Navigate to next page" at bounding box center [471, 682] width 18 height 18
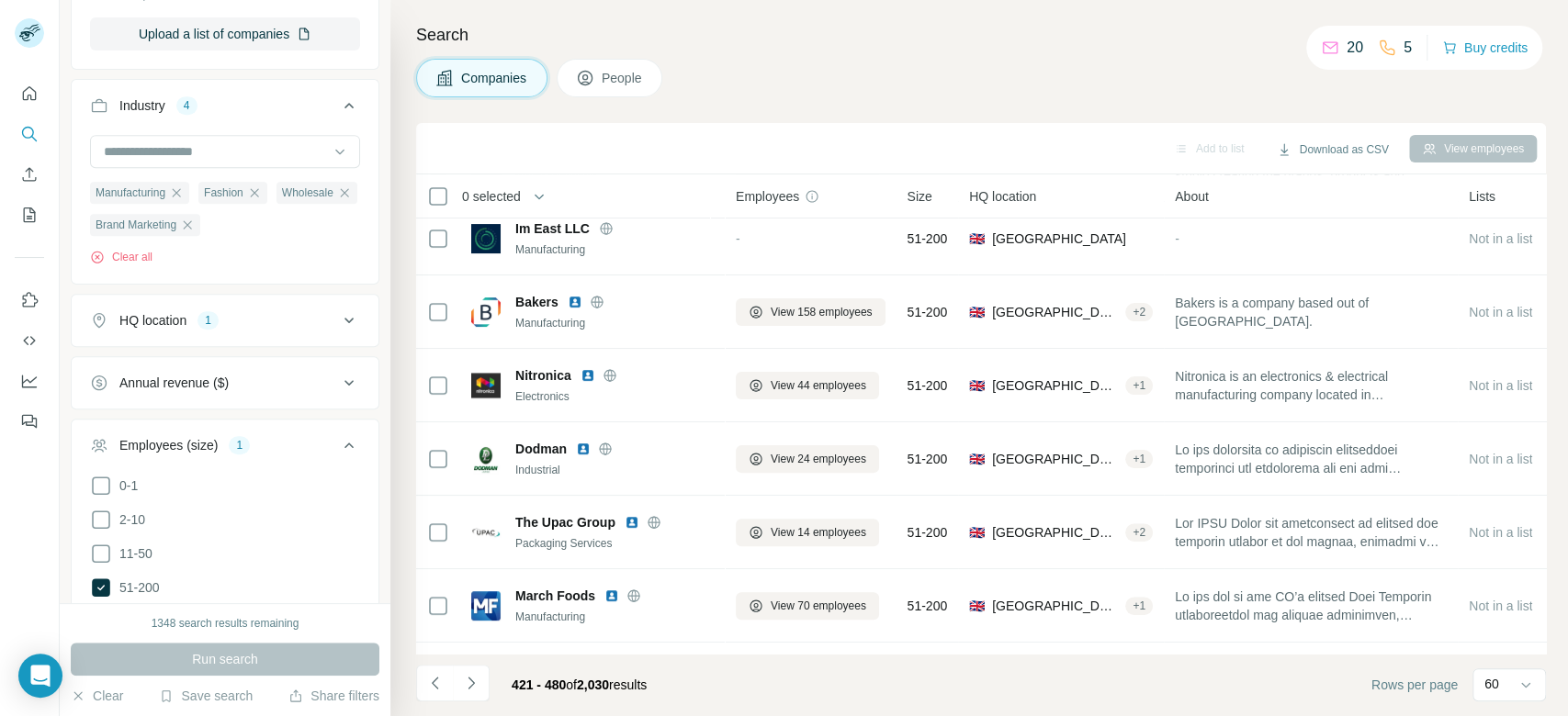
click at [474, 689] on icon "Navigate to next page" at bounding box center [471, 682] width 18 height 18
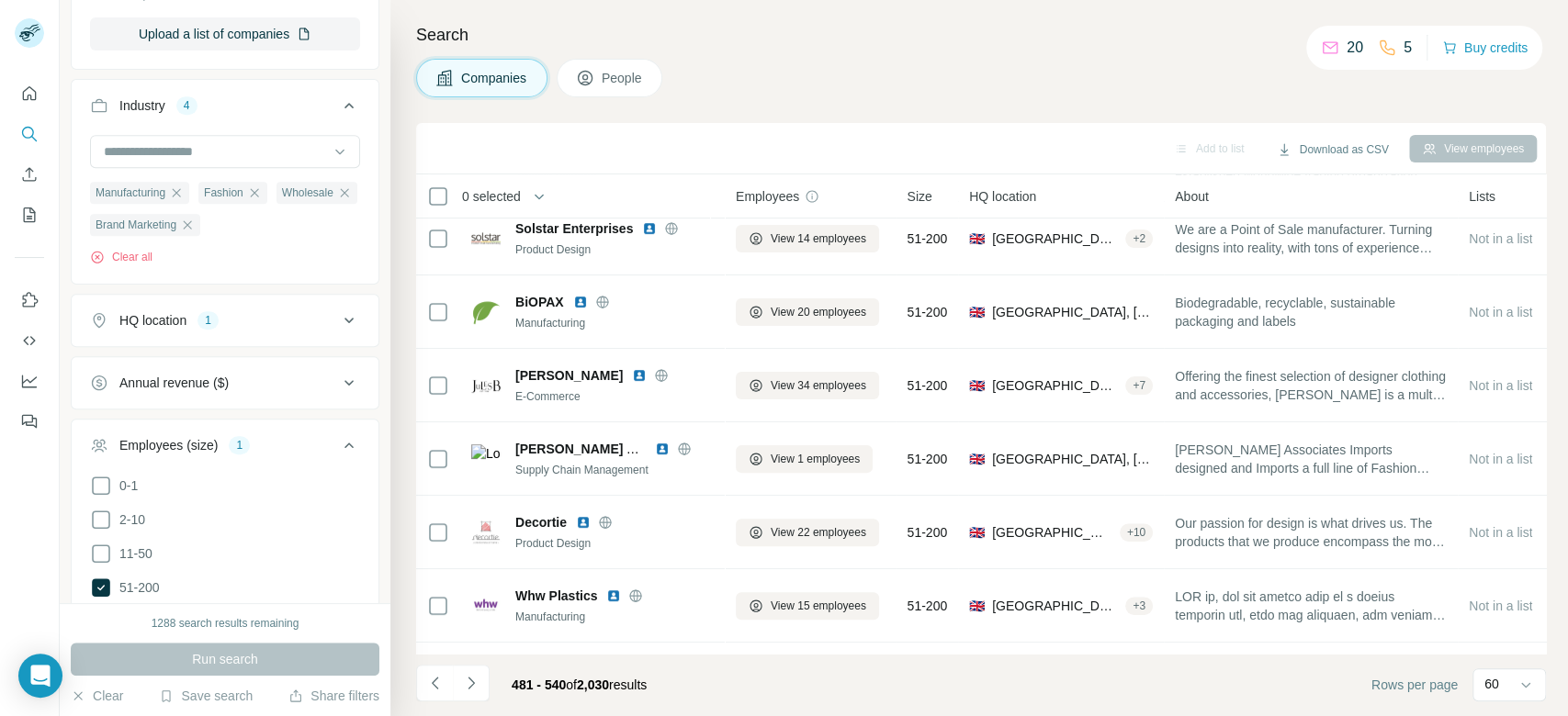
click at [474, 689] on icon "Navigate to next page" at bounding box center [471, 682] width 18 height 18
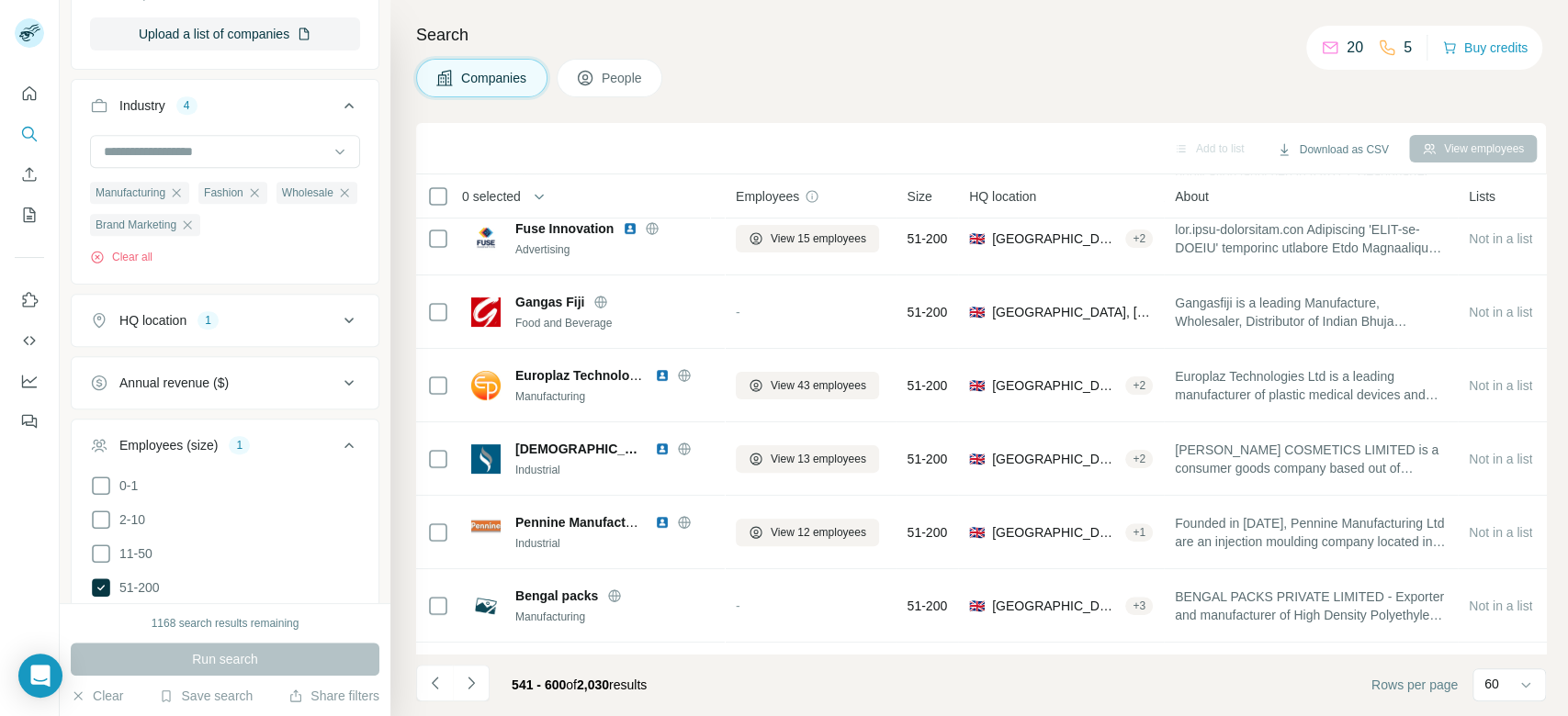
click at [474, 689] on icon "Navigate to next page" at bounding box center [471, 682] width 18 height 18
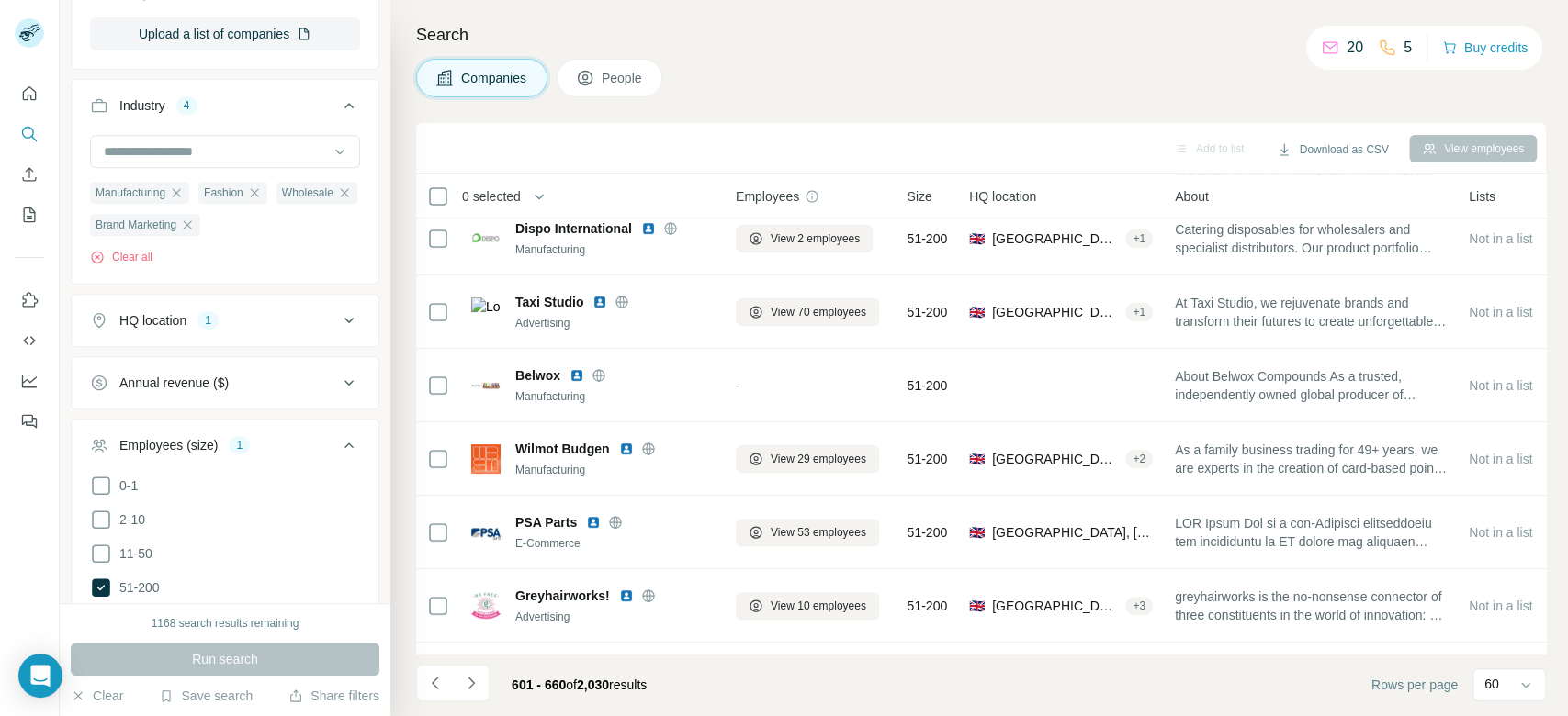
click at [474, 689] on icon "Navigate to next page" at bounding box center [471, 682] width 18 height 18
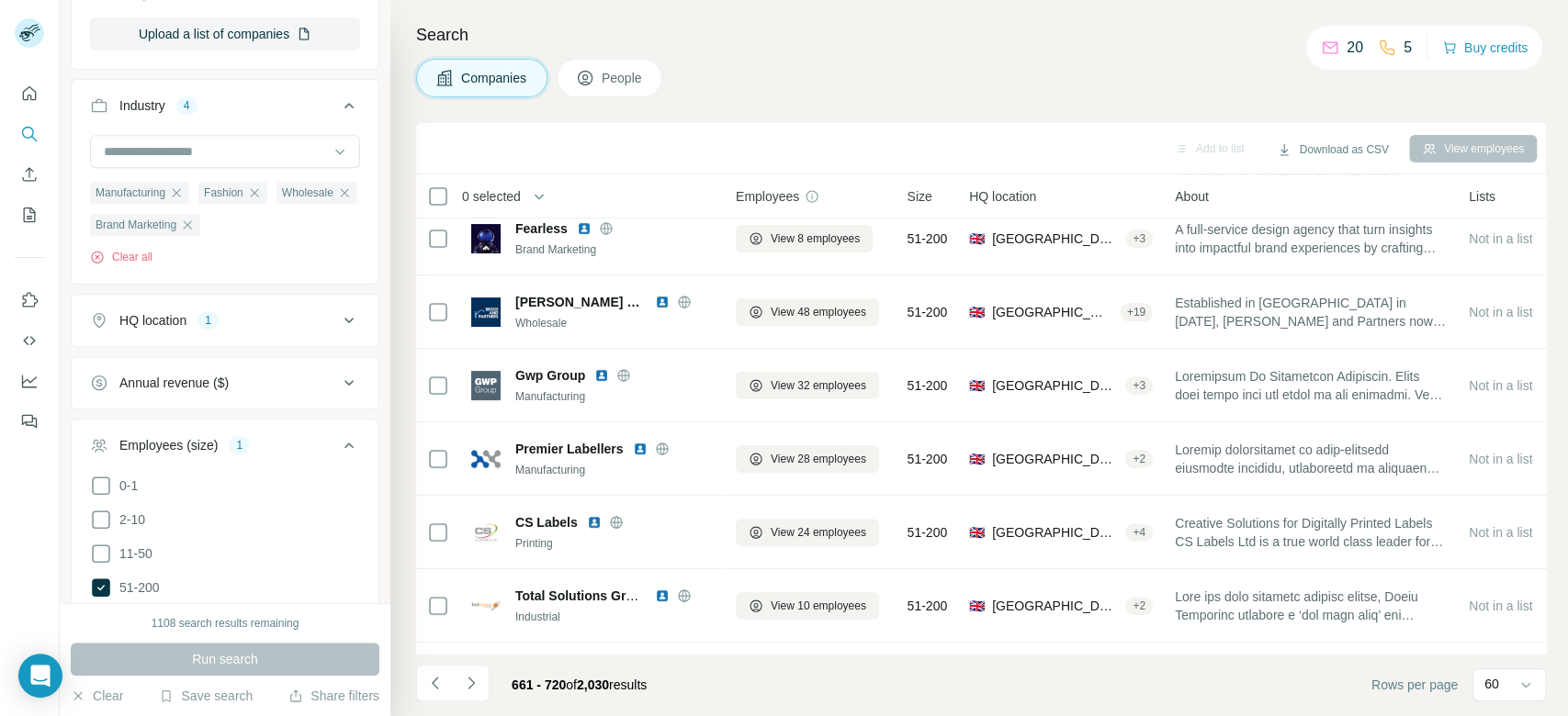
click at [474, 689] on icon "Navigate to next page" at bounding box center [471, 682] width 18 height 18
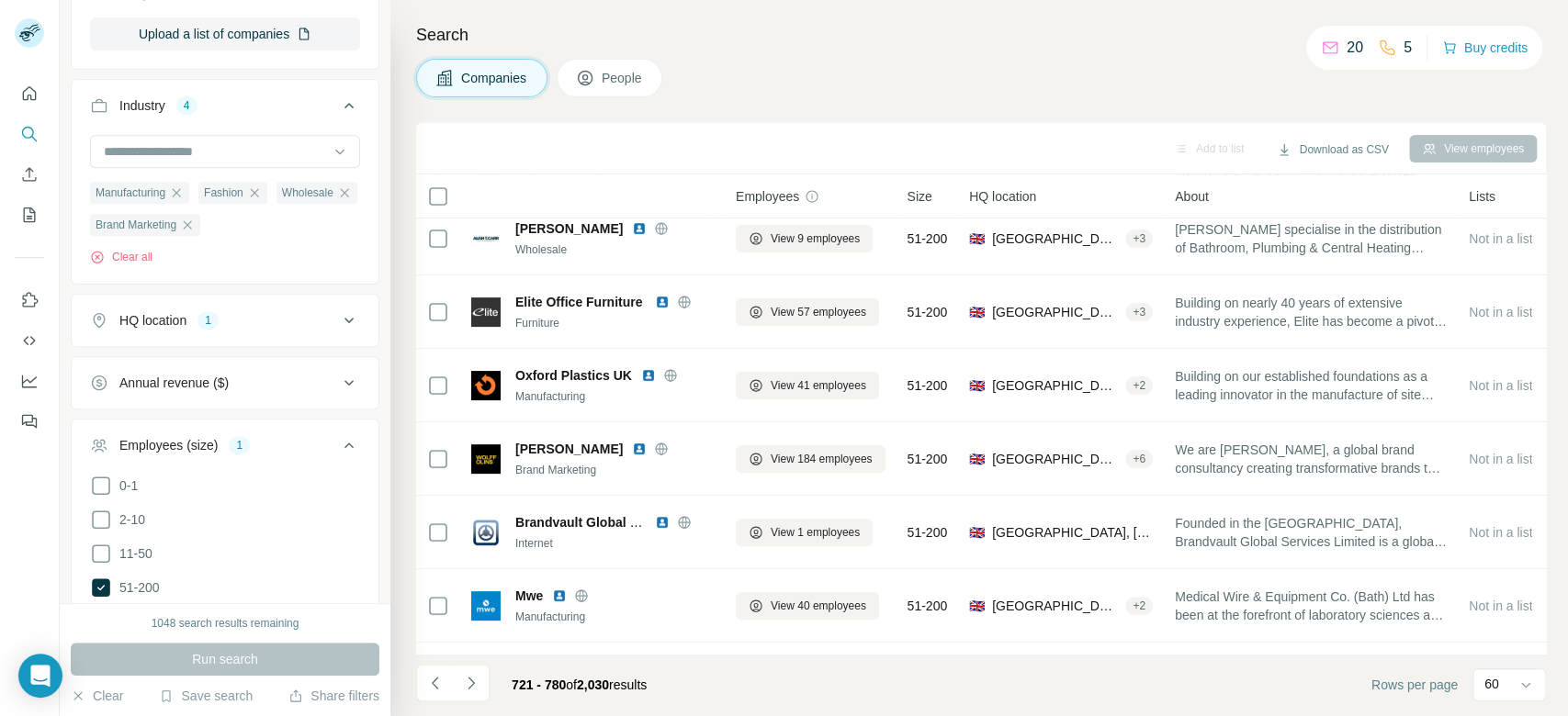
click at [474, 689] on icon "Navigate to next page" at bounding box center [471, 682] width 18 height 18
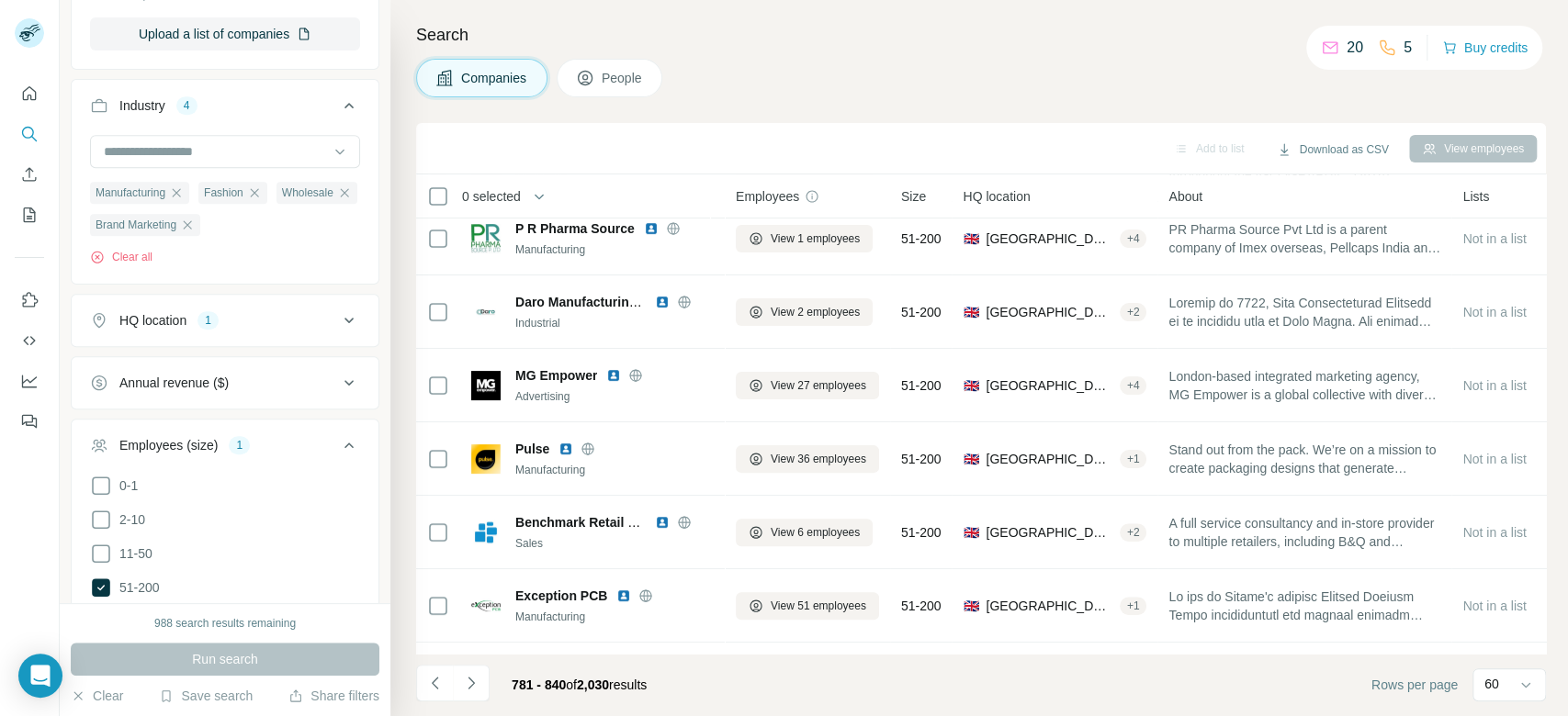
click at [474, 689] on icon "Navigate to next page" at bounding box center [471, 682] width 18 height 18
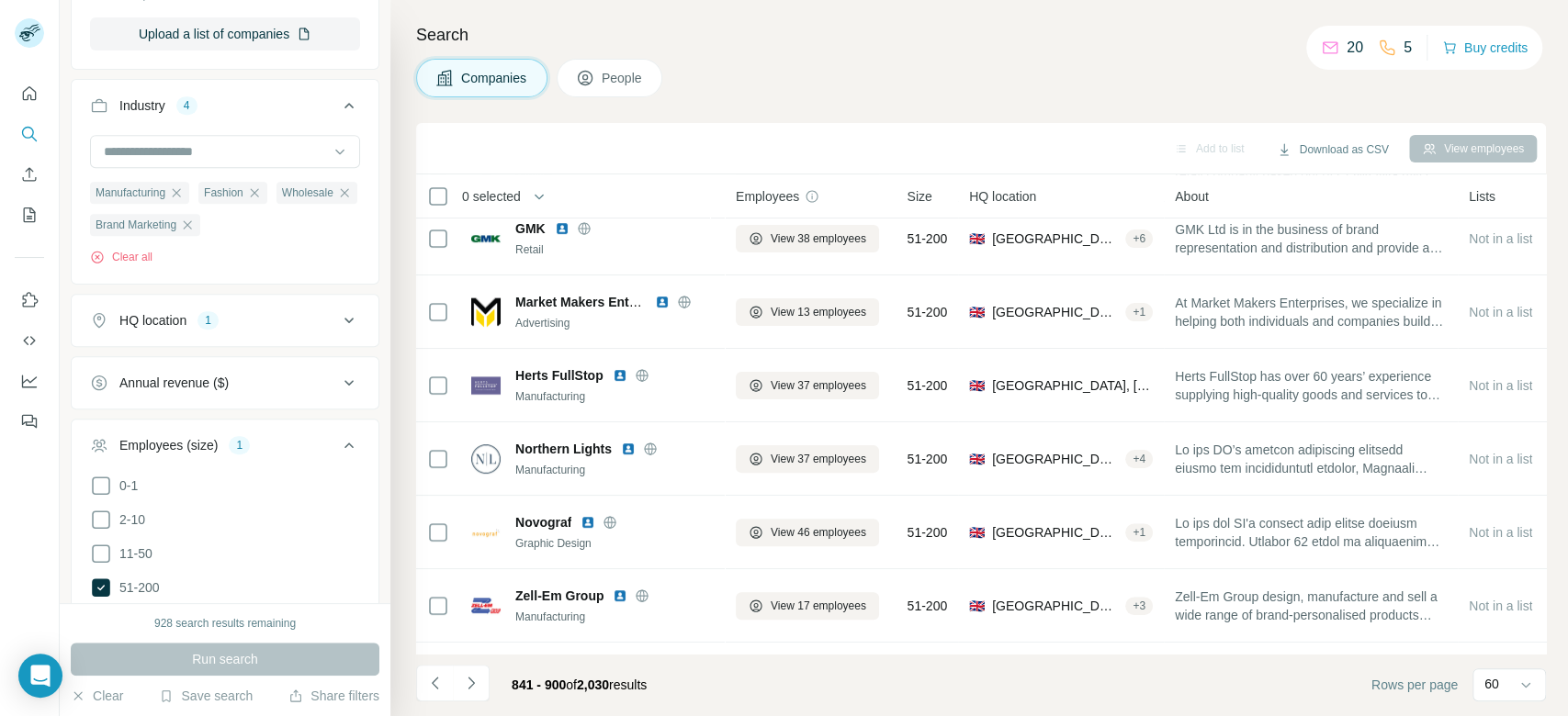
click at [474, 689] on icon "Navigate to next page" at bounding box center [471, 682] width 18 height 18
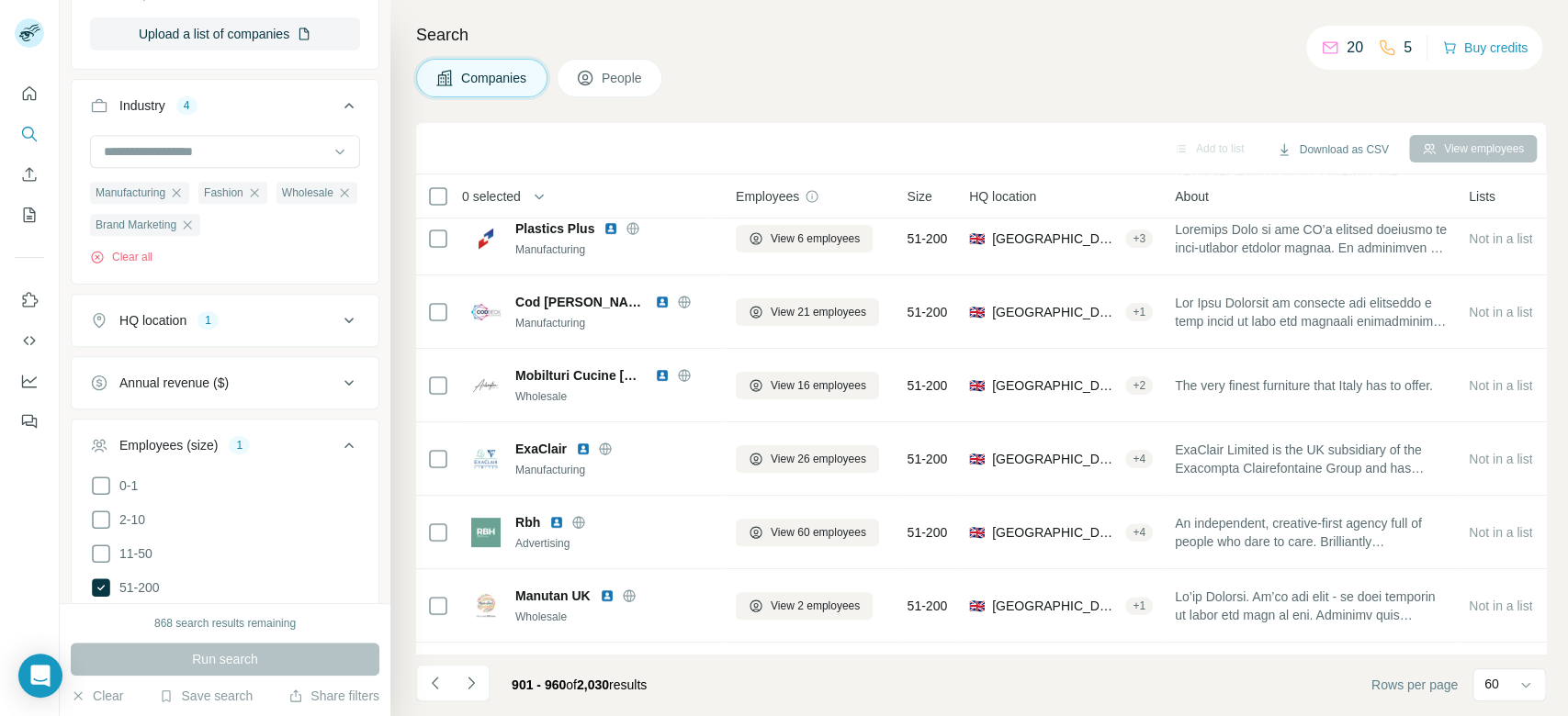
click at [474, 689] on icon "Navigate to next page" at bounding box center [471, 682] width 18 height 18
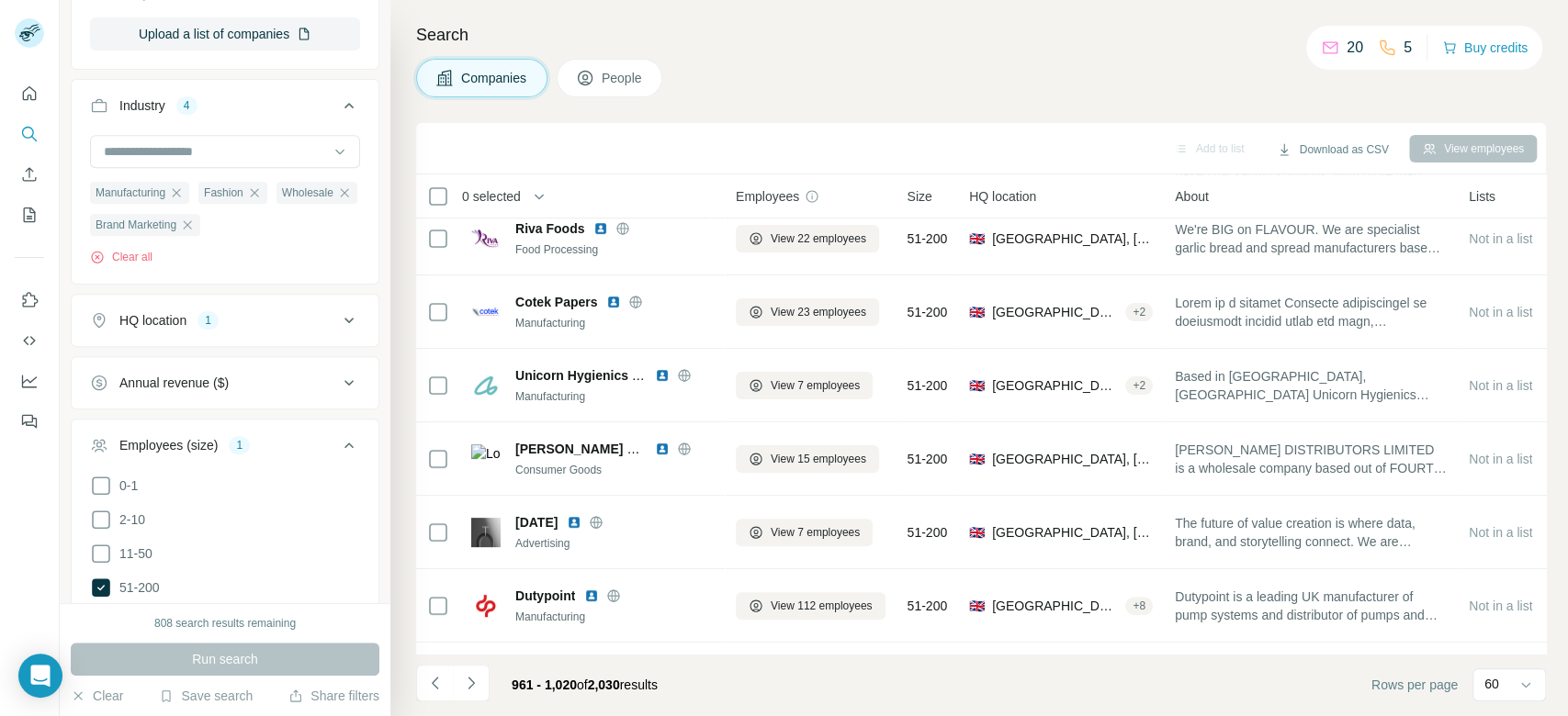
click at [474, 689] on icon "Navigate to next page" at bounding box center [471, 682] width 18 height 18
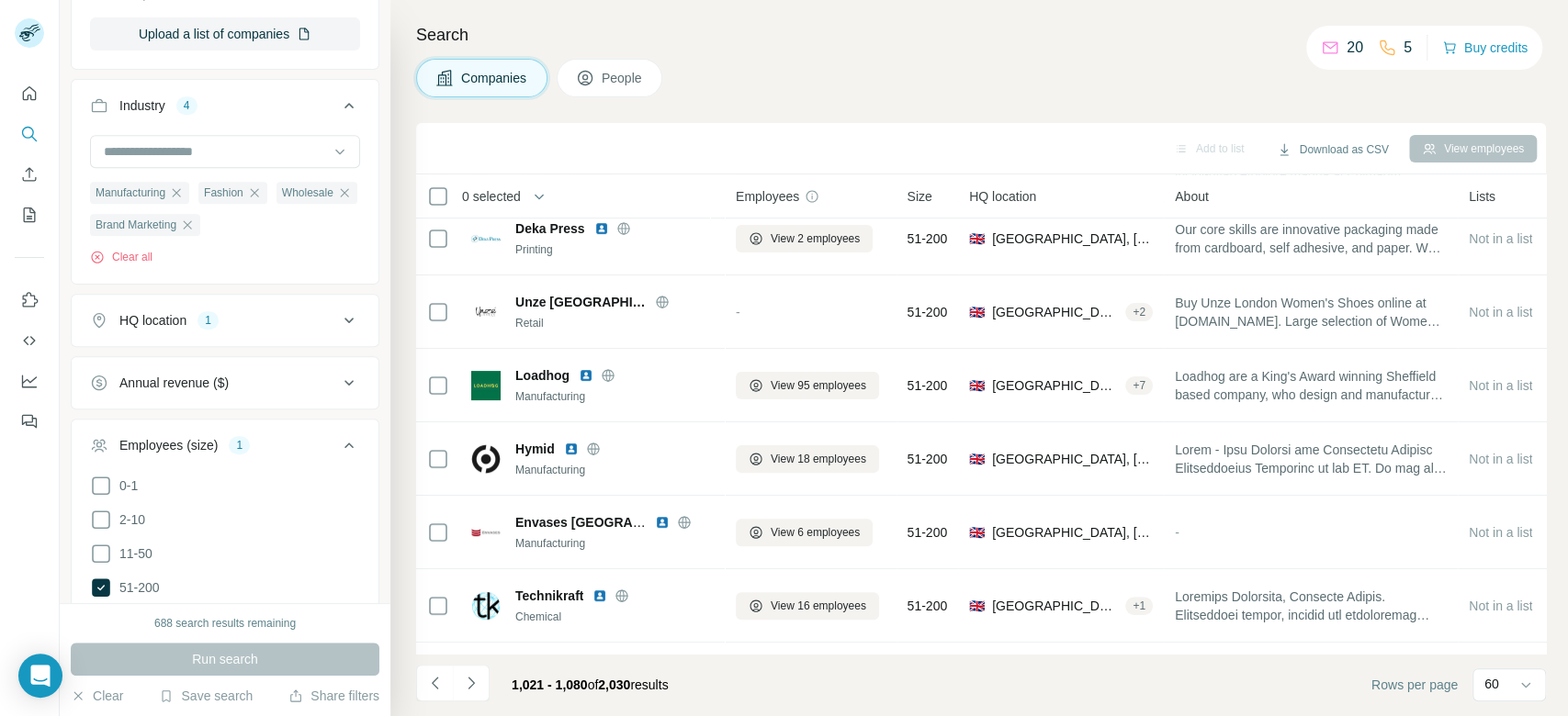
click at [474, 689] on icon "Navigate to next page" at bounding box center [471, 682] width 18 height 18
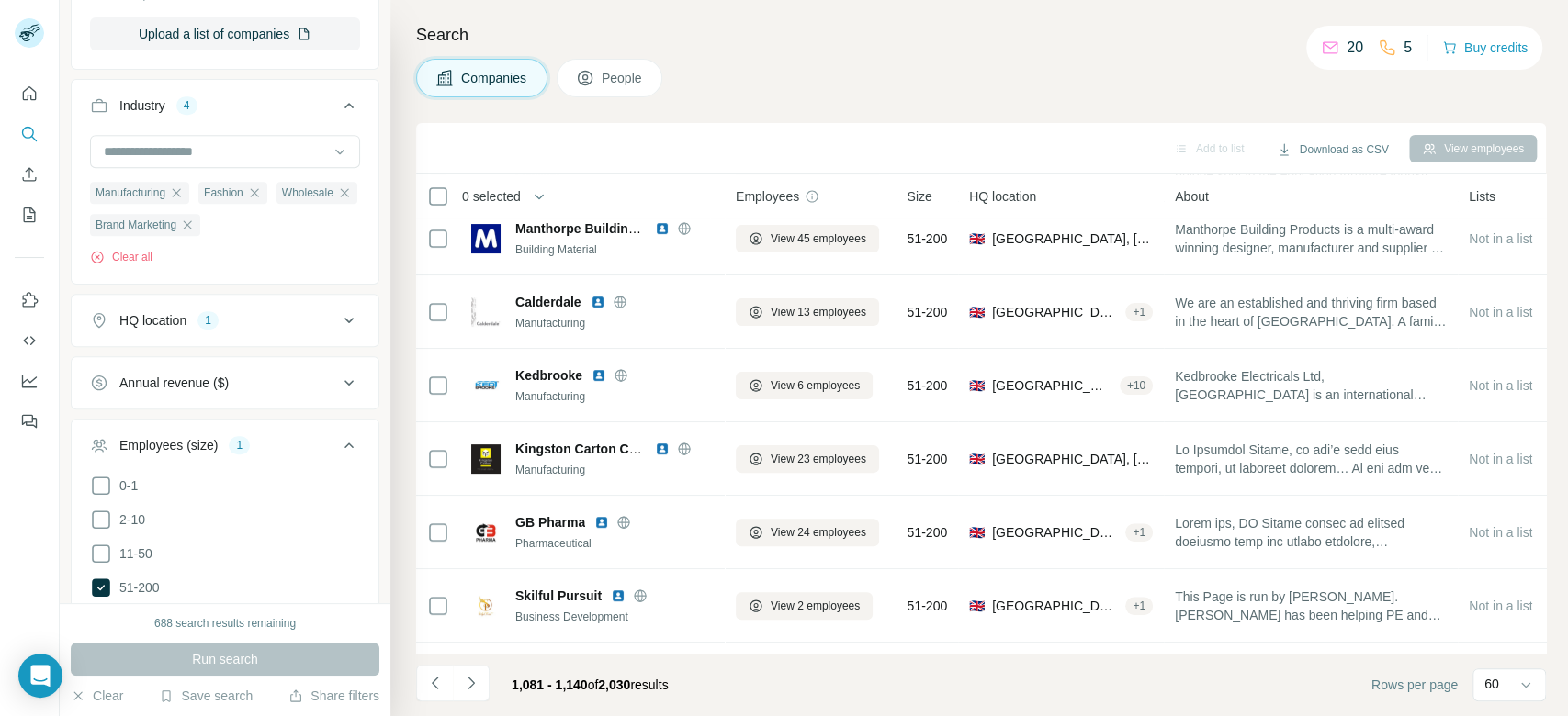
click at [474, 689] on icon "Navigate to next page" at bounding box center [471, 682] width 18 height 18
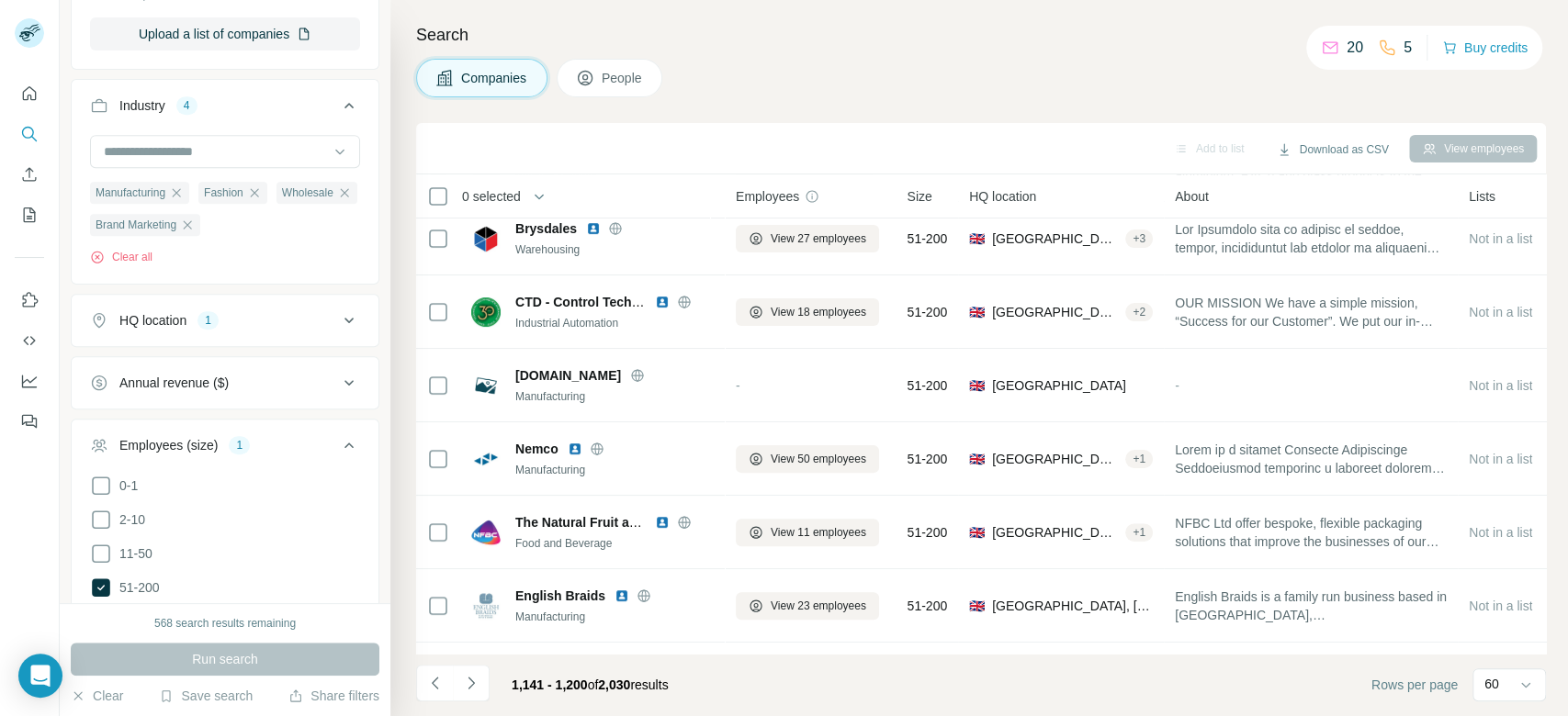
click at [474, 689] on icon "Navigate to next page" at bounding box center [471, 682] width 18 height 18
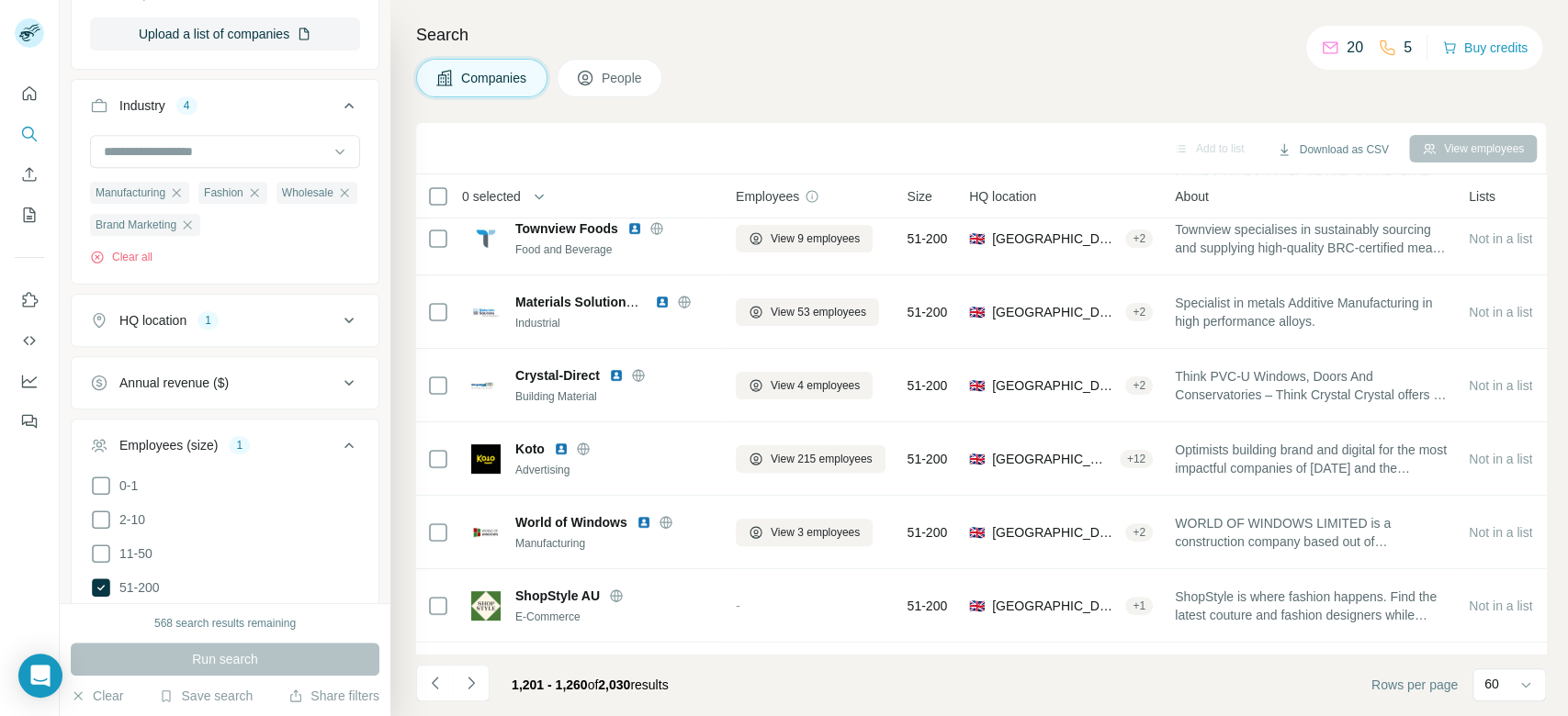
click at [474, 689] on icon "Navigate to next page" at bounding box center [471, 682] width 18 height 18
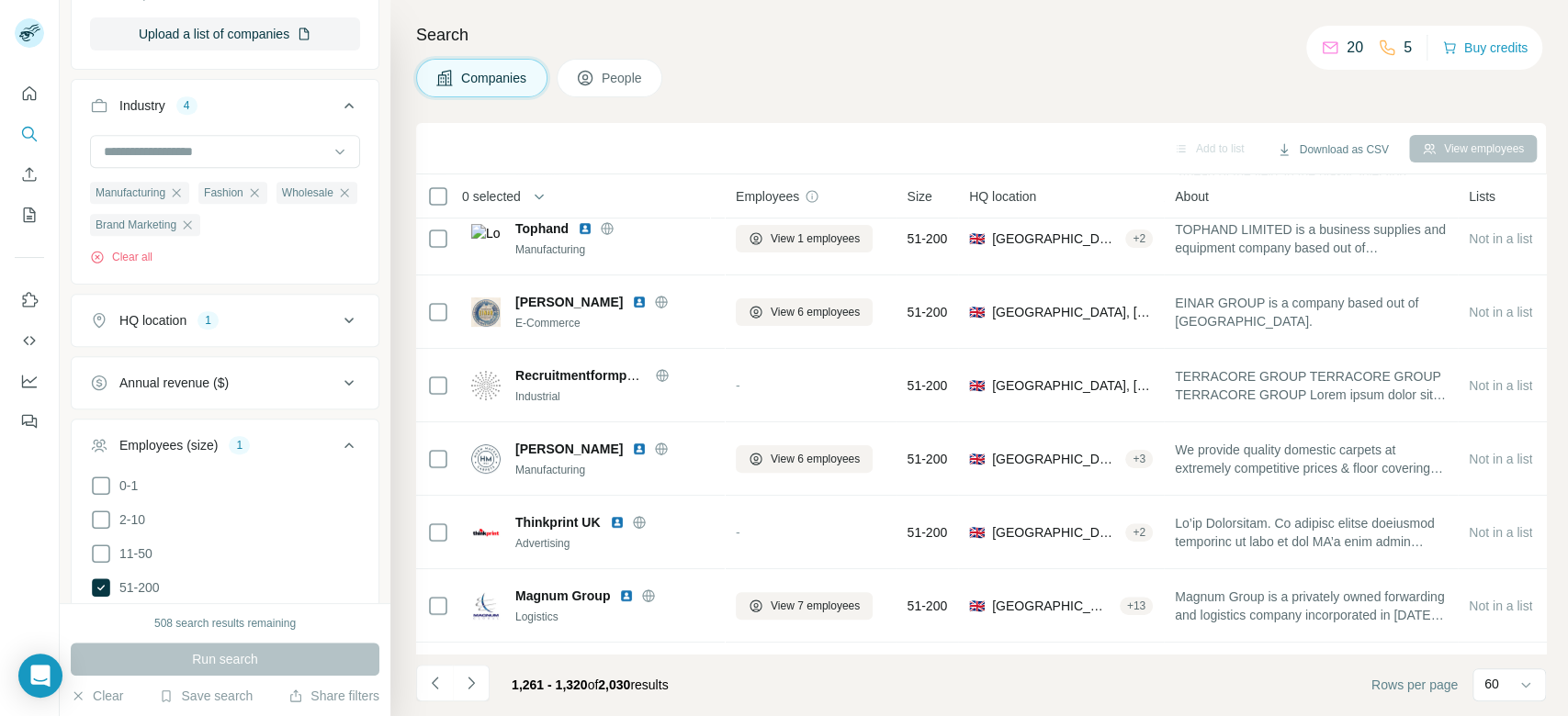
click at [474, 689] on icon "Navigate to next page" at bounding box center [471, 682] width 18 height 18
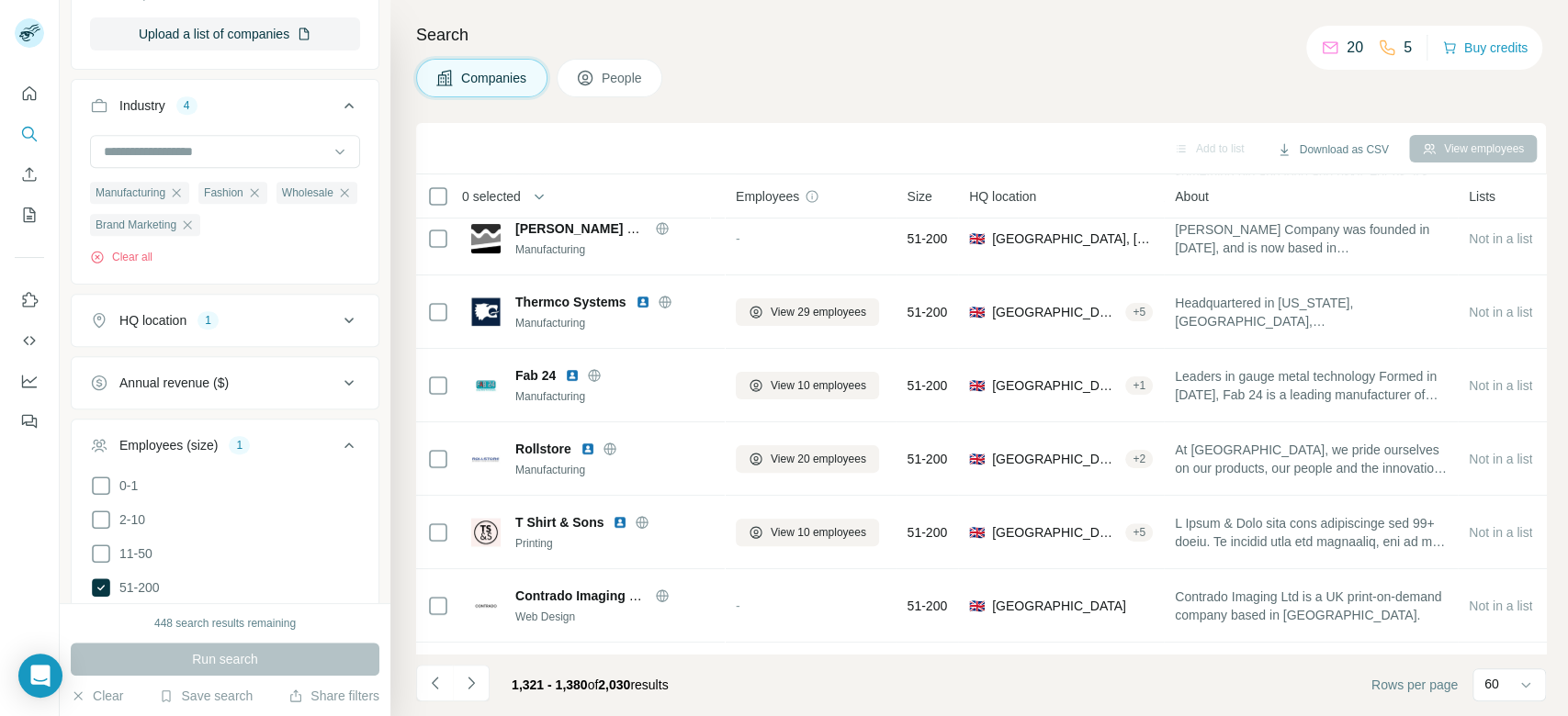
click at [474, 689] on icon "Navigate to next page" at bounding box center [471, 682] width 18 height 18
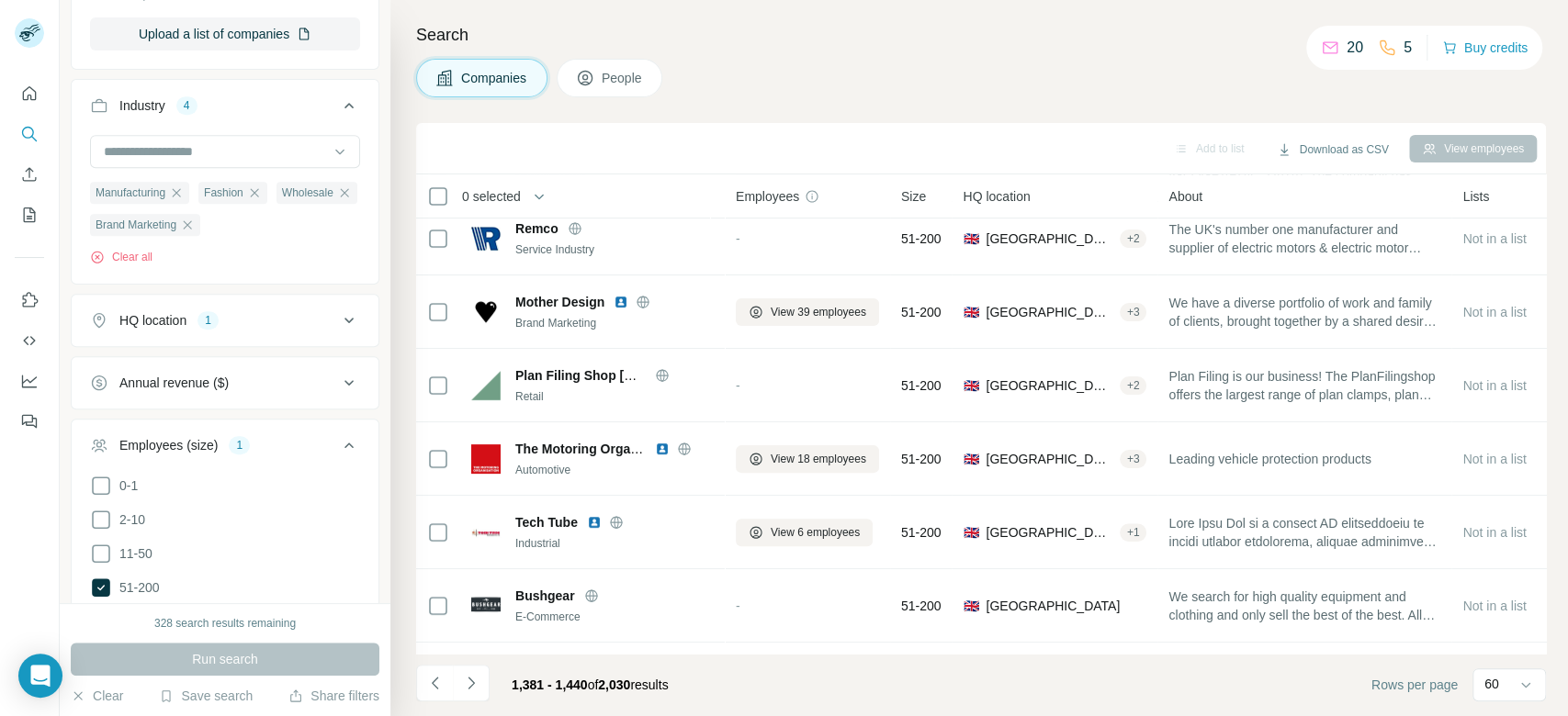
click at [474, 689] on icon "Navigate to next page" at bounding box center [471, 682] width 18 height 18
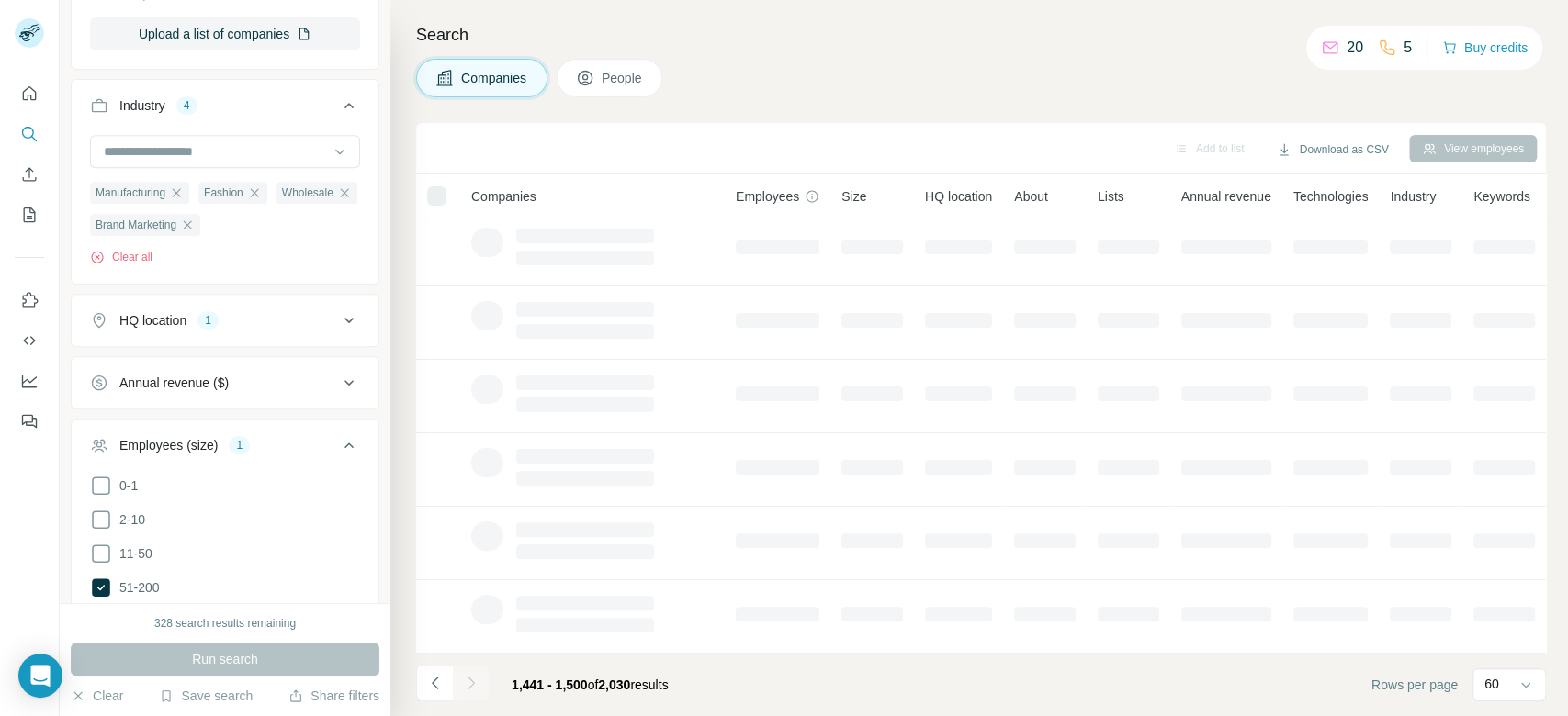
click at [474, 689] on icon "Navigate to next page" at bounding box center [471, 682] width 18 height 18
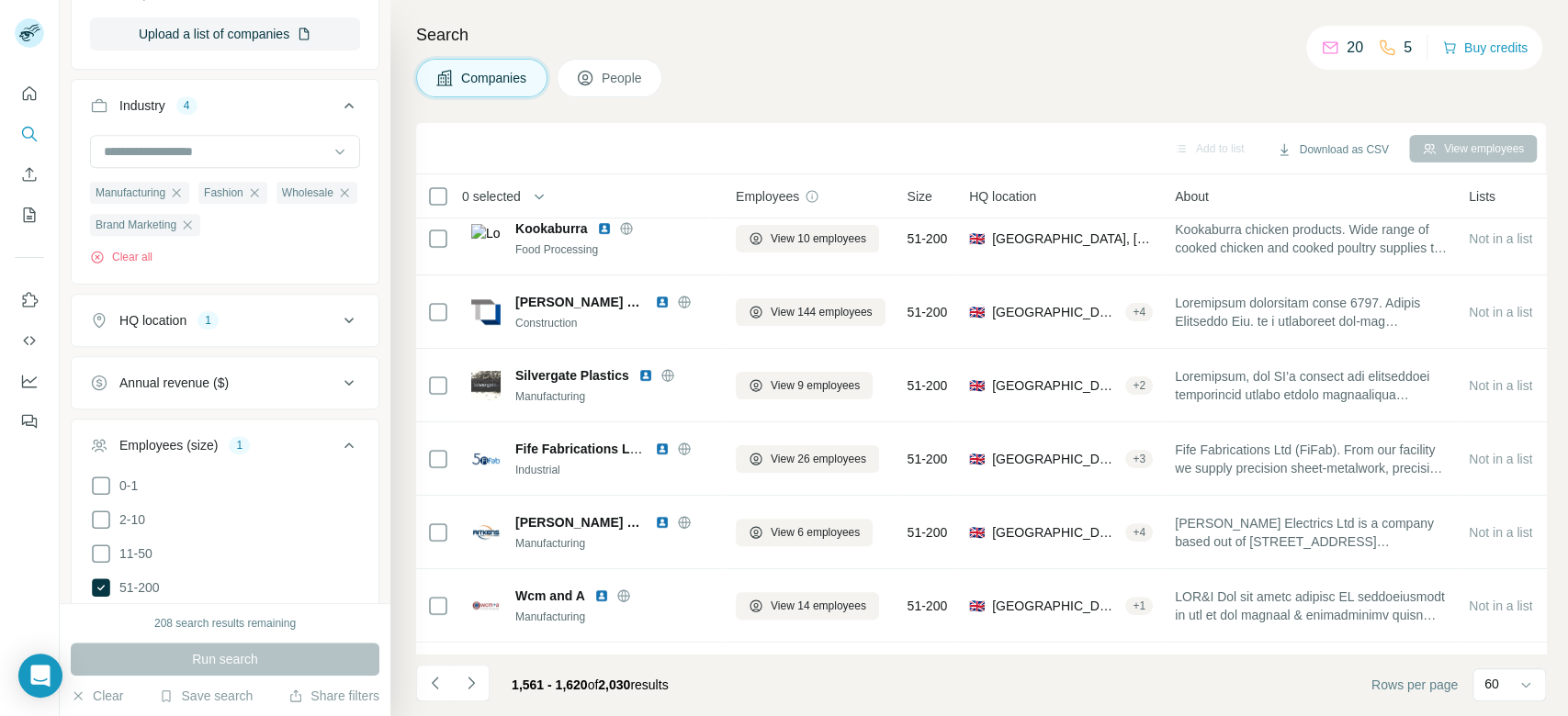
click at [474, 689] on icon "Navigate to next page" at bounding box center [471, 682] width 18 height 18
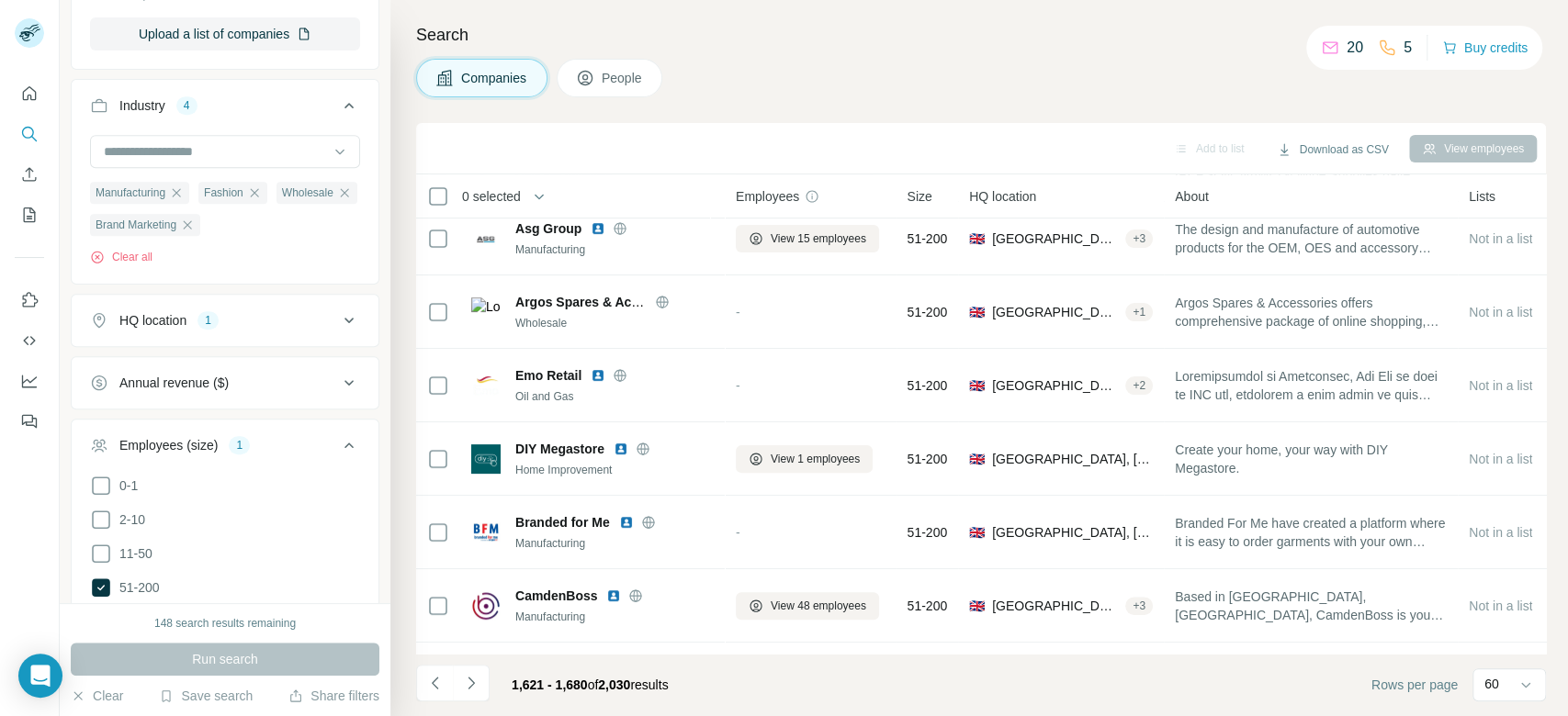
click at [474, 689] on icon "Navigate to next page" at bounding box center [471, 682] width 18 height 18
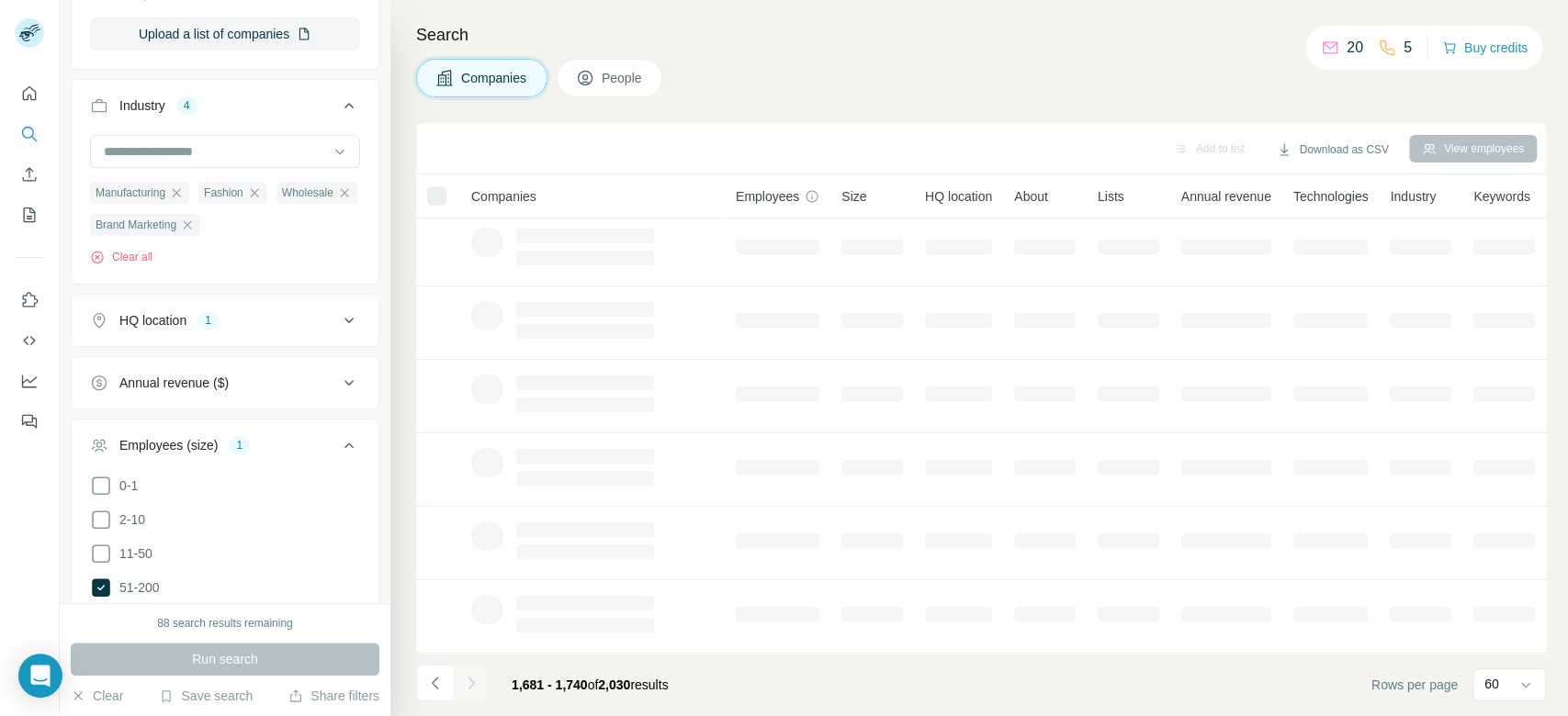
click at [474, 689] on icon "Navigate to next page" at bounding box center [471, 682] width 18 height 18
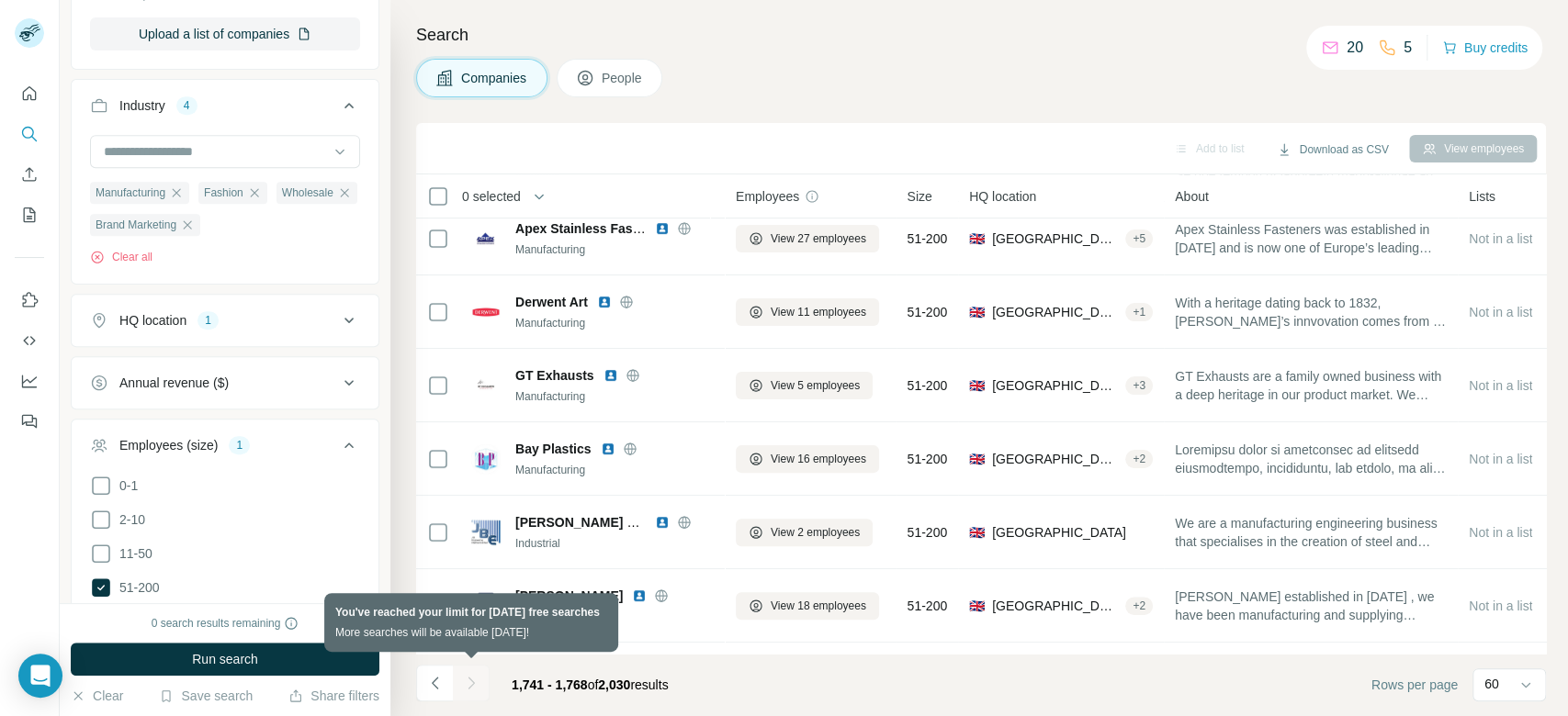
click at [474, 689] on div at bounding box center [472, 683] width 37 height 37
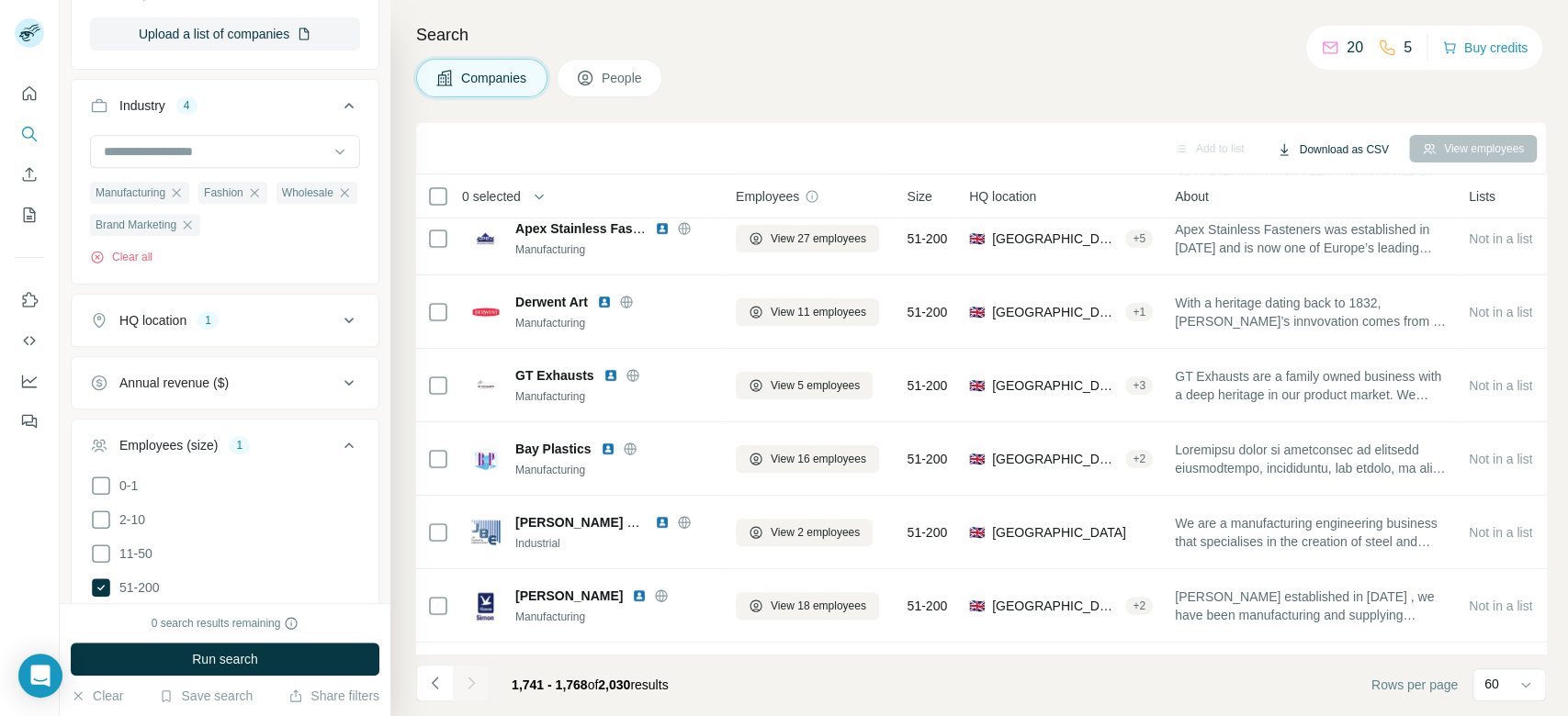
click at [1358, 151] on button "Download as CSV" at bounding box center [1332, 149] width 137 height 28
click at [1364, 219] on div "All viewed companies (1768)" at bounding box center [1361, 221] width 186 height 33
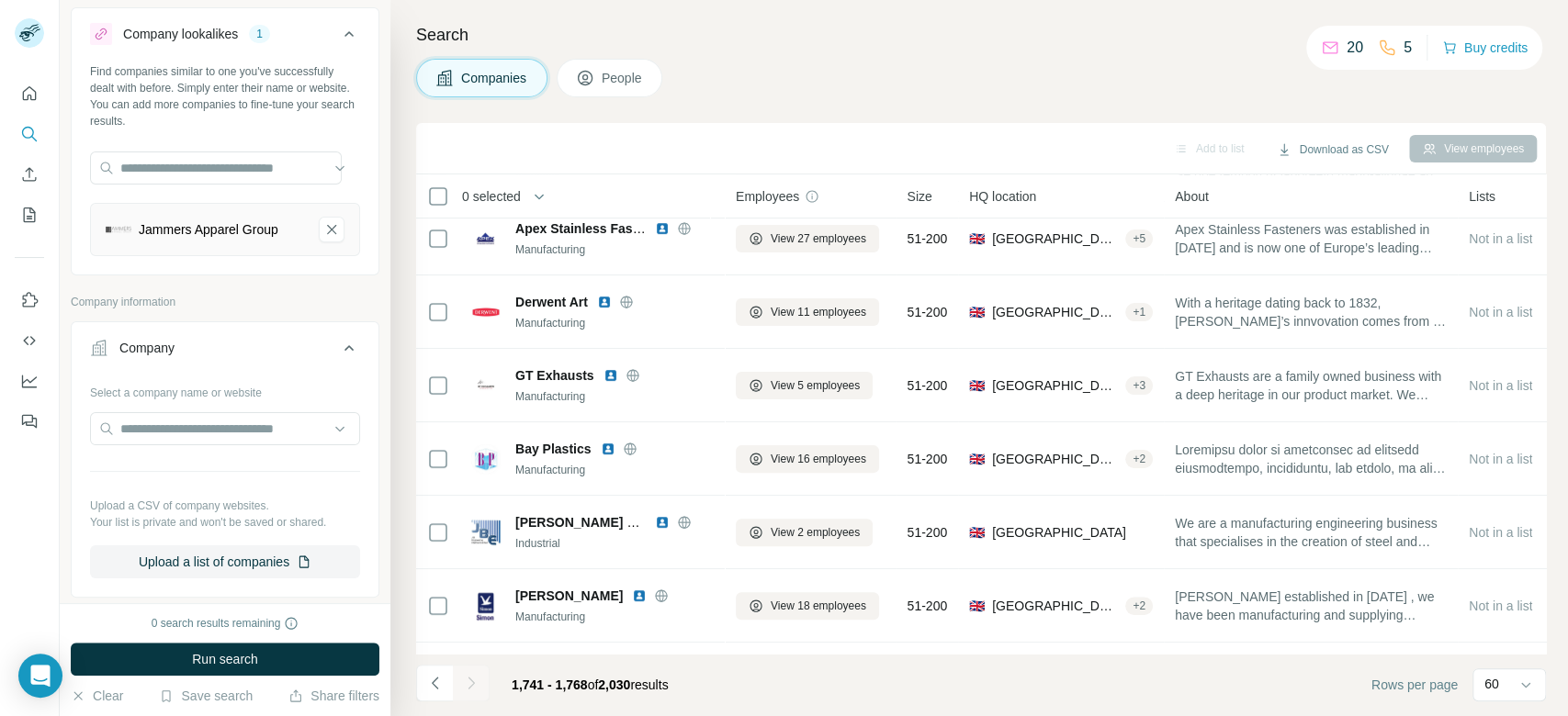
scroll to position [0, 0]
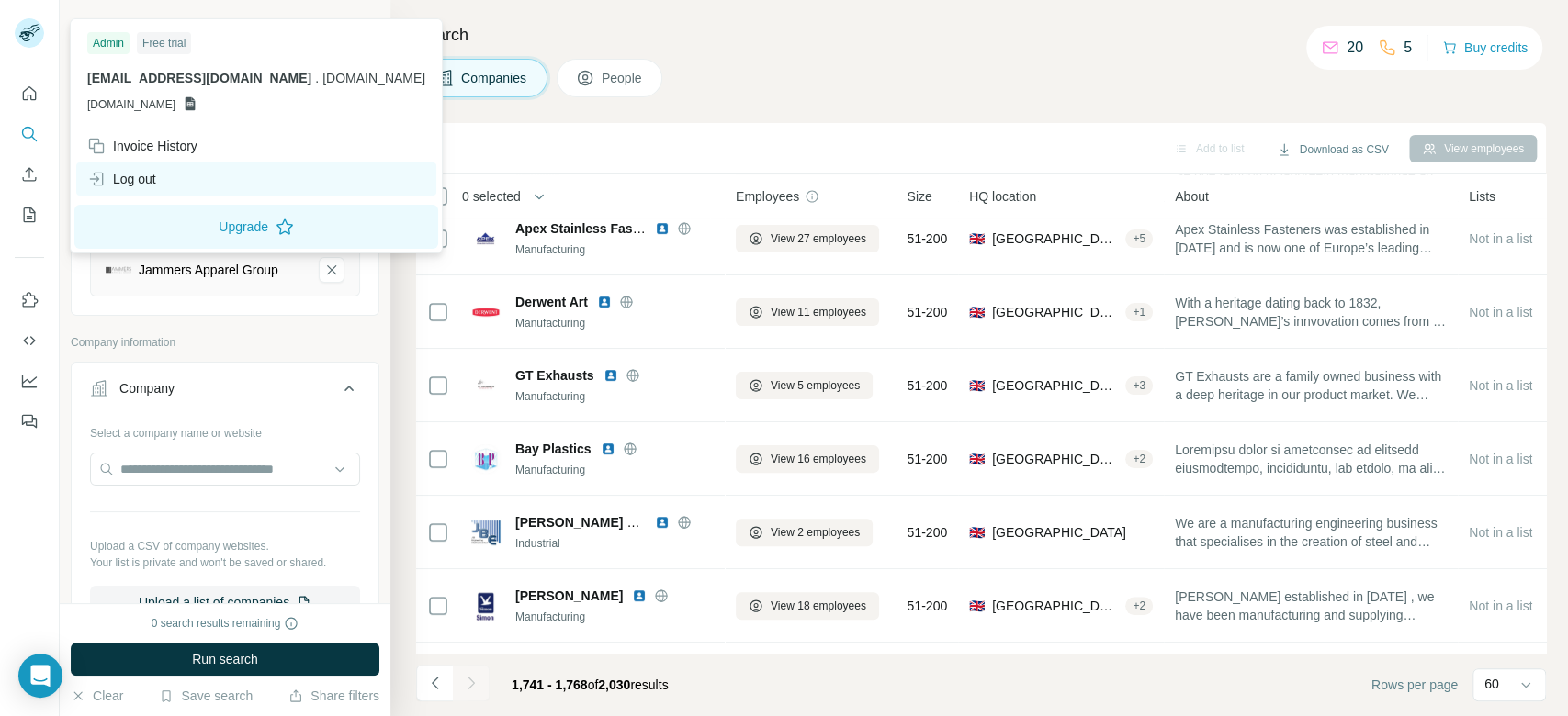
click at [122, 175] on div "Log out" at bounding box center [121, 178] width 68 height 18
